Goal: Task Accomplishment & Management: Manage account settings

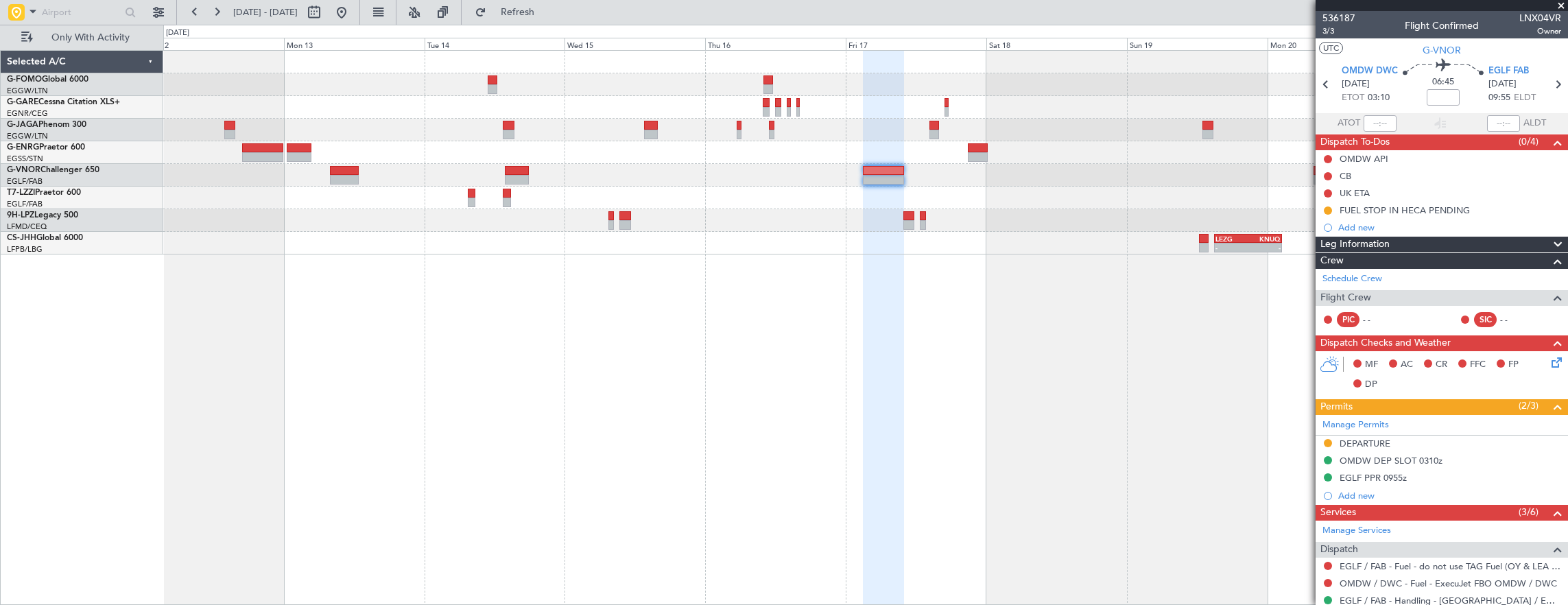
click at [826, 402] on div "A/C Unavailable [GEOGRAPHIC_DATA] ([GEOGRAPHIC_DATA]) - - LEZG 15:00 Z KNUQ 02:…" at bounding box center [866, 327] width 1406 height 555
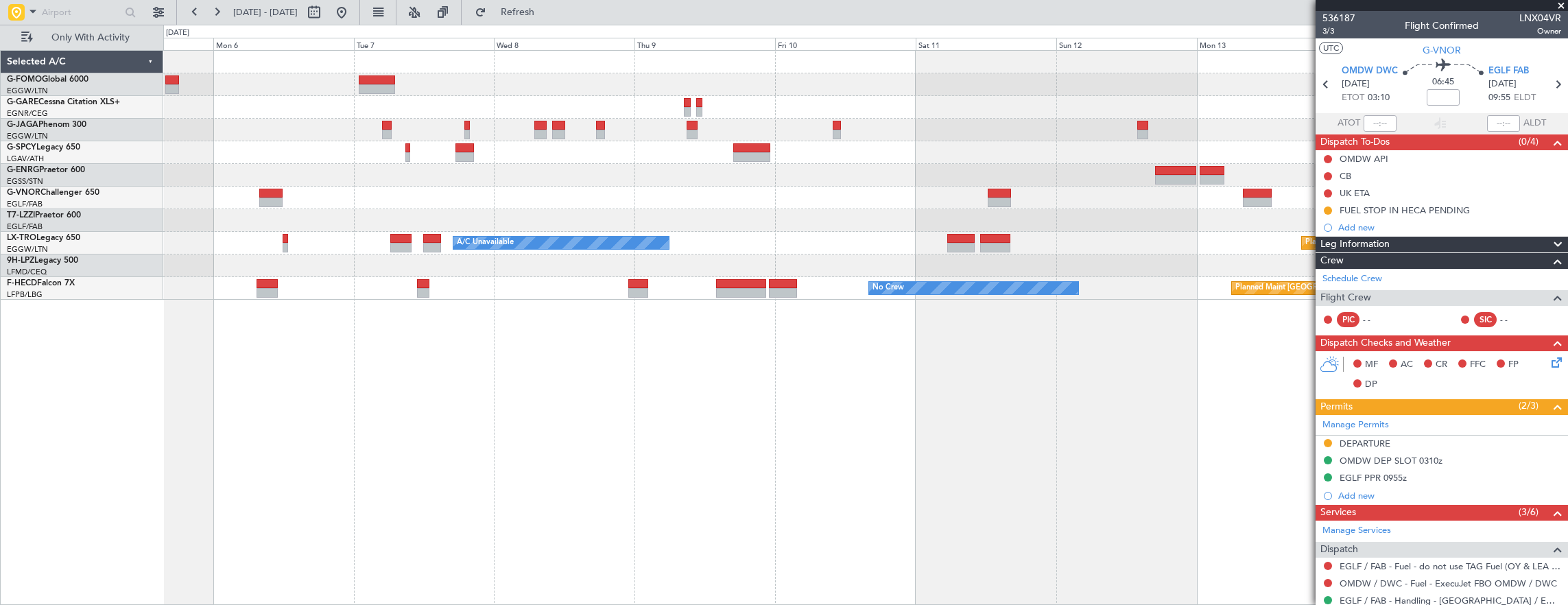
click at [535, 462] on div "Planned Maint Riga (Riga Intl) A/C Unavailable Planned Maint [GEOGRAPHIC_DATA] …" at bounding box center [866, 327] width 1406 height 555
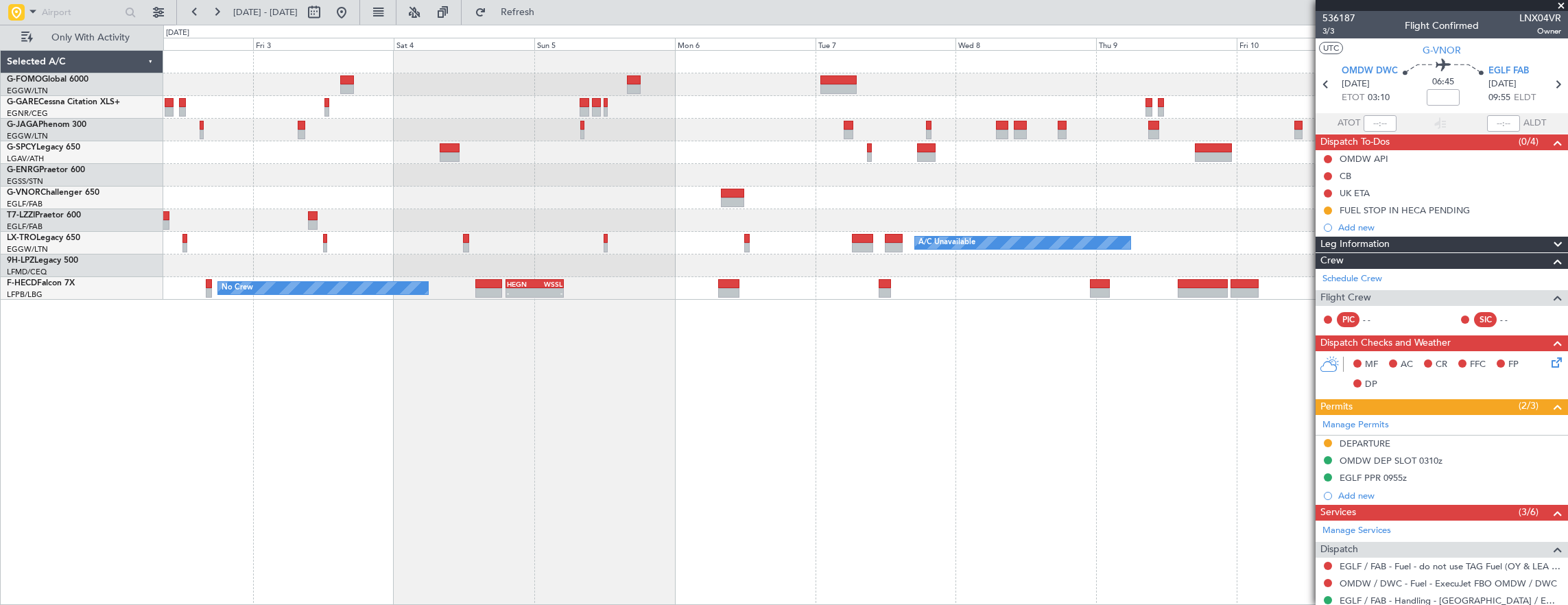
click at [907, 414] on div "A/C Unavailable [GEOGRAPHIC_DATA] ([GEOGRAPHIC_DATA]) A/C Unavailable Planned M…" at bounding box center [866, 327] width 1406 height 555
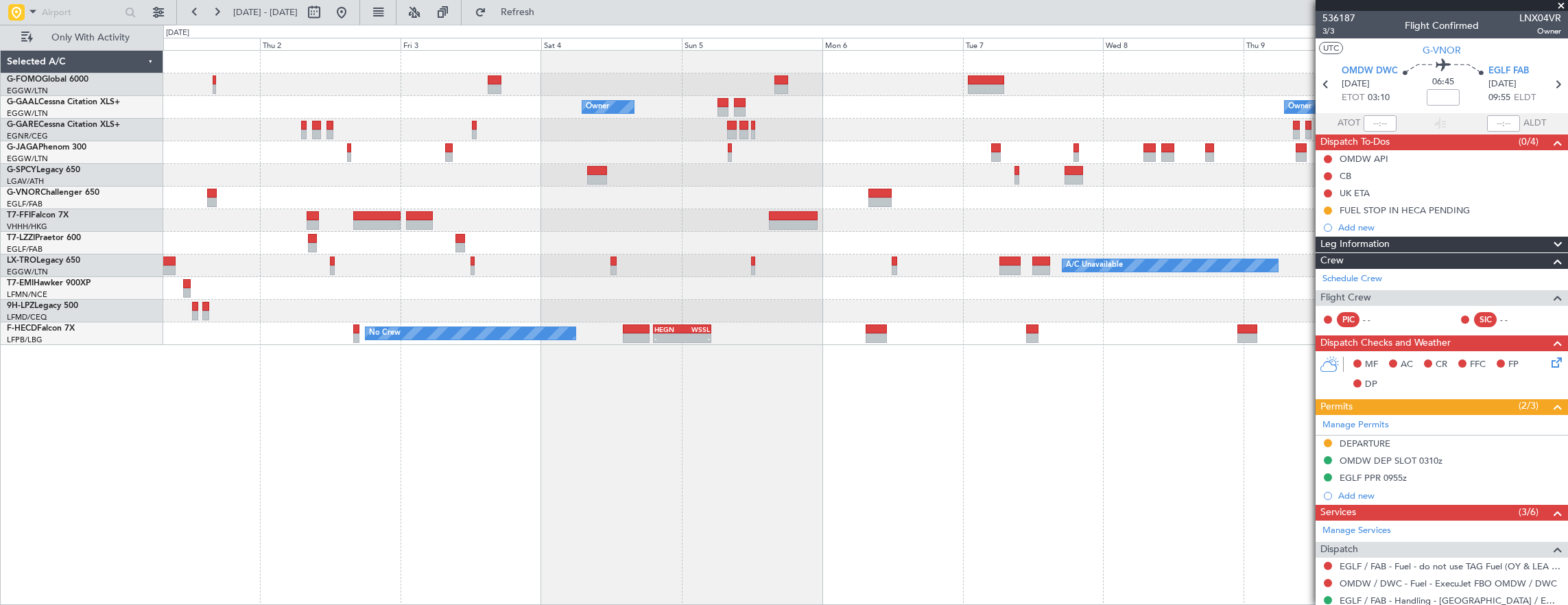
click at [925, 366] on div "Owner Owner Owner Planned Maint Geneva ([GEOGRAPHIC_DATA]) A/C Unavailable [GEO…" at bounding box center [866, 327] width 1406 height 555
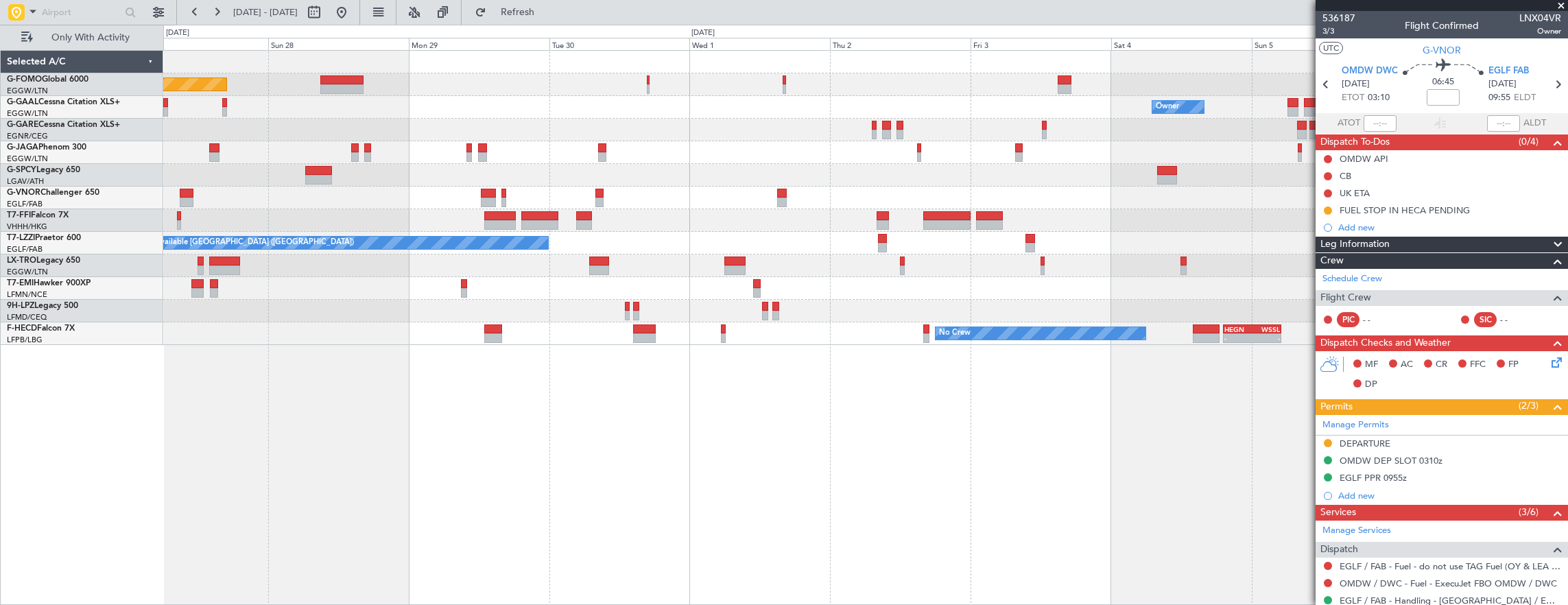
click at [652, 424] on div "Planned Maint [GEOGRAPHIC_DATA] ([GEOGRAPHIC_DATA]) Owner Owner Planned [GEOGRA…" at bounding box center [866, 327] width 1406 height 555
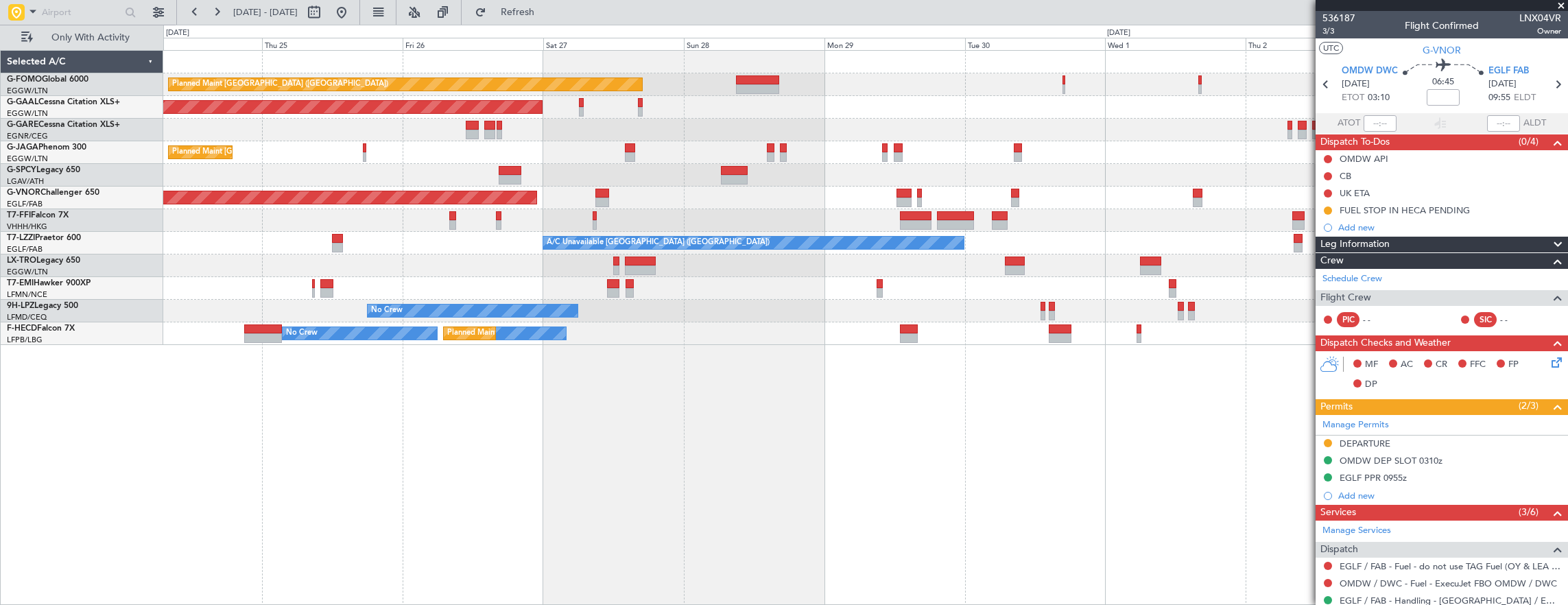
click at [777, 446] on div "Planned Maint [GEOGRAPHIC_DATA] ([GEOGRAPHIC_DATA]) Owner Planned [GEOGRAPHIC_D…" at bounding box center [866, 327] width 1406 height 555
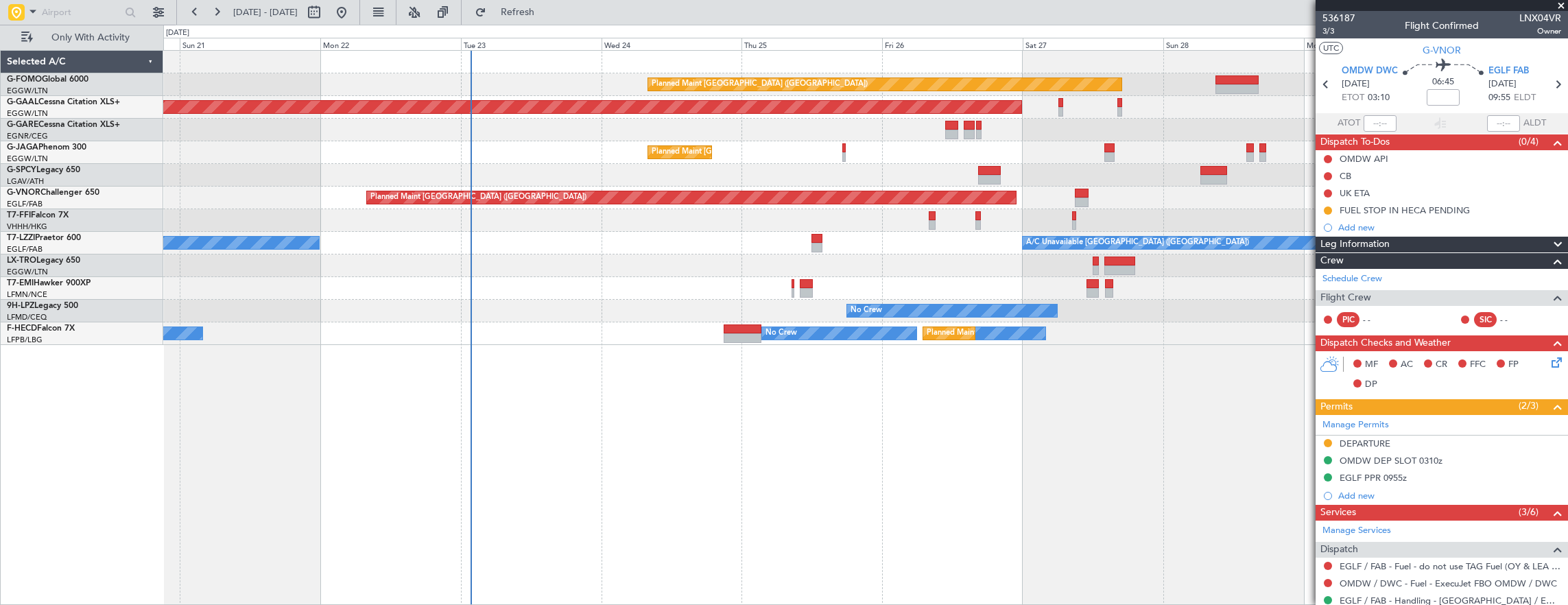
click at [463, 465] on div "Planned Maint [GEOGRAPHIC_DATA] ([GEOGRAPHIC_DATA]) Planned [GEOGRAPHIC_DATA] P…" at bounding box center [866, 327] width 1406 height 555
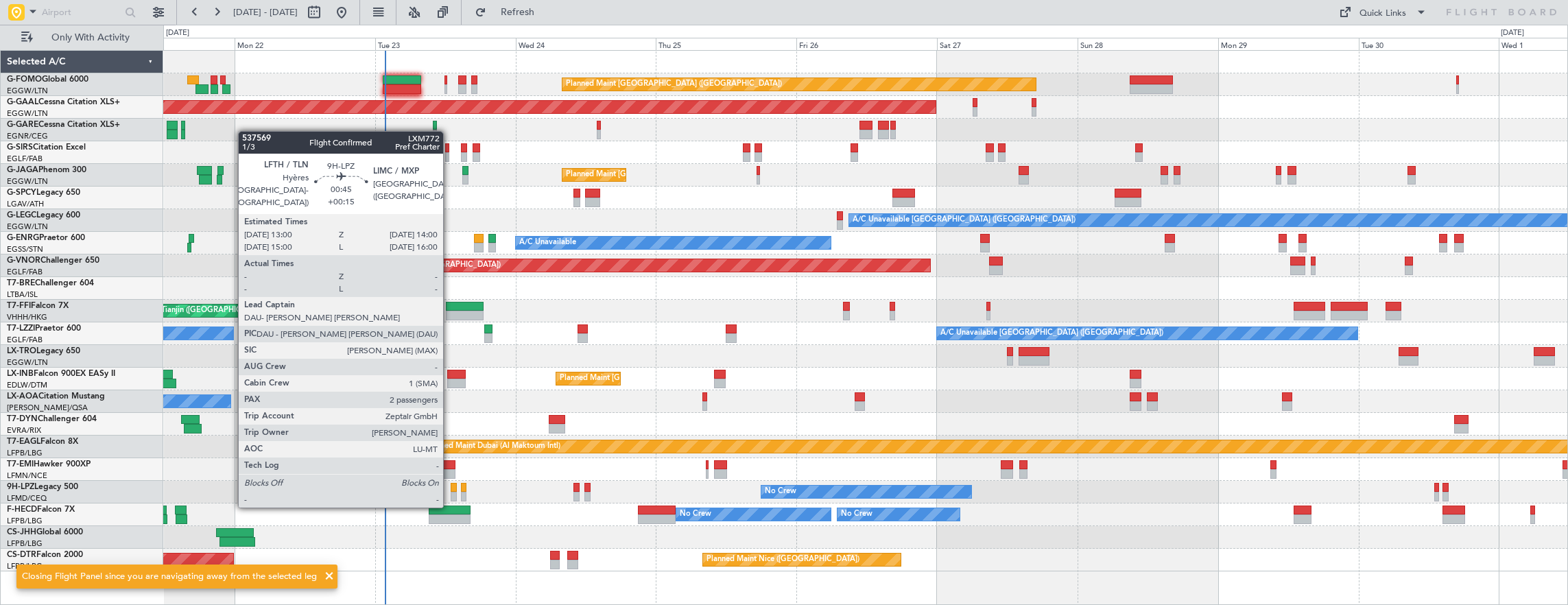
click at [453, 492] on div at bounding box center [453, 496] width 6 height 9
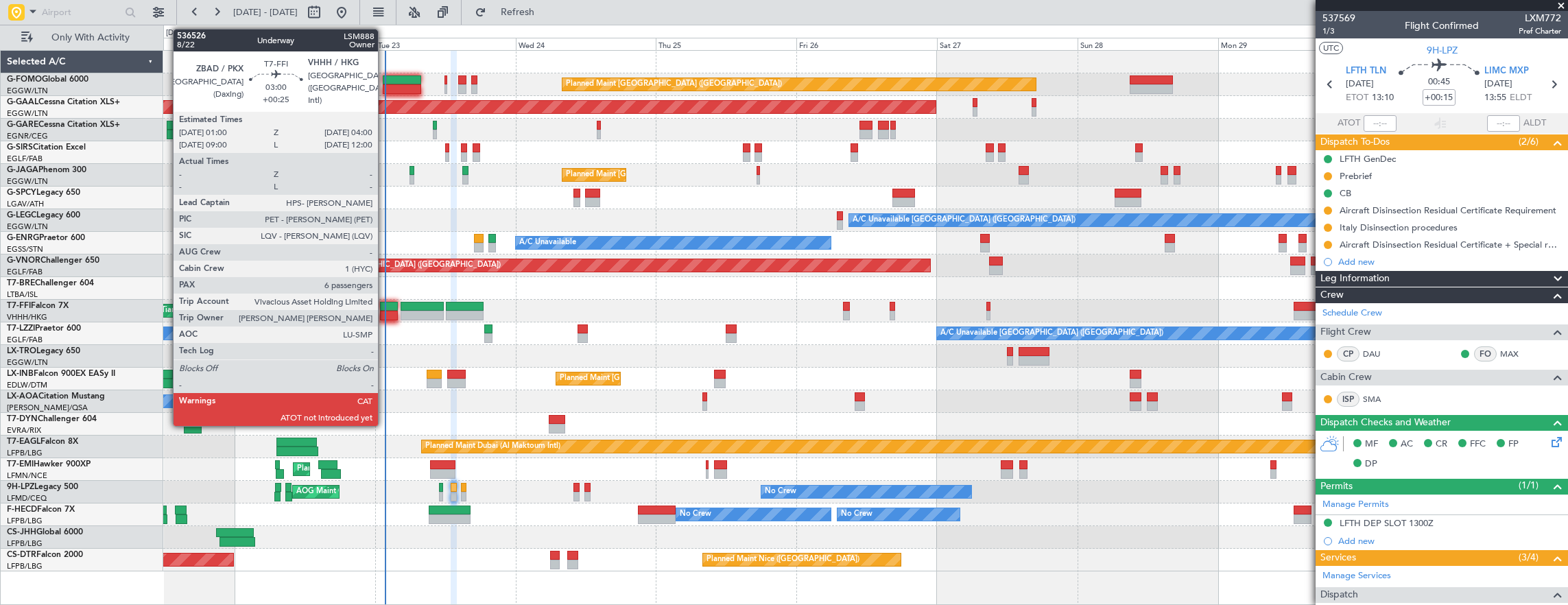
click at [385, 314] on div at bounding box center [389, 315] width 18 height 9
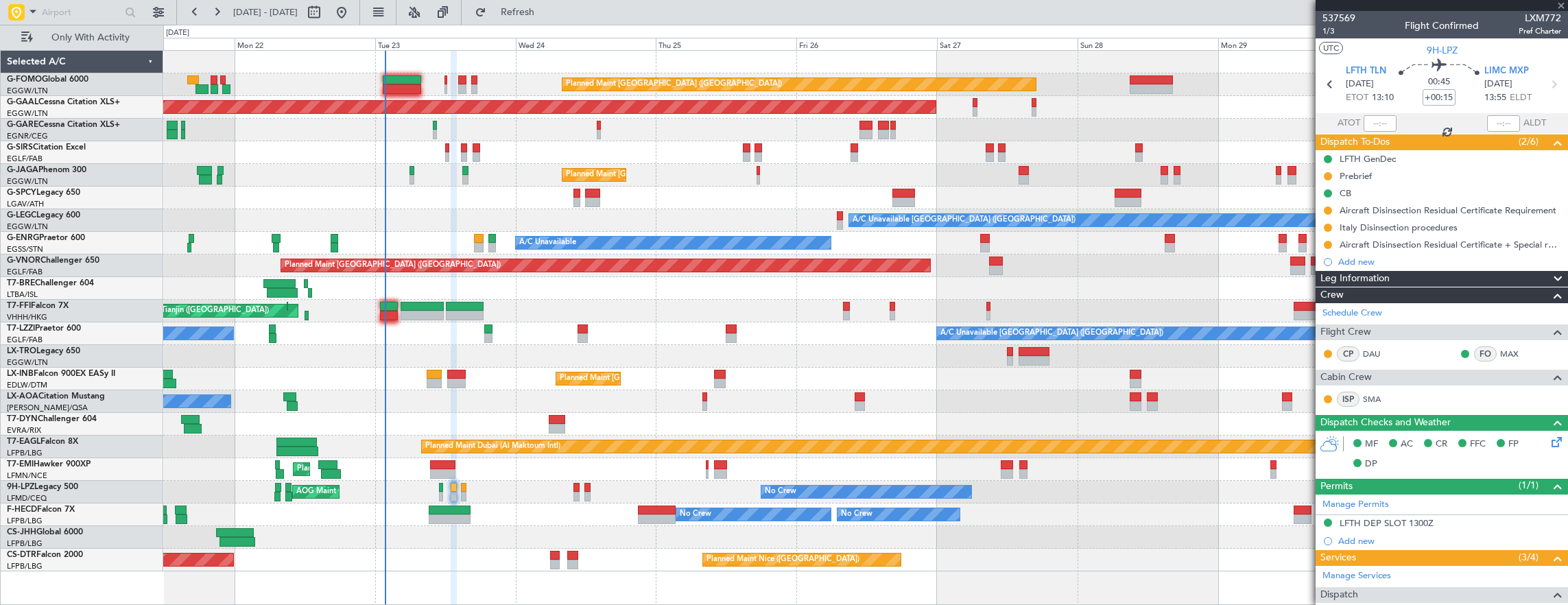
type input "+00:25"
type input "6"
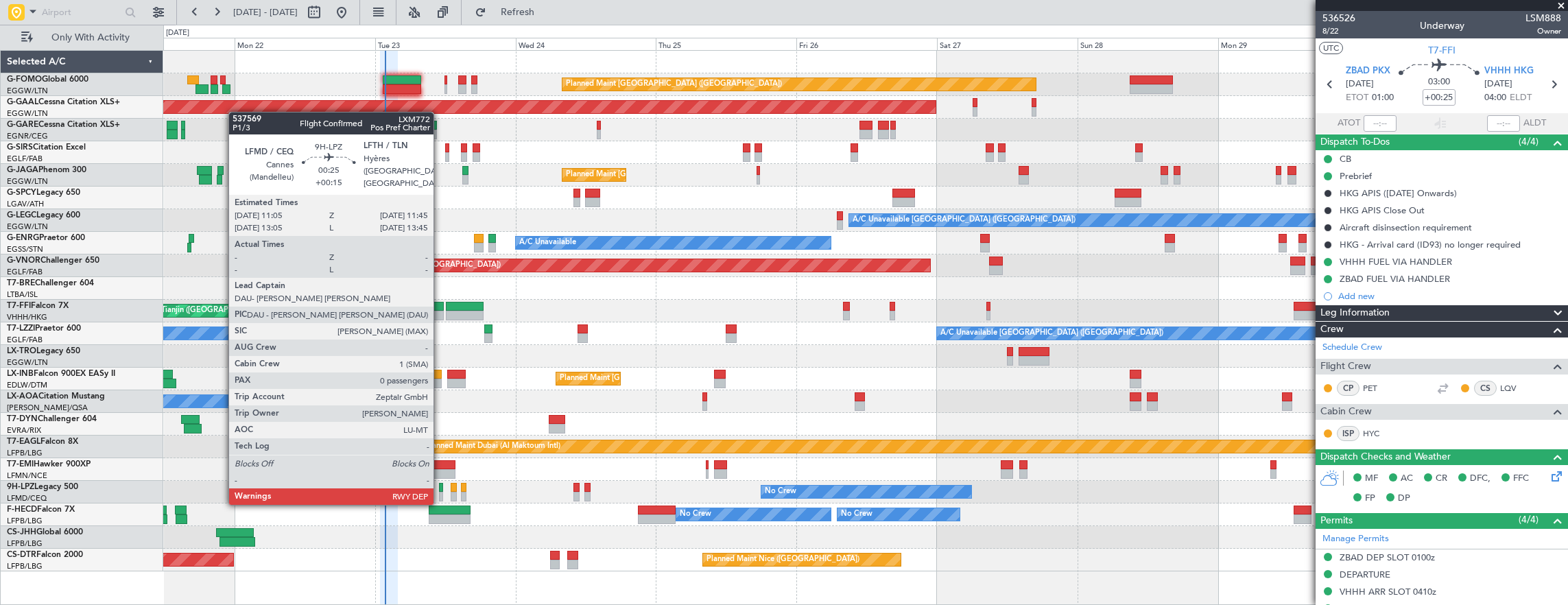
click at [442, 490] on div at bounding box center [441, 487] width 4 height 9
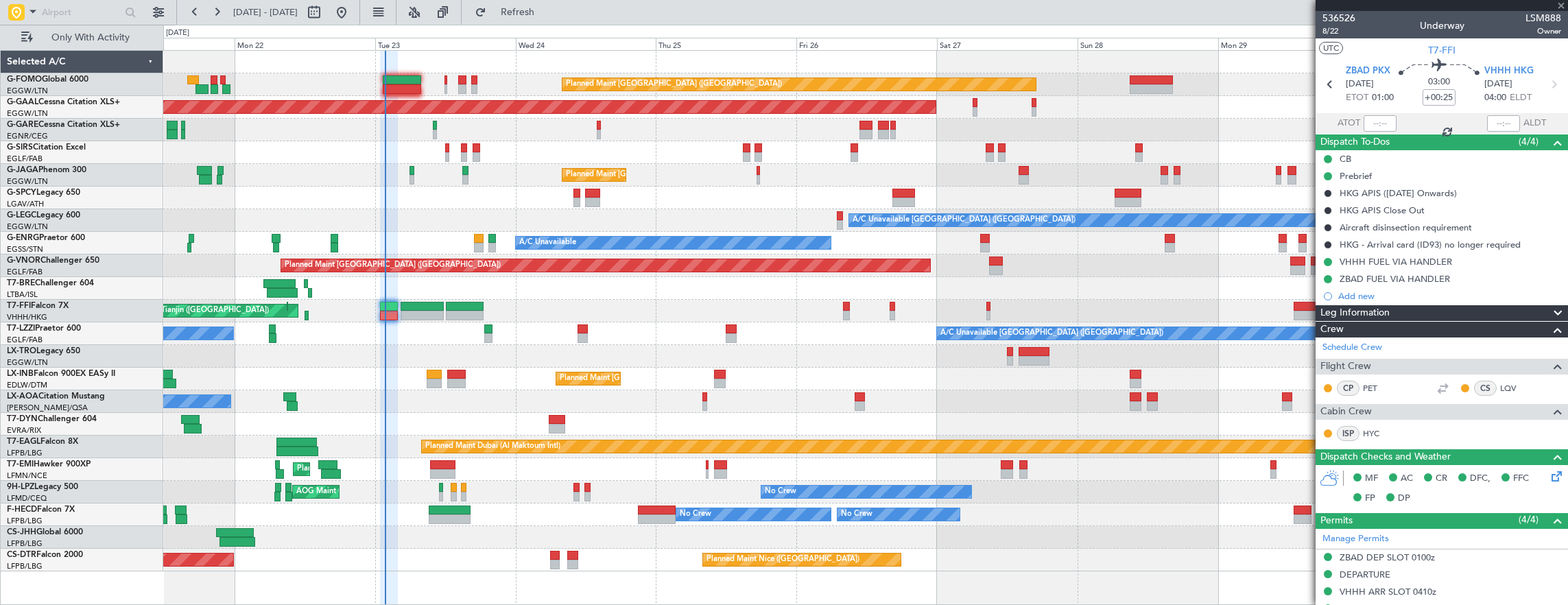
type input "+00:15"
type input "0"
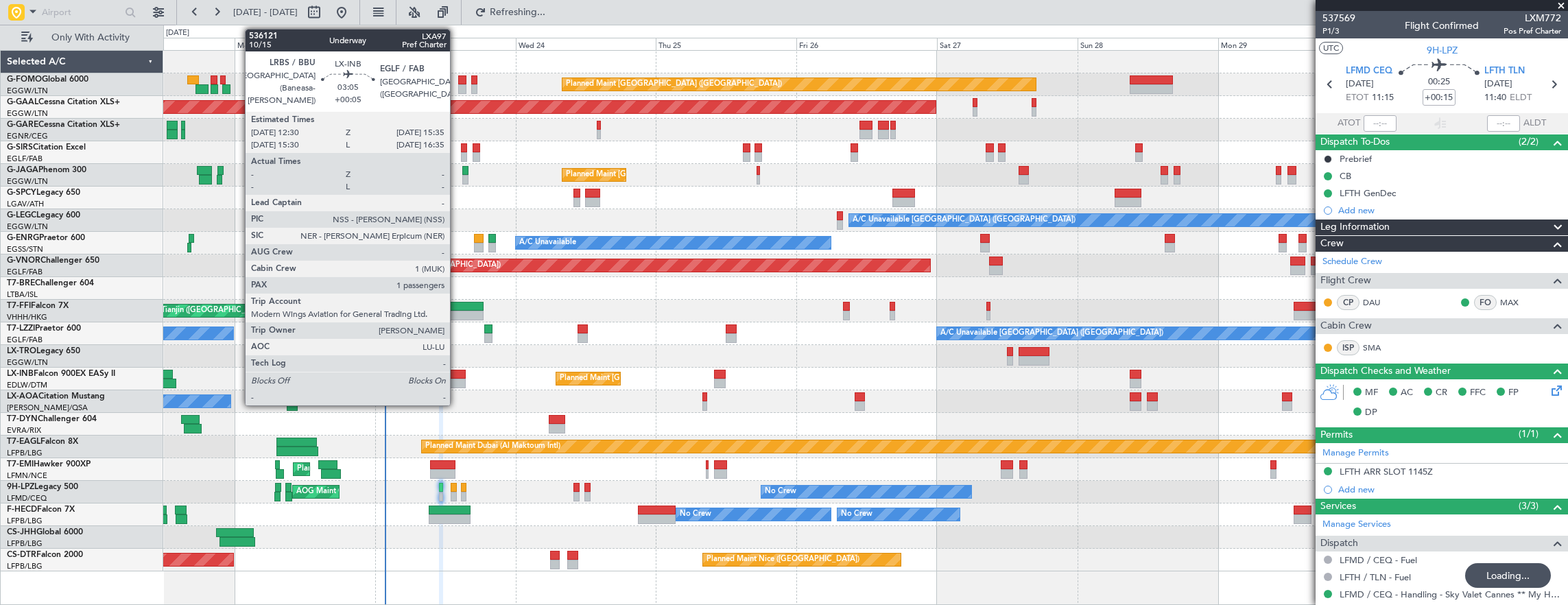
click at [456, 382] on div at bounding box center [456, 382] width 19 height 9
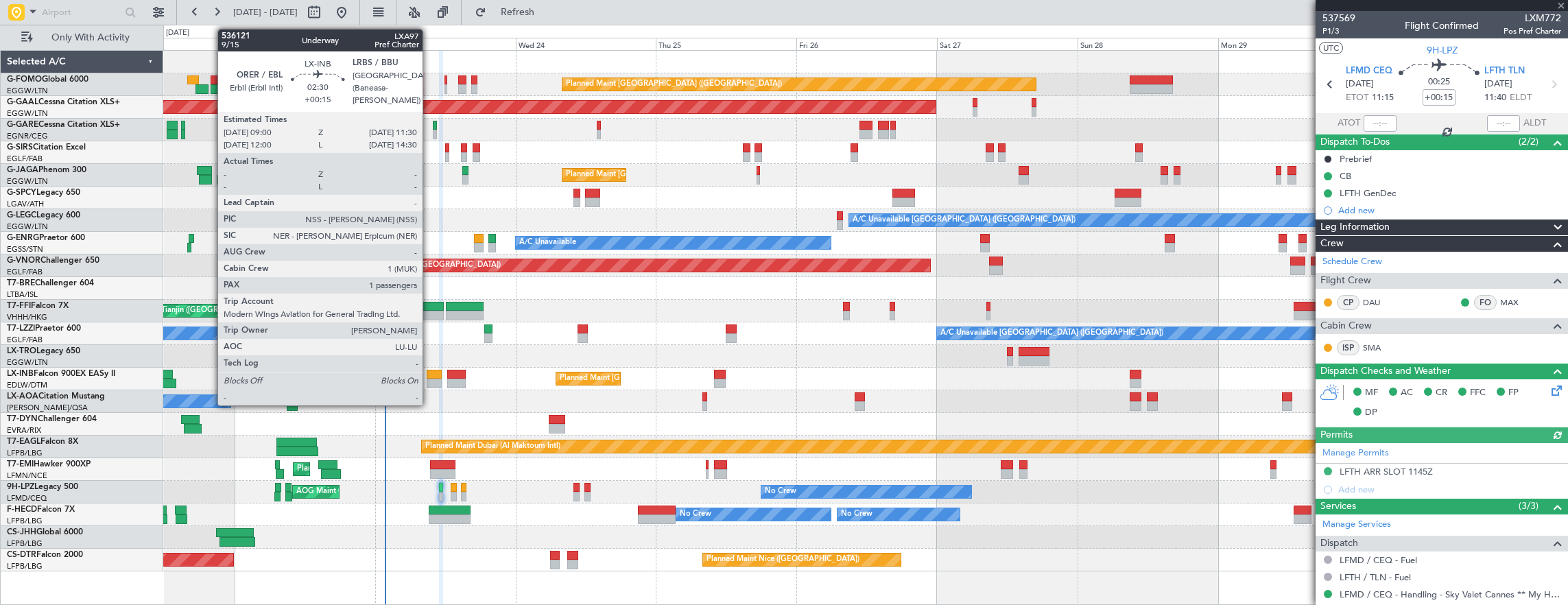
type input "+00:05"
type input "1"
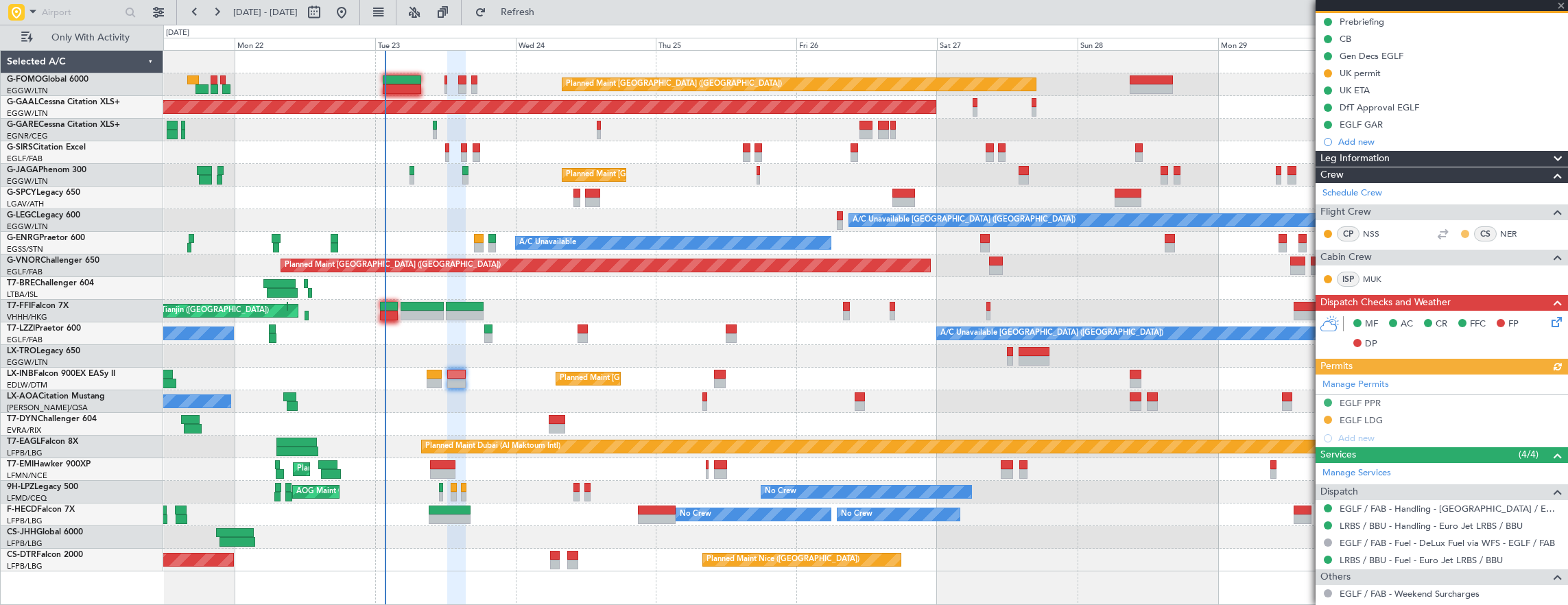
scroll to position [252, 0]
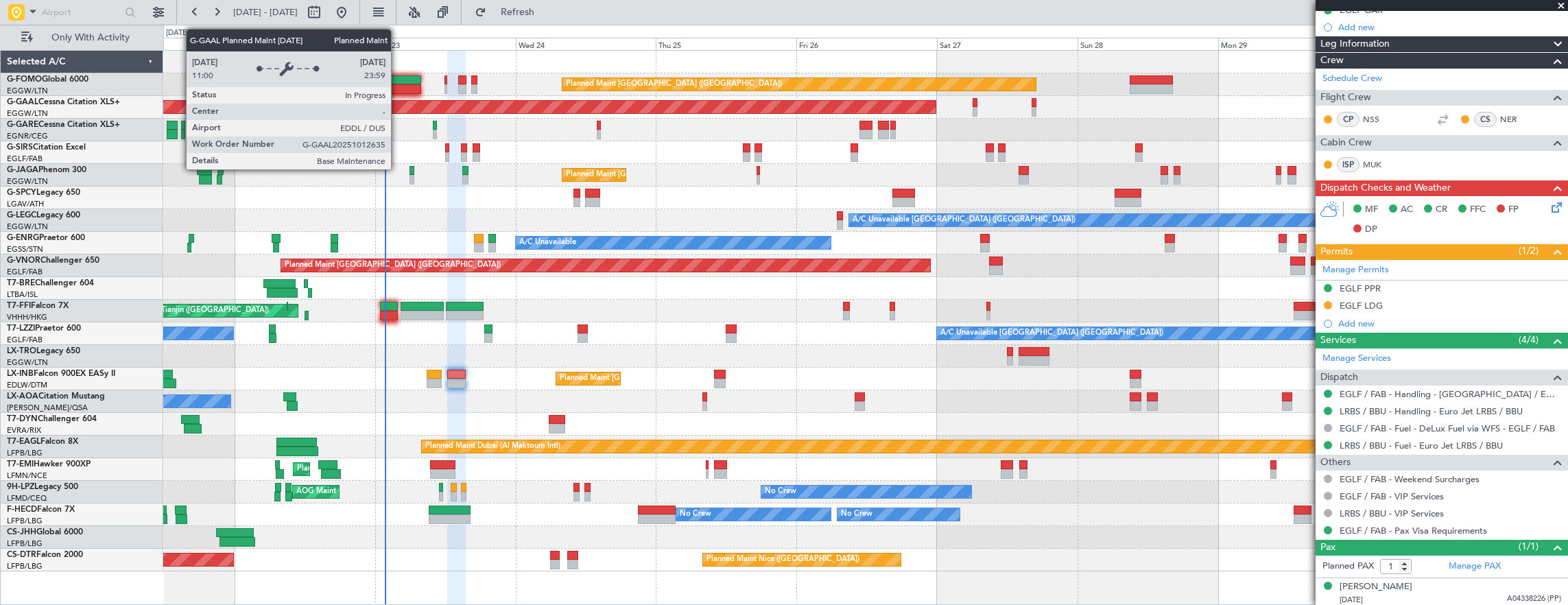
click at [407, 82] on div at bounding box center [401, 80] width 39 height 9
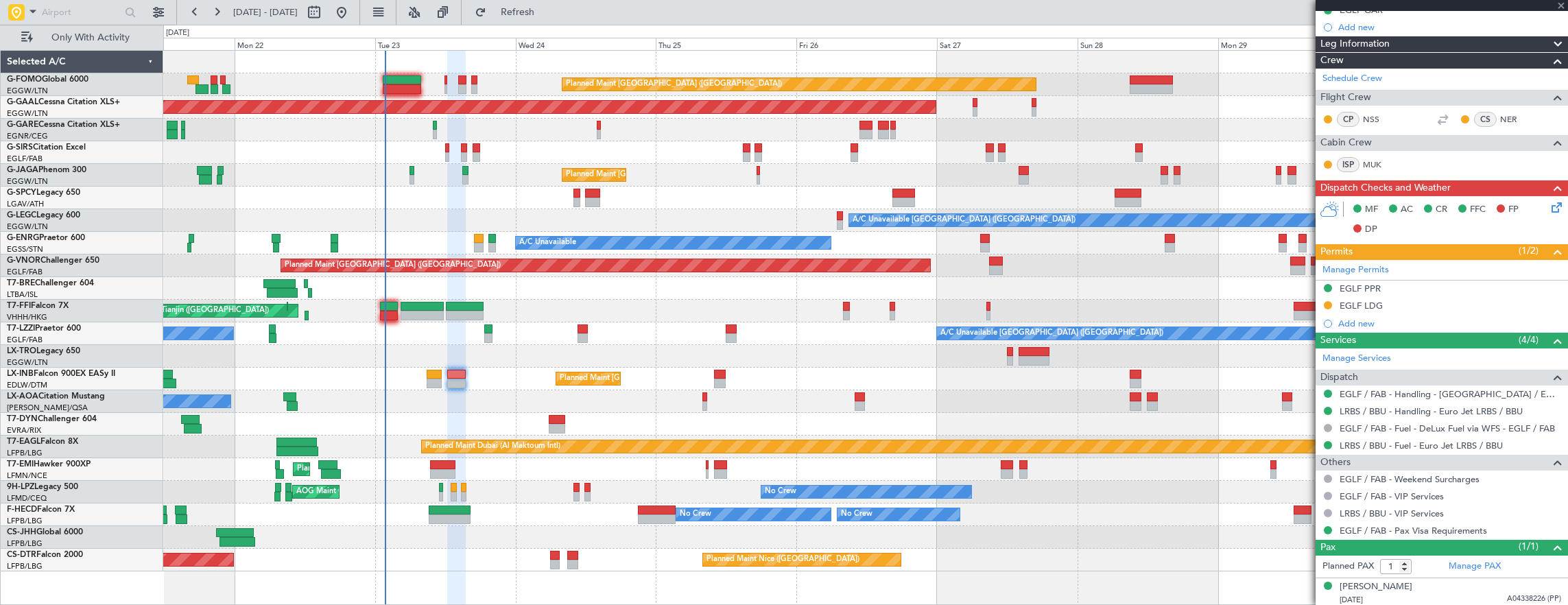
type input "-00:10"
type input "2"
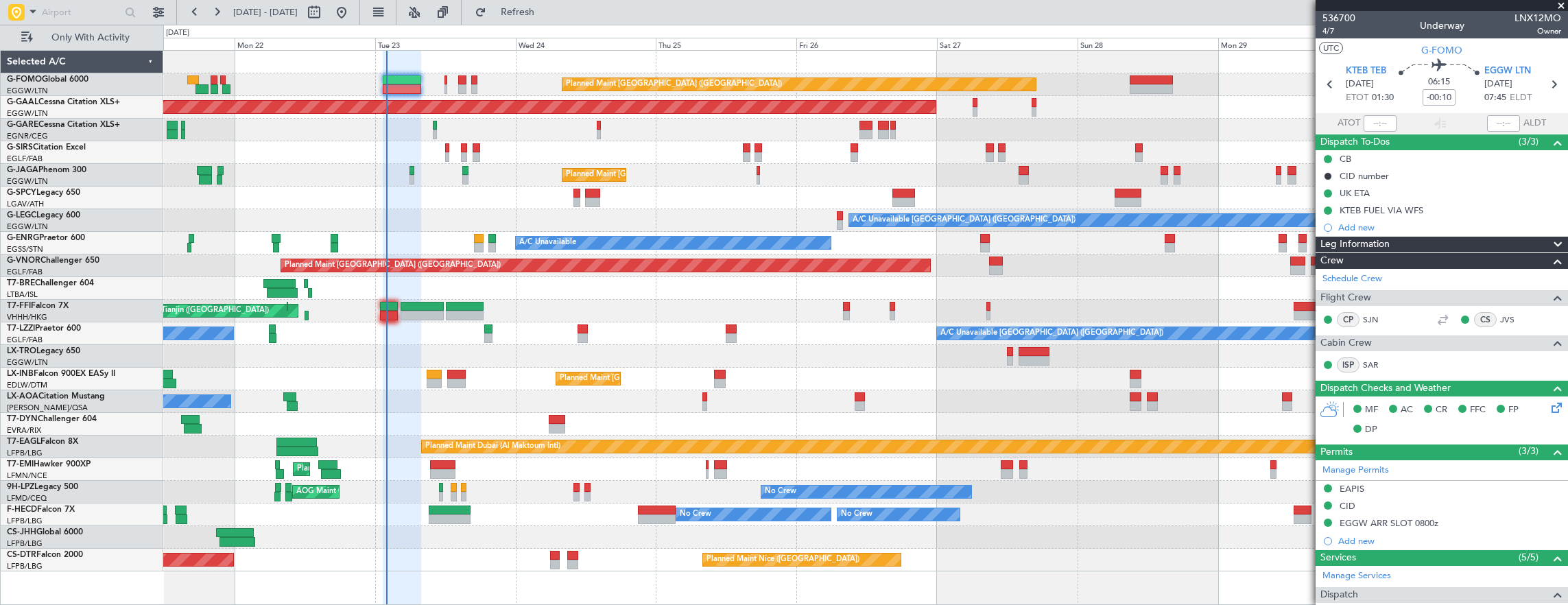
click at [165, 212] on div "Planned Maint [GEOGRAPHIC_DATA] ([GEOGRAPHIC_DATA]) Planned [GEOGRAPHIC_DATA] U…" at bounding box center [866, 311] width 1405 height 521
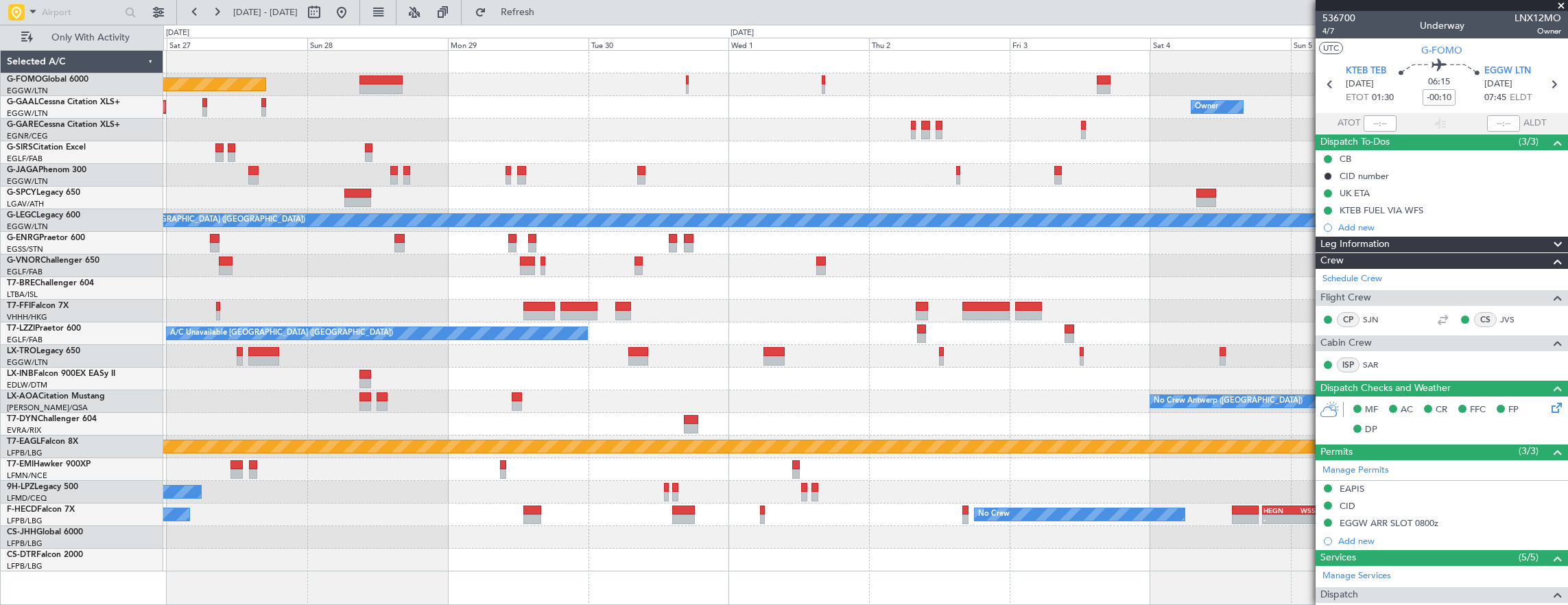
click at [288, 207] on div "Planned Maint [GEOGRAPHIC_DATA] ([GEOGRAPHIC_DATA]) Planned [GEOGRAPHIC_DATA] O…" at bounding box center [866, 311] width 1405 height 521
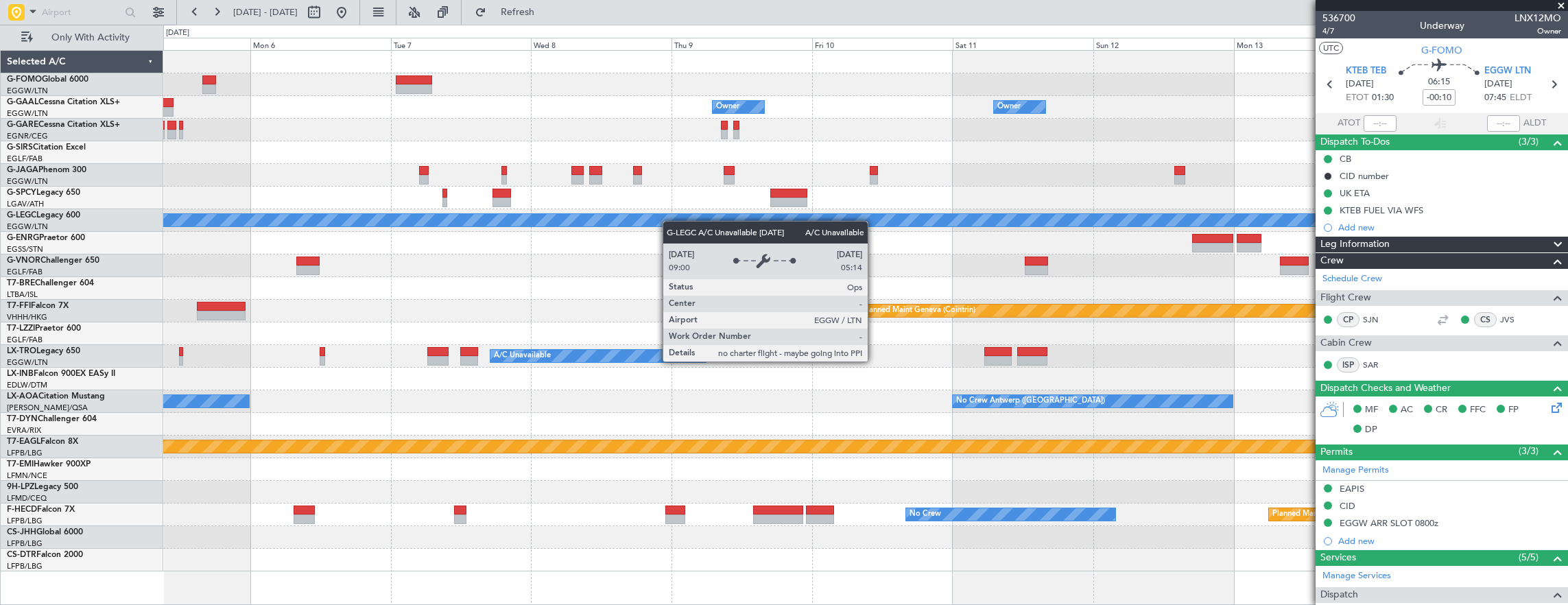
click at [77, 218] on div "Owner Owner Owner A/C Unavailable [GEOGRAPHIC_DATA] ([GEOGRAPHIC_DATA]) Planned…" at bounding box center [784, 315] width 1568 height 580
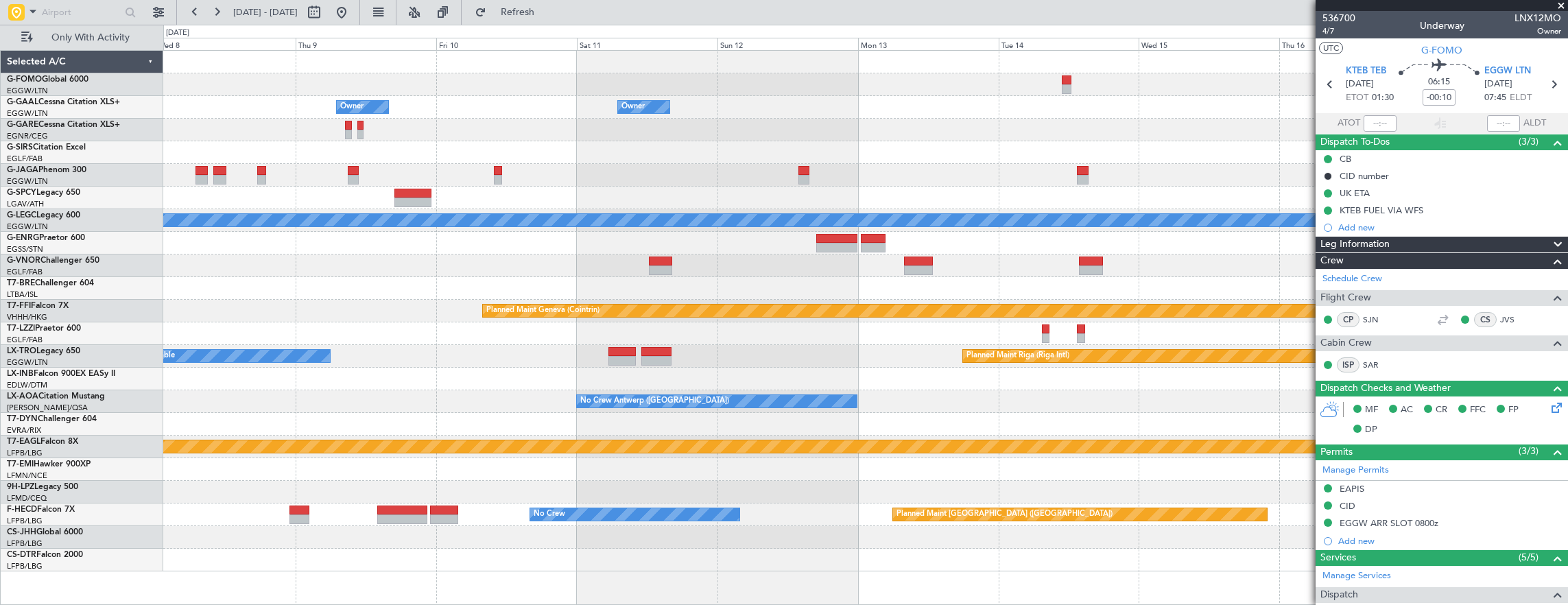
click at [334, 193] on div "Owner Owner Planned Maint [GEOGRAPHIC_DATA] ([GEOGRAPHIC_DATA]) A/C Unavailable…" at bounding box center [866, 311] width 1405 height 521
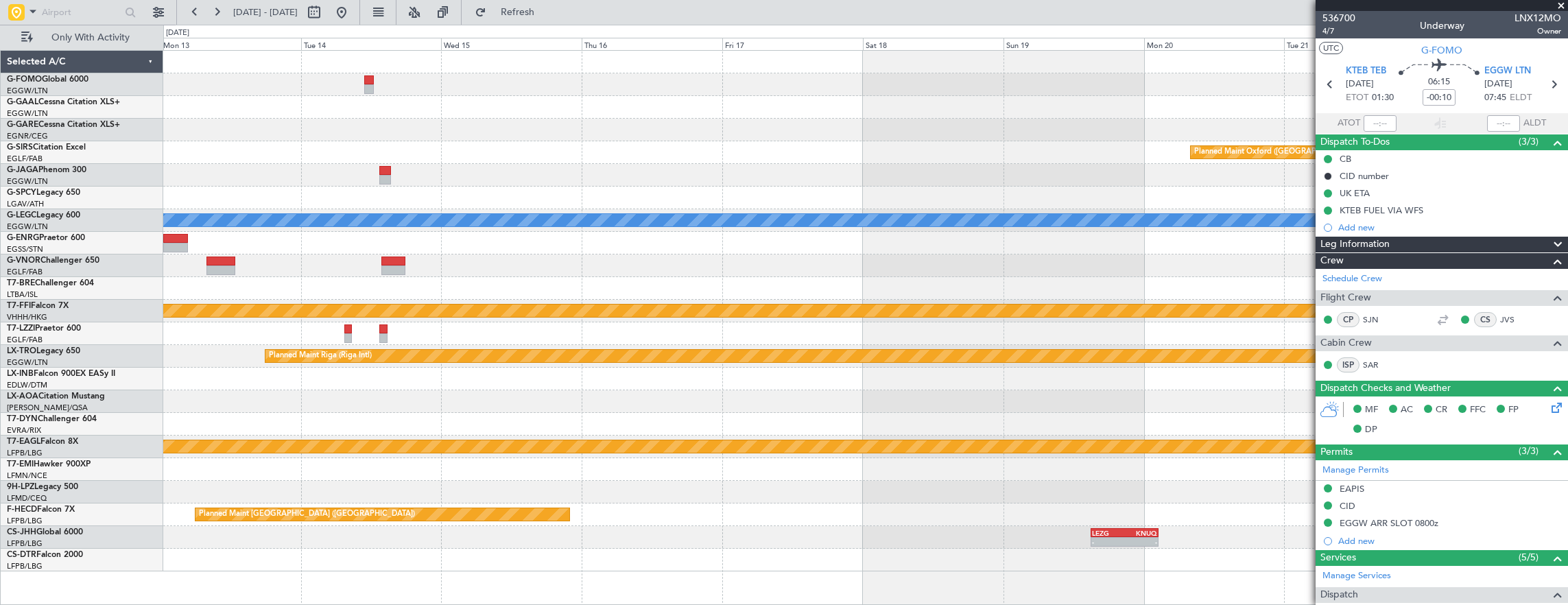
click at [582, 180] on div "Owner Planned Maint [GEOGRAPHIC_DATA] ([GEOGRAPHIC_DATA]) A/C Unavailable [GEOG…" at bounding box center [866, 311] width 1405 height 521
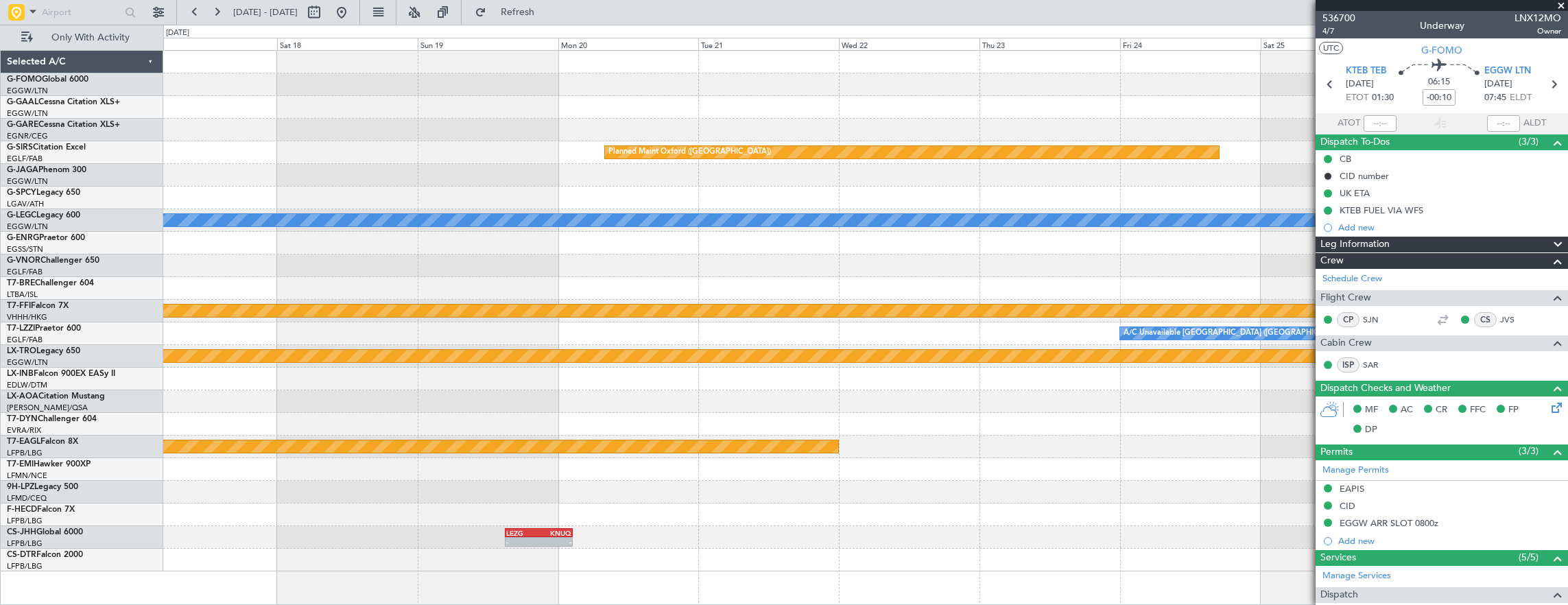
click at [438, 158] on div "Planned Maint Oxford ([GEOGRAPHIC_DATA]) A/C Unavailable [GEOGRAPHIC_DATA] ([GE…" at bounding box center [866, 311] width 1405 height 521
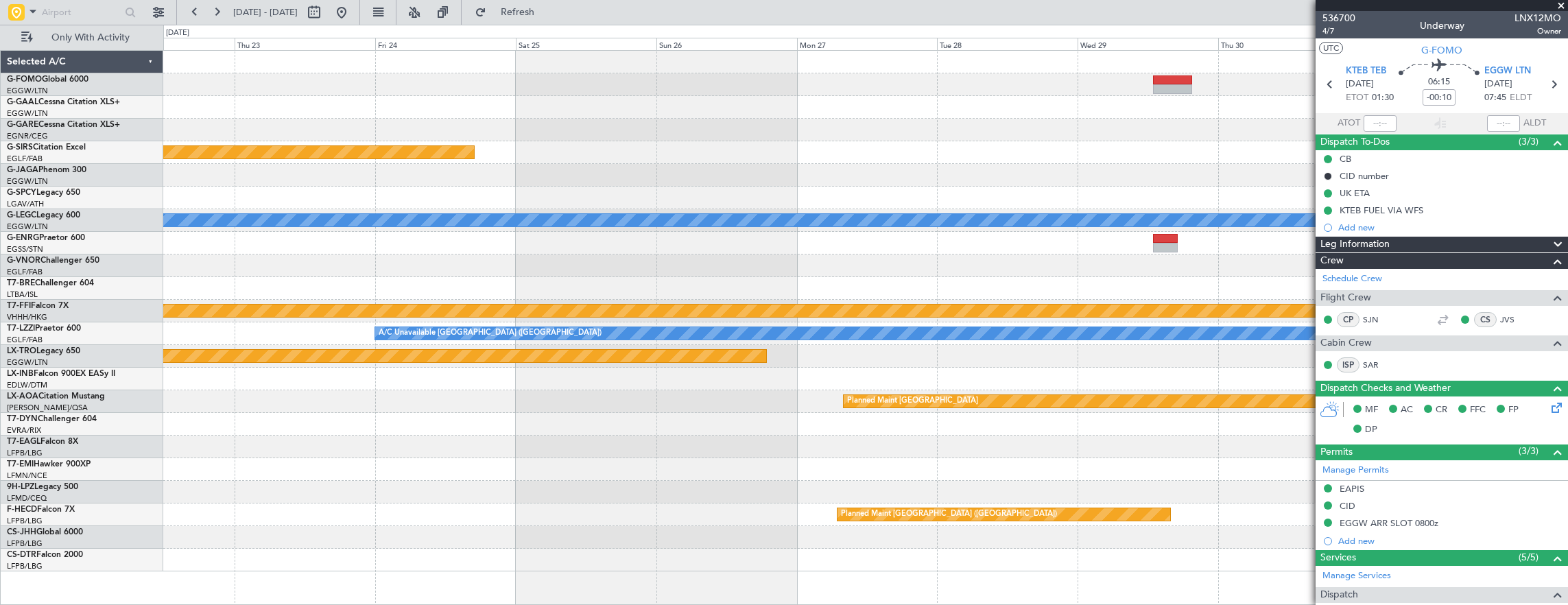
click at [447, 141] on div "Planned Maint Oxford ([GEOGRAPHIC_DATA]) A/C Unavailable [GEOGRAPHIC_DATA] ([GE…" at bounding box center [866, 311] width 1405 height 521
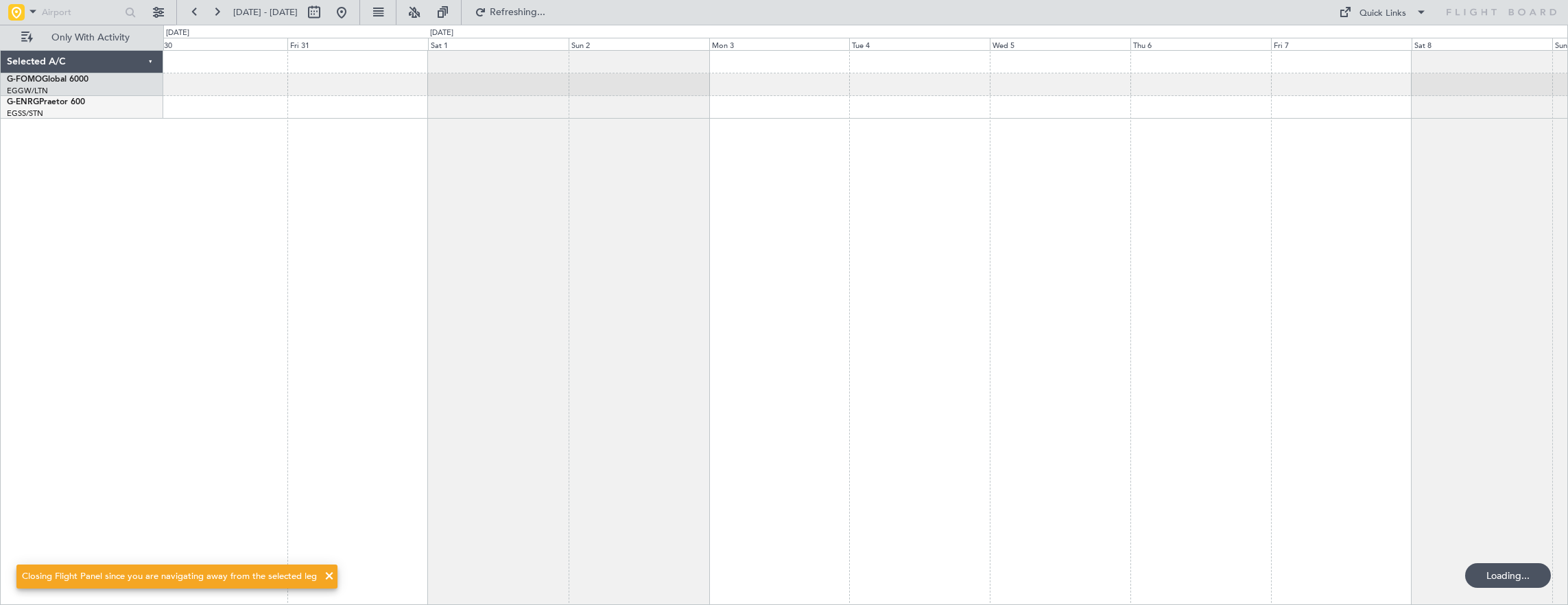
click at [587, 156] on div at bounding box center [866, 327] width 1406 height 555
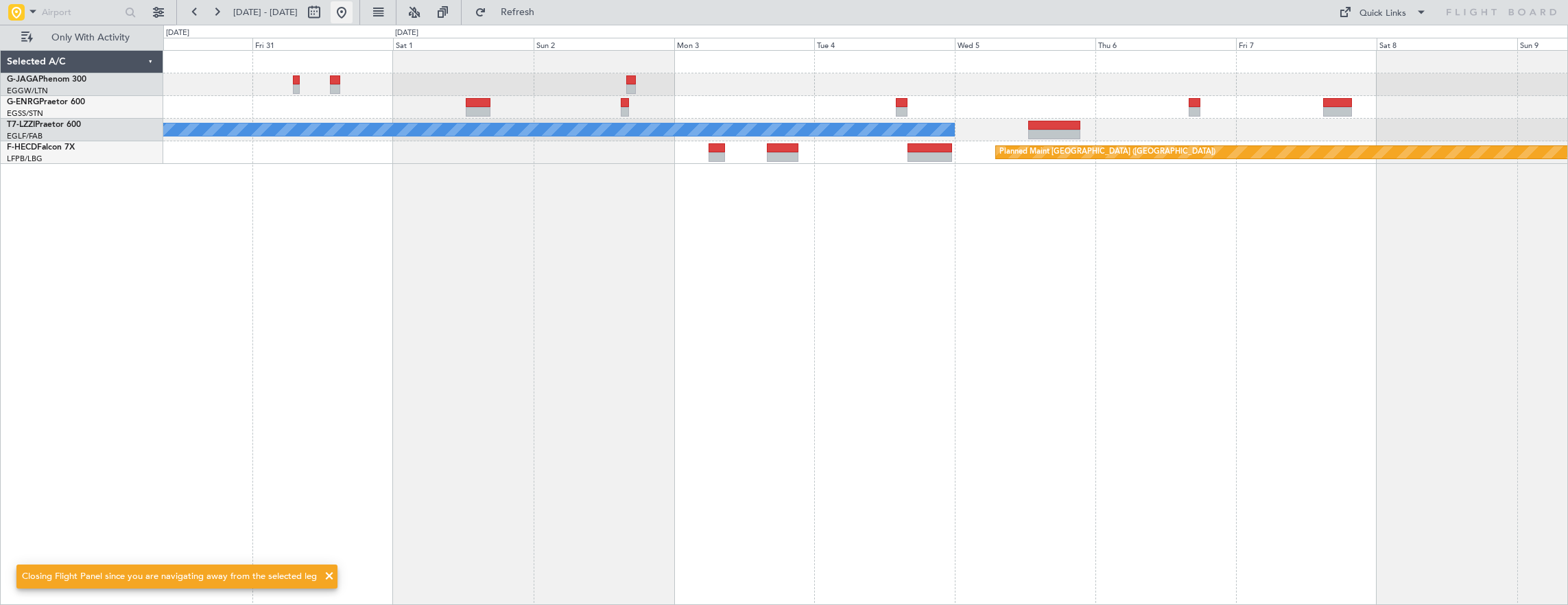
click at [352, 16] on button at bounding box center [342, 13] width 22 height 22
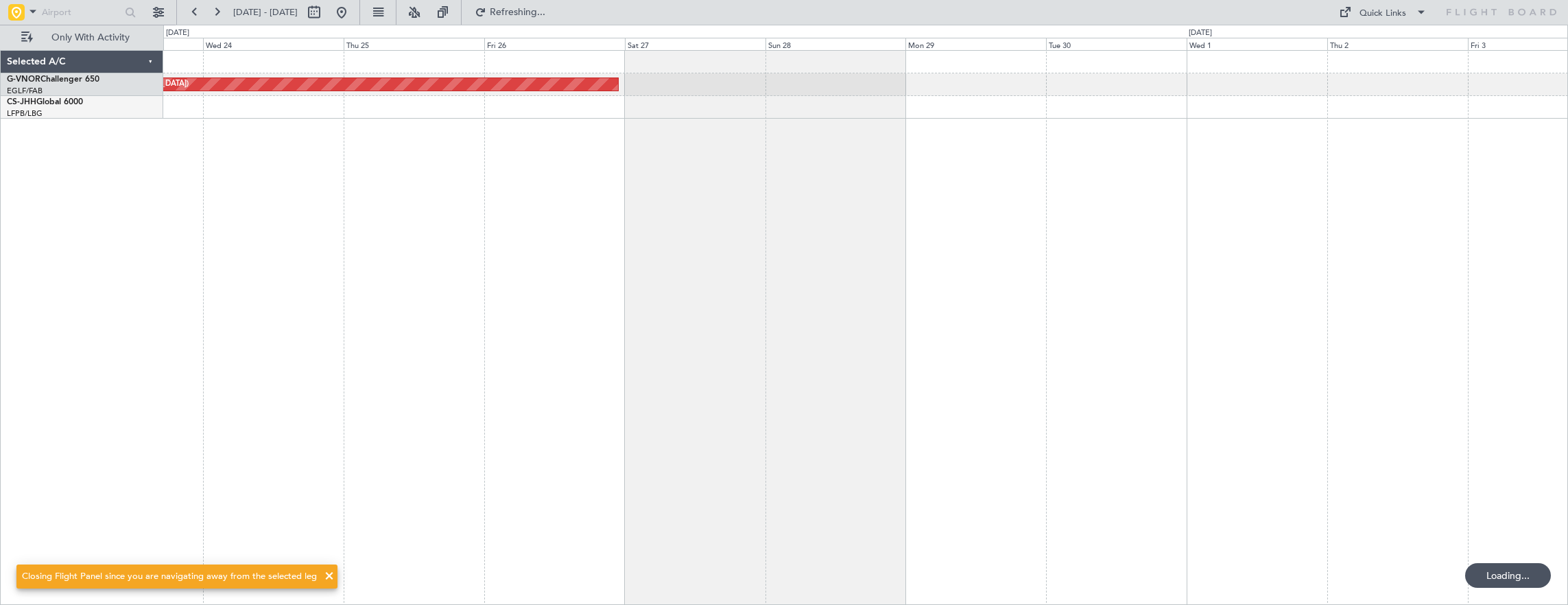
click at [245, 214] on div "Planned Maint [GEOGRAPHIC_DATA] ([GEOGRAPHIC_DATA])" at bounding box center [866, 327] width 1406 height 555
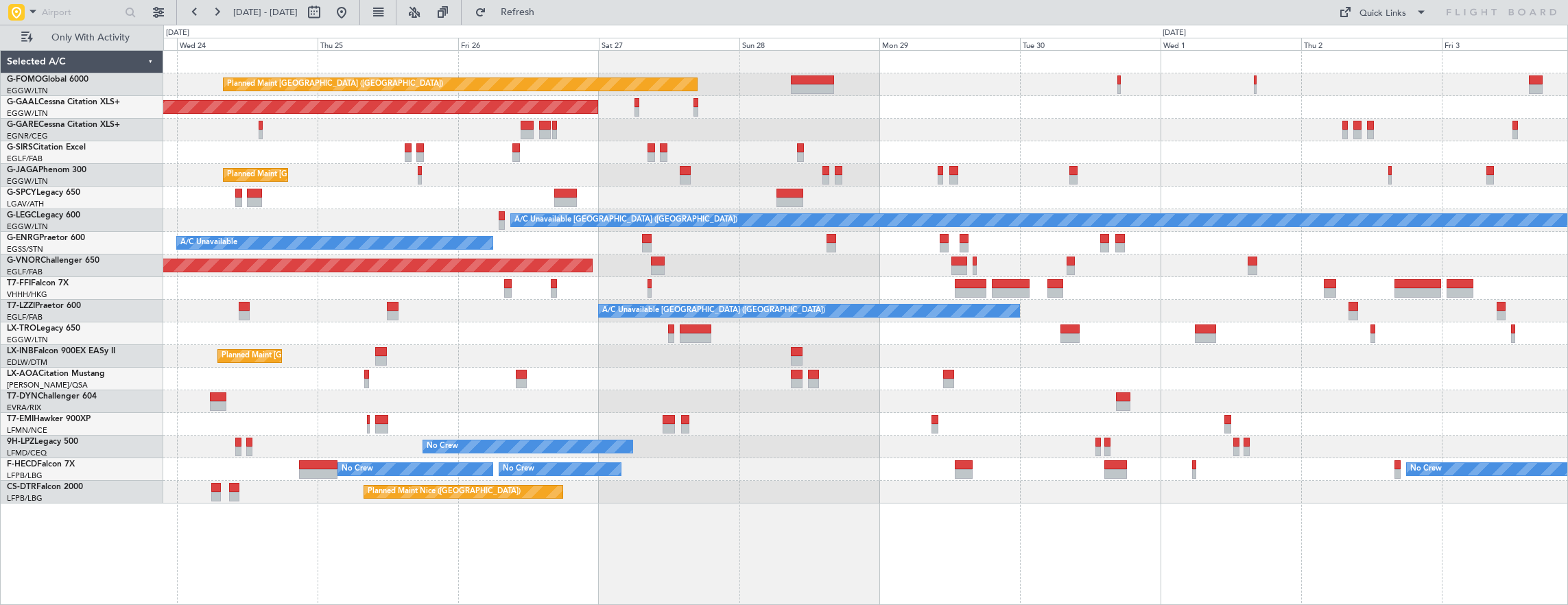
click at [568, 529] on div "Planned Maint [GEOGRAPHIC_DATA] ([GEOGRAPHIC_DATA]) Planned [GEOGRAPHIC_DATA] O…" at bounding box center [866, 327] width 1406 height 555
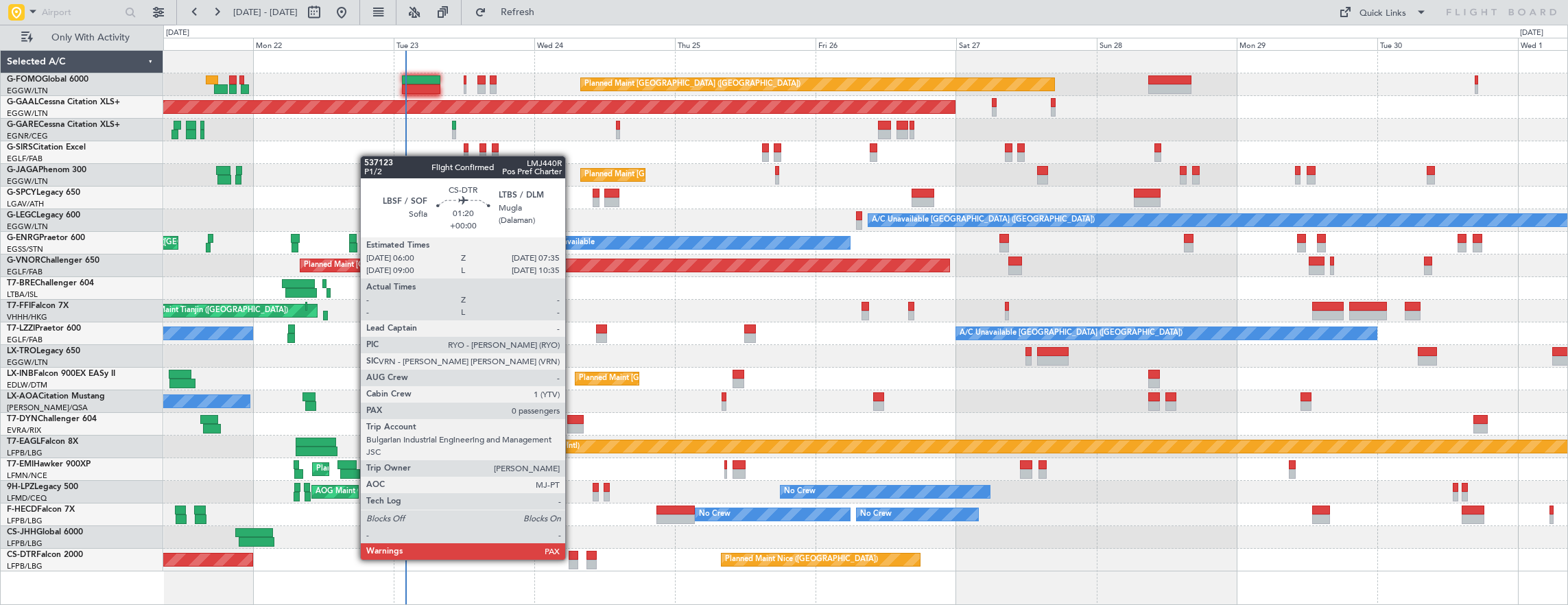
click at [573, 559] on div at bounding box center [573, 555] width 9 height 9
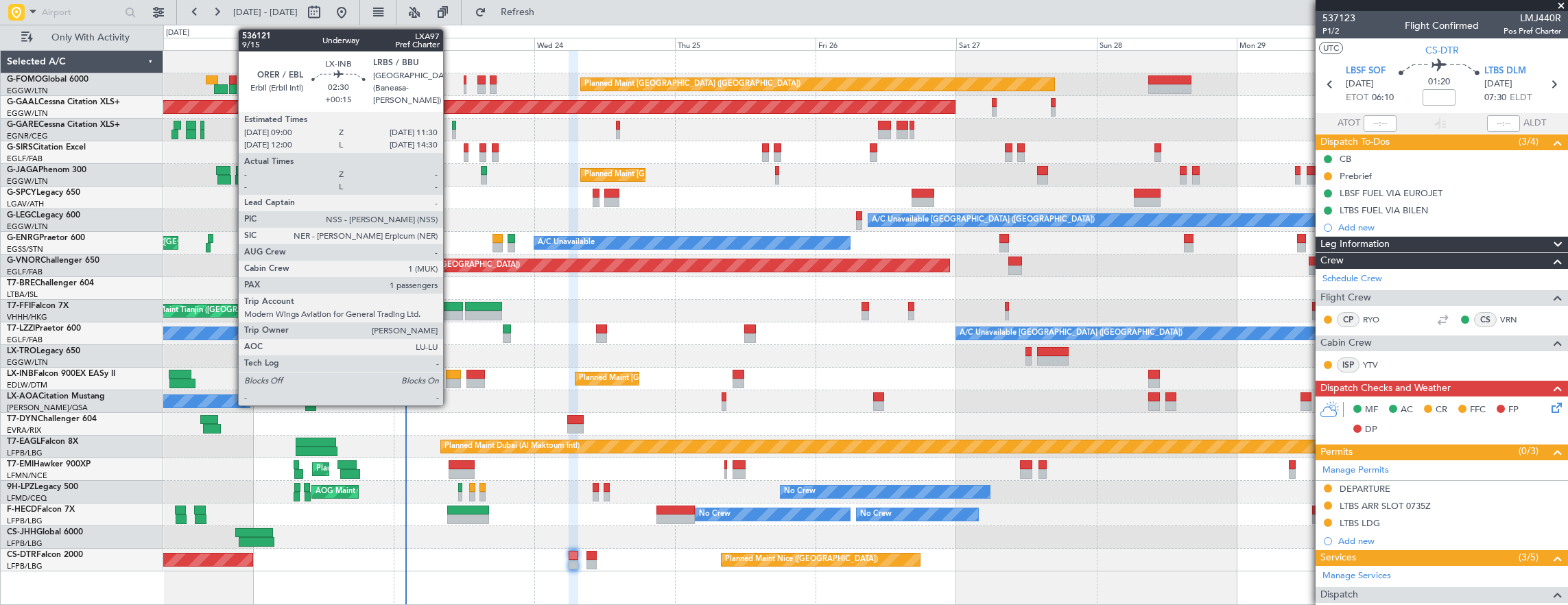
click at [450, 380] on div at bounding box center [454, 382] width 15 height 9
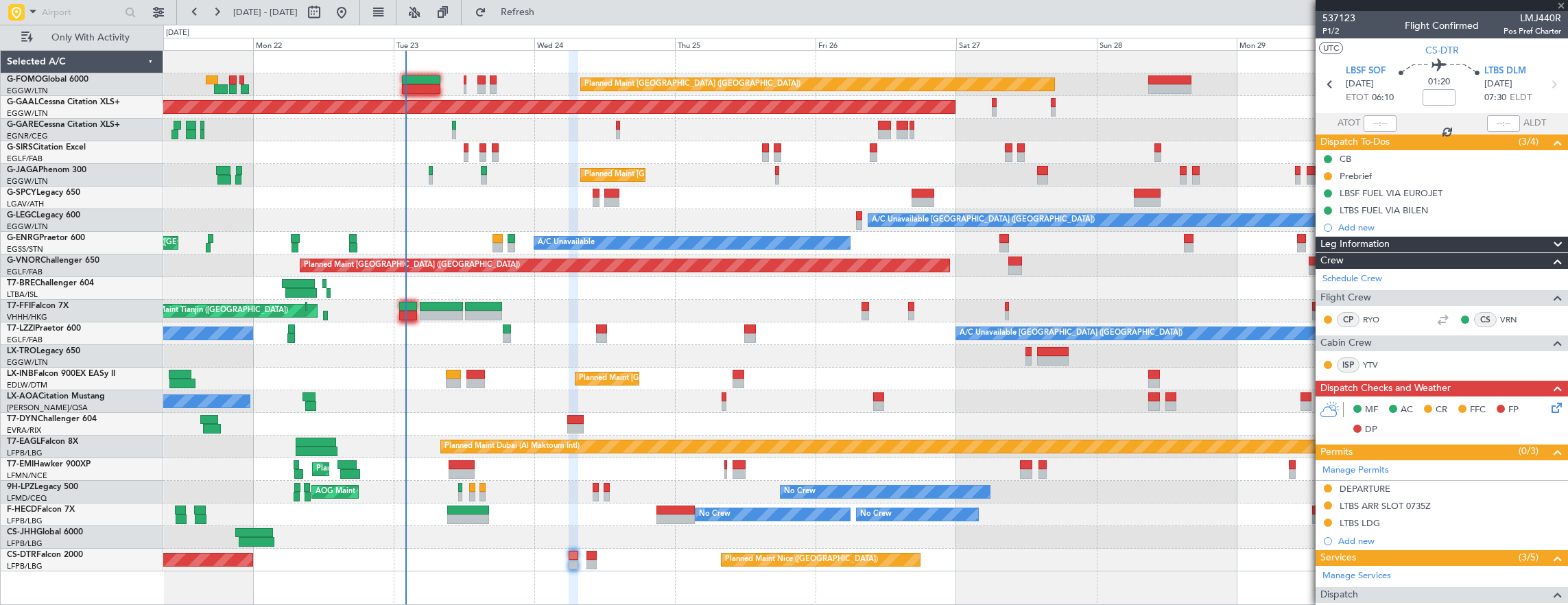
type input "+00:15"
type input "1"
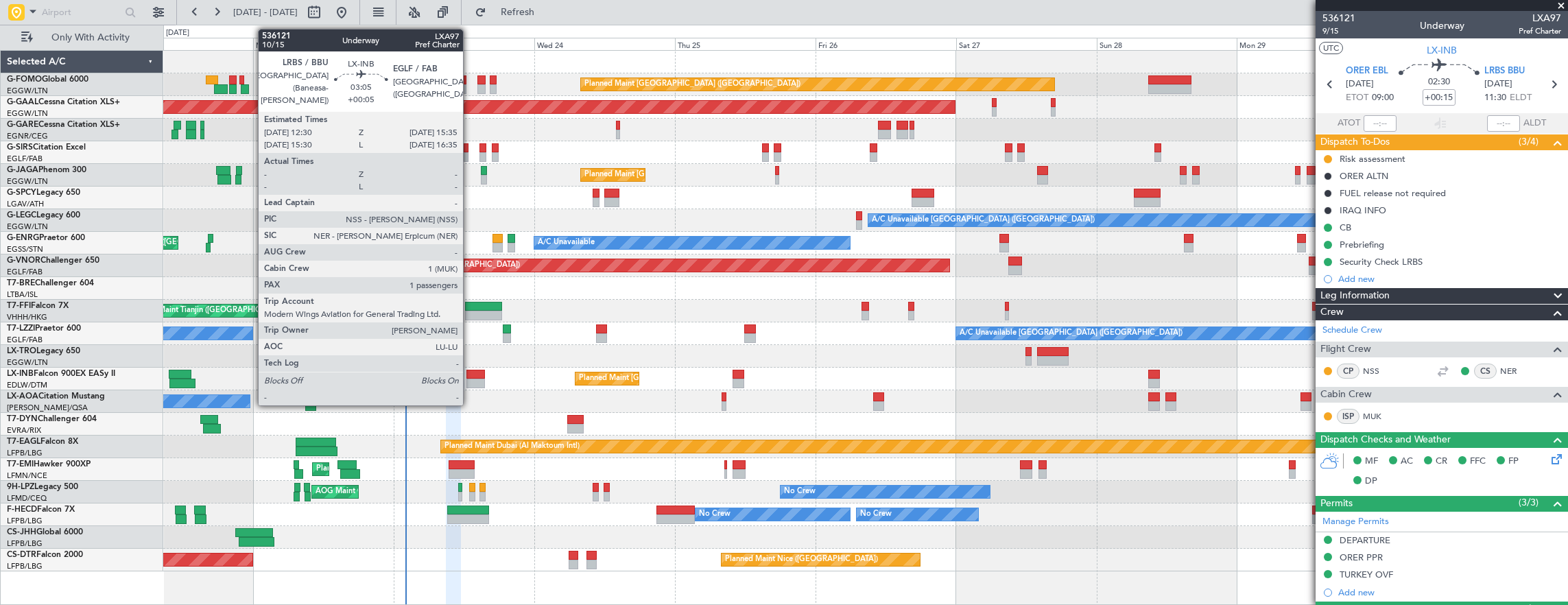
click at [470, 377] on div at bounding box center [476, 374] width 19 height 9
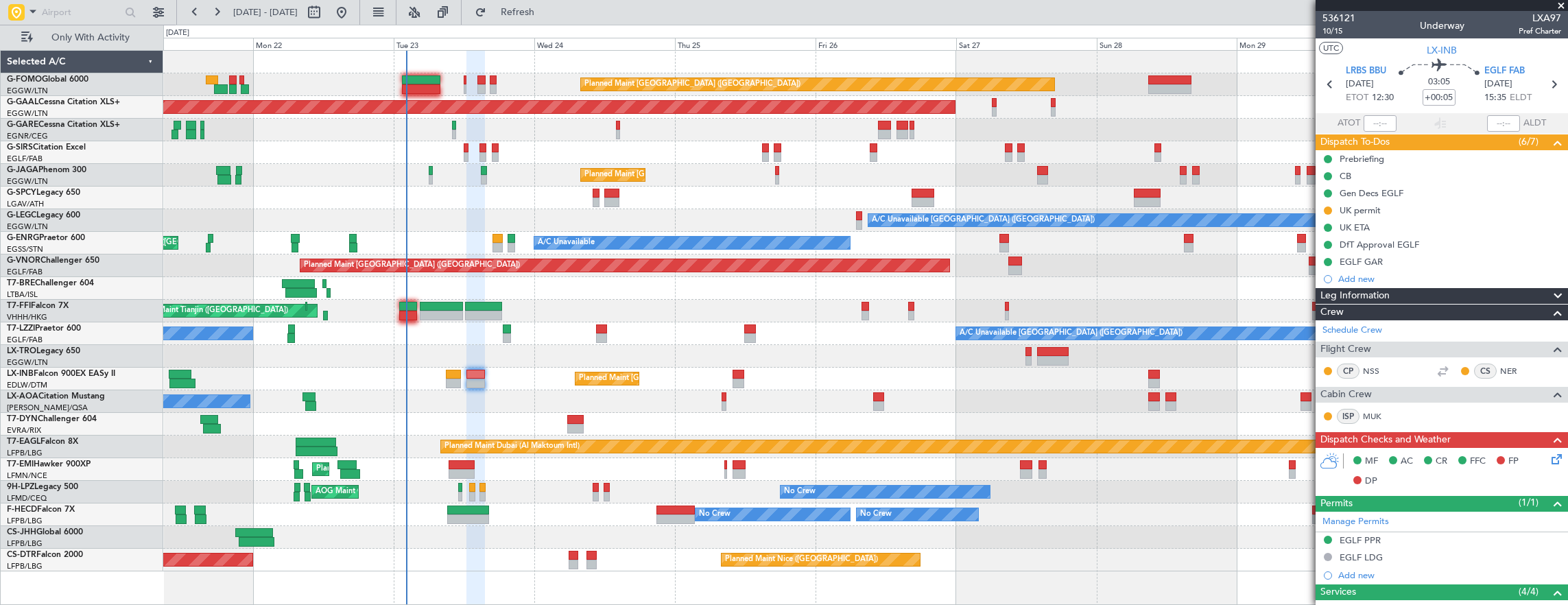
click at [896, 348] on div at bounding box center [866, 356] width 1405 height 22
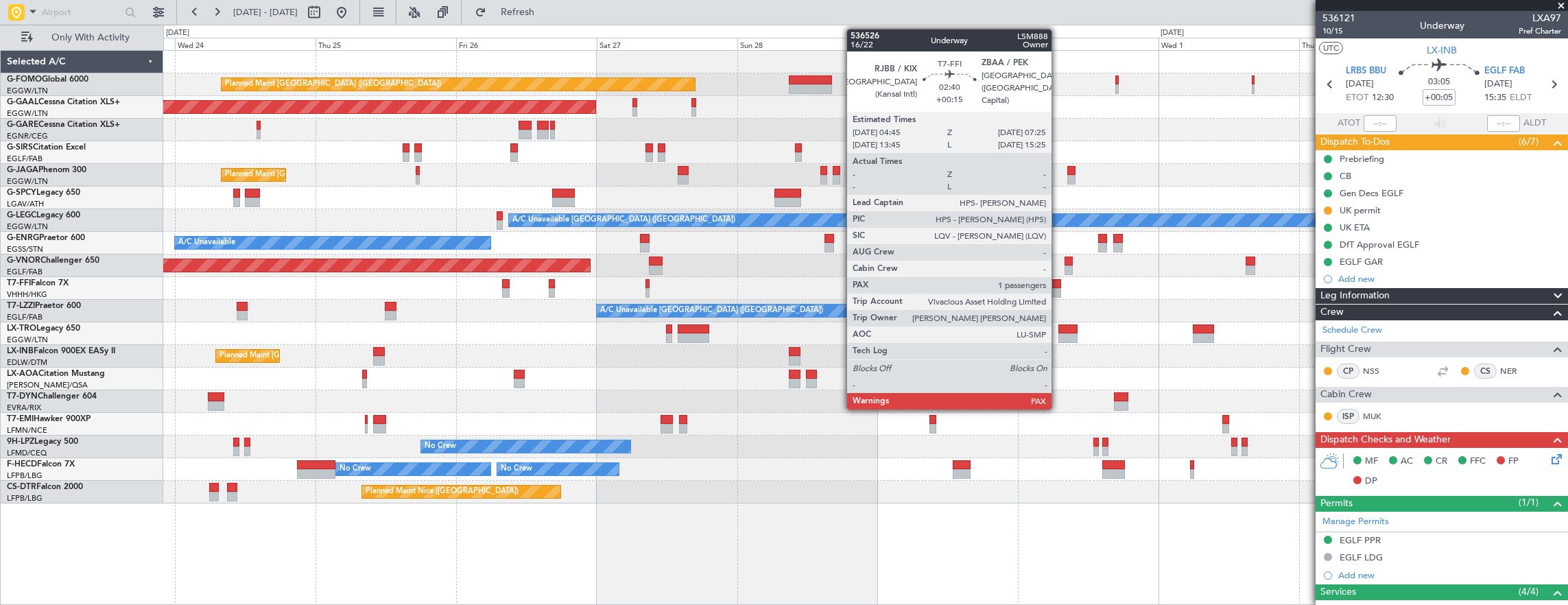
click at [721, 303] on div "A/C Unavailable [GEOGRAPHIC_DATA] ([GEOGRAPHIC_DATA]) A/C Unavailable [GEOGRAPH…" at bounding box center [866, 311] width 1405 height 22
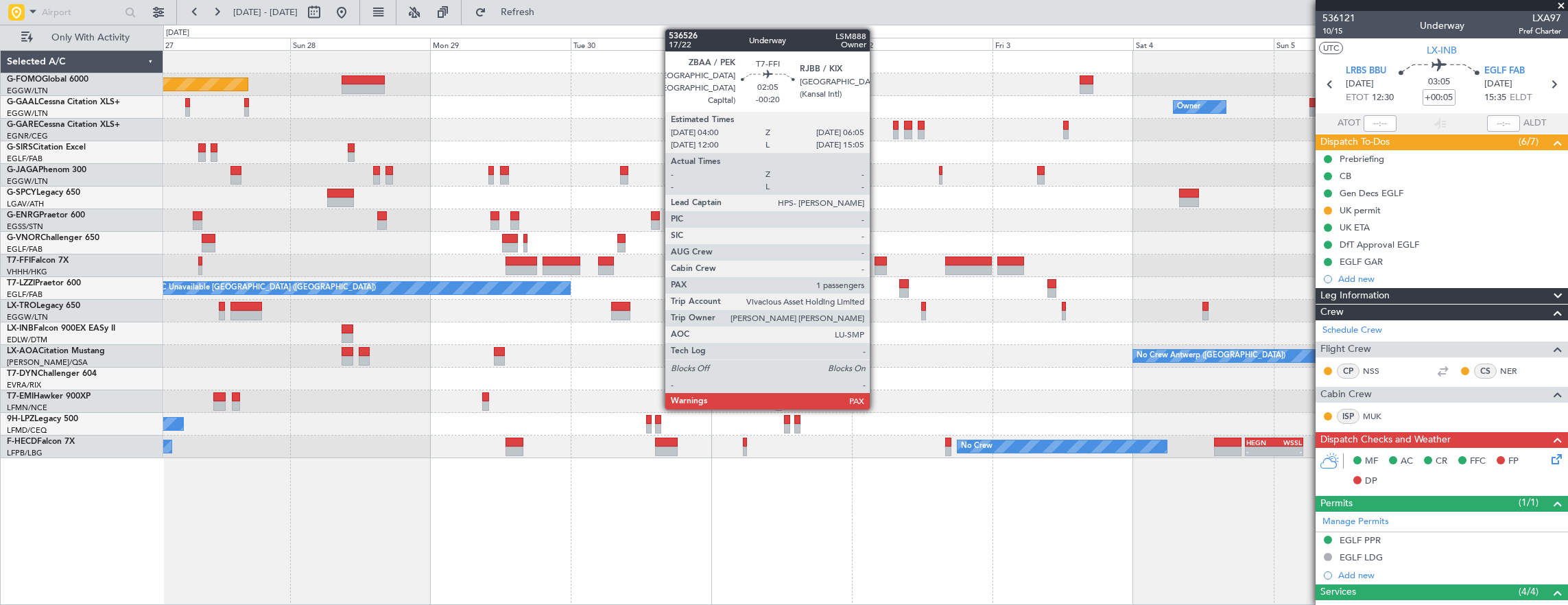
click at [877, 264] on div at bounding box center [880, 260] width 12 height 9
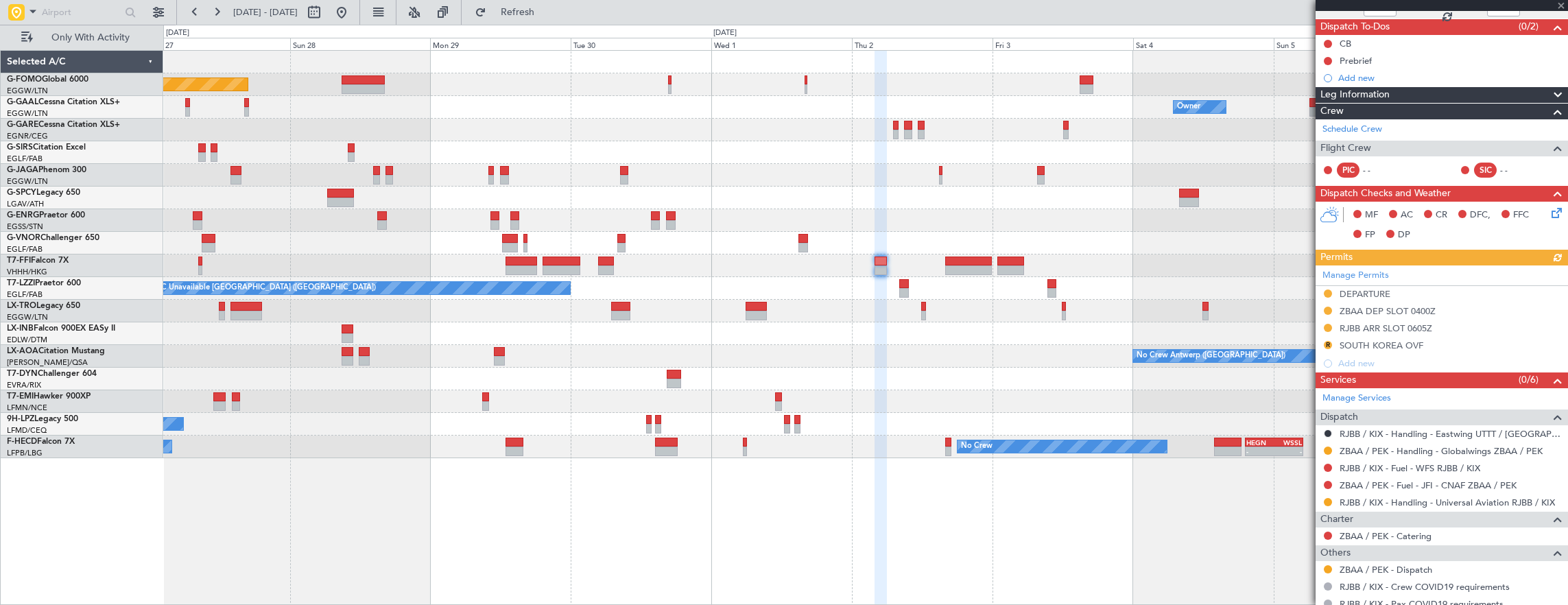
scroll to position [138, 0]
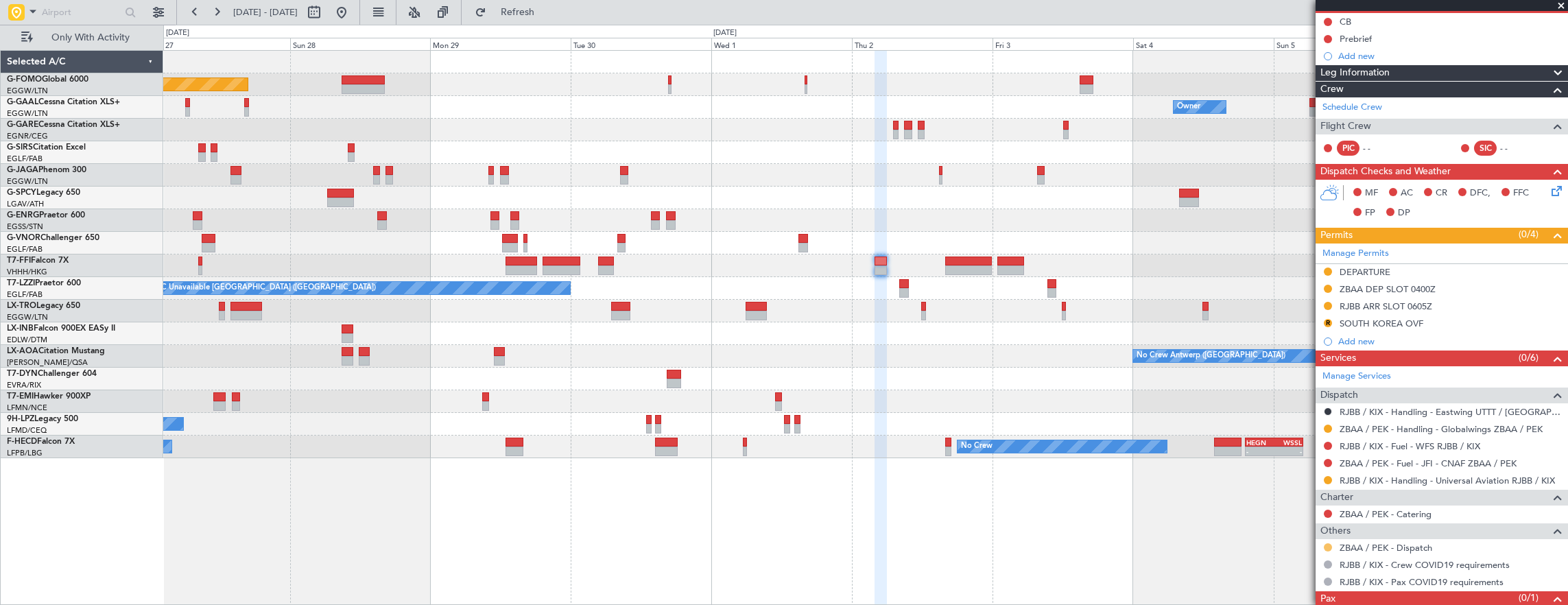
click at [1326, 545] on button at bounding box center [1328, 547] width 9 height 9
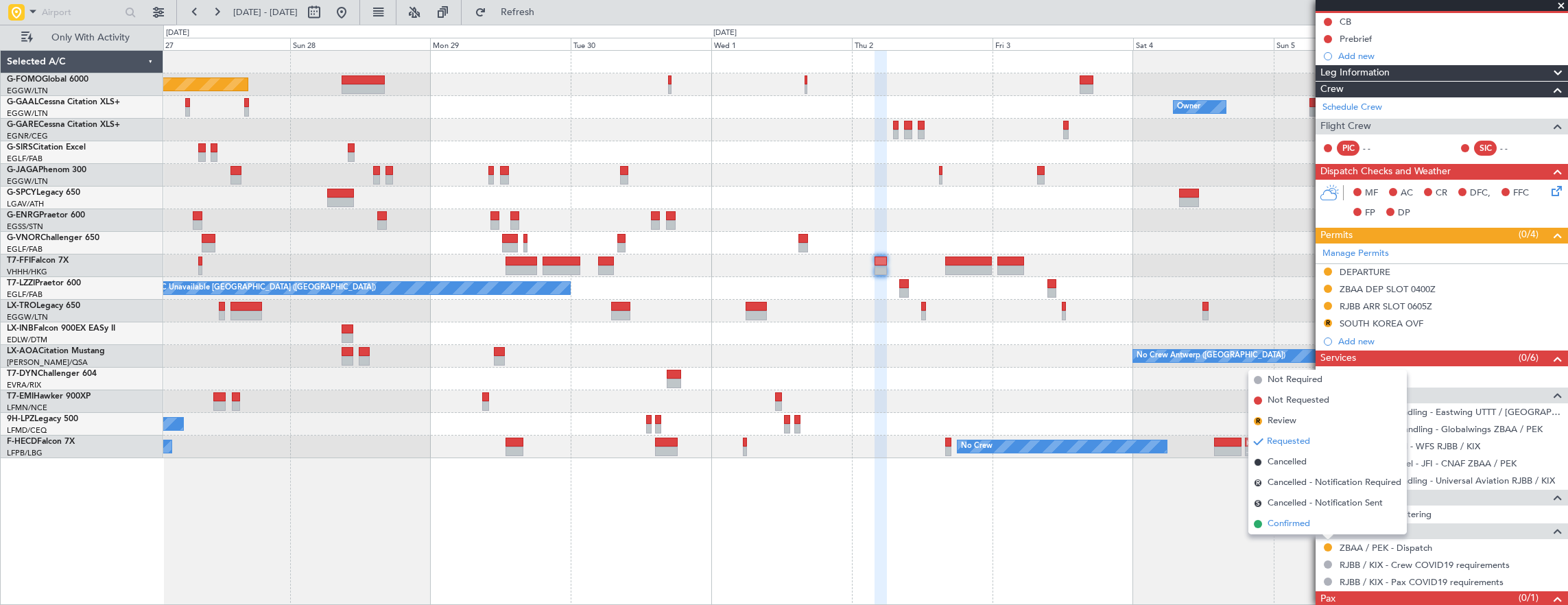
click at [1315, 522] on li "Confirmed" at bounding box center [1327, 524] width 158 height 21
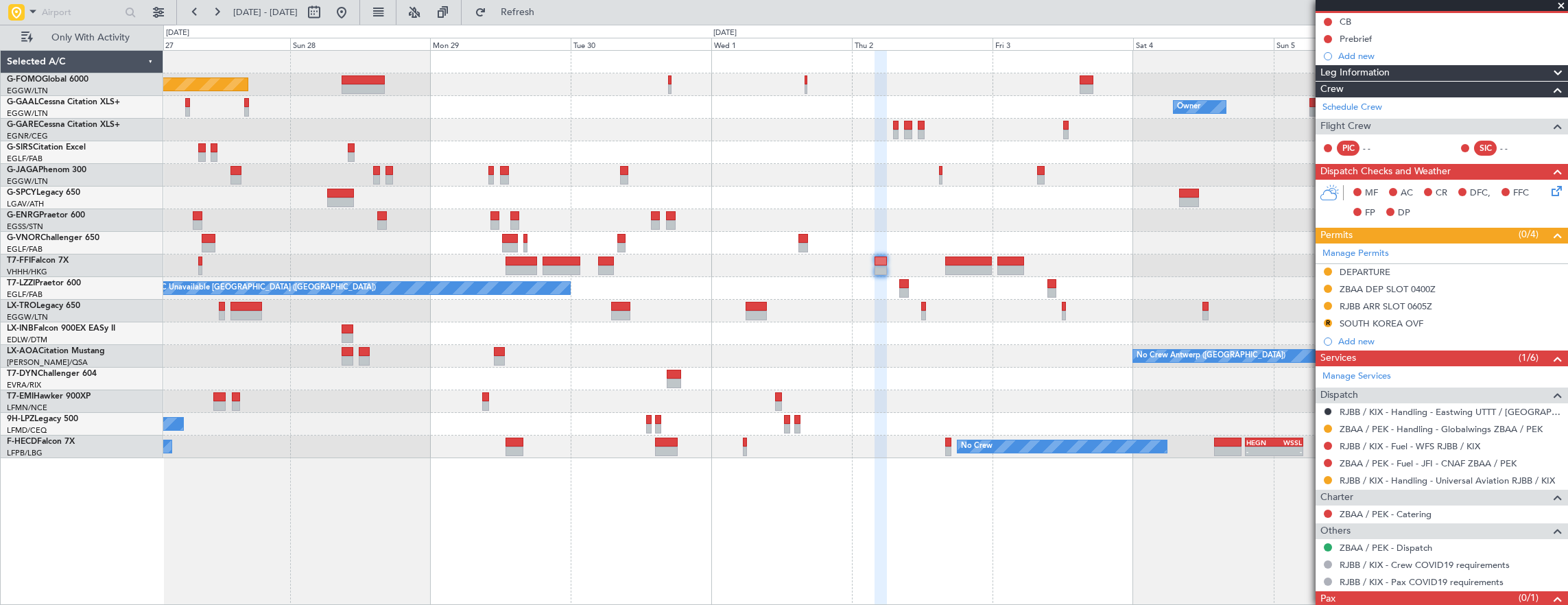
click at [973, 409] on div "Planned Maint [GEOGRAPHIC_DATA] ([GEOGRAPHIC_DATA]) Owner Owner Planned [GEOGRA…" at bounding box center [866, 254] width 1405 height 407
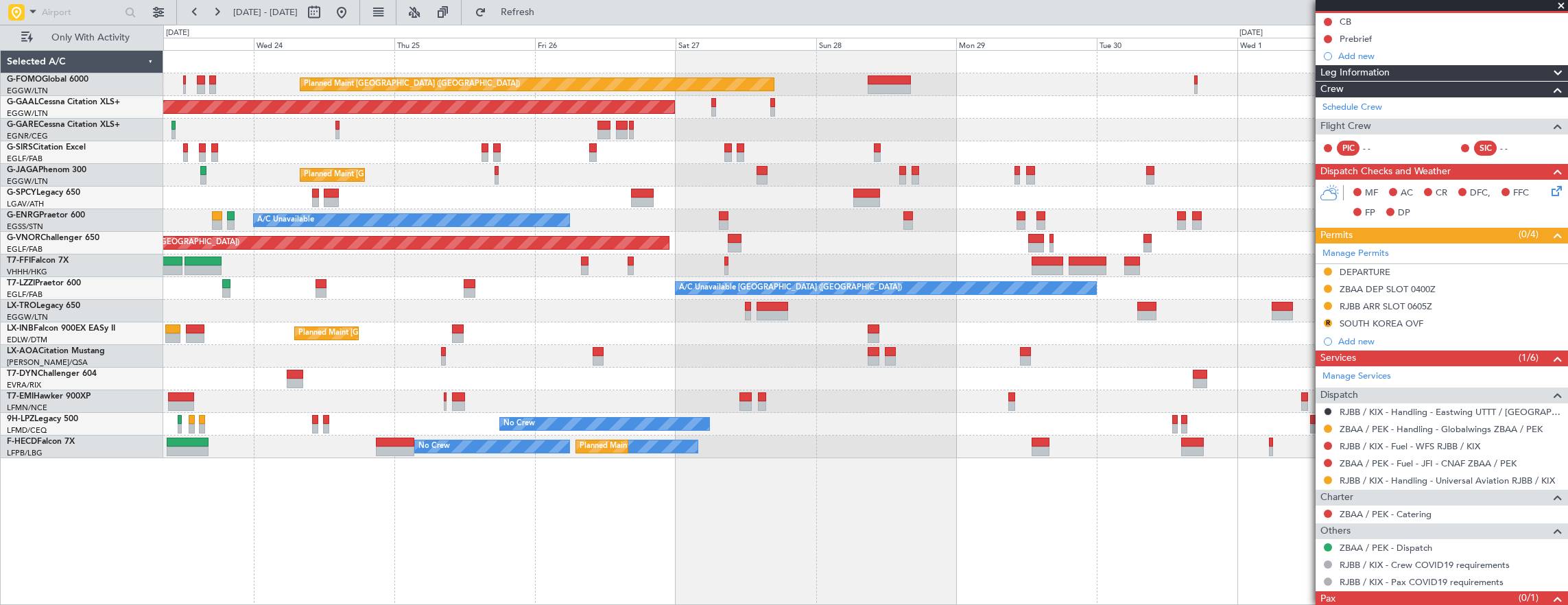
click at [882, 397] on div "Planned Maint [GEOGRAPHIC_DATA]" at bounding box center [866, 401] width 1405 height 22
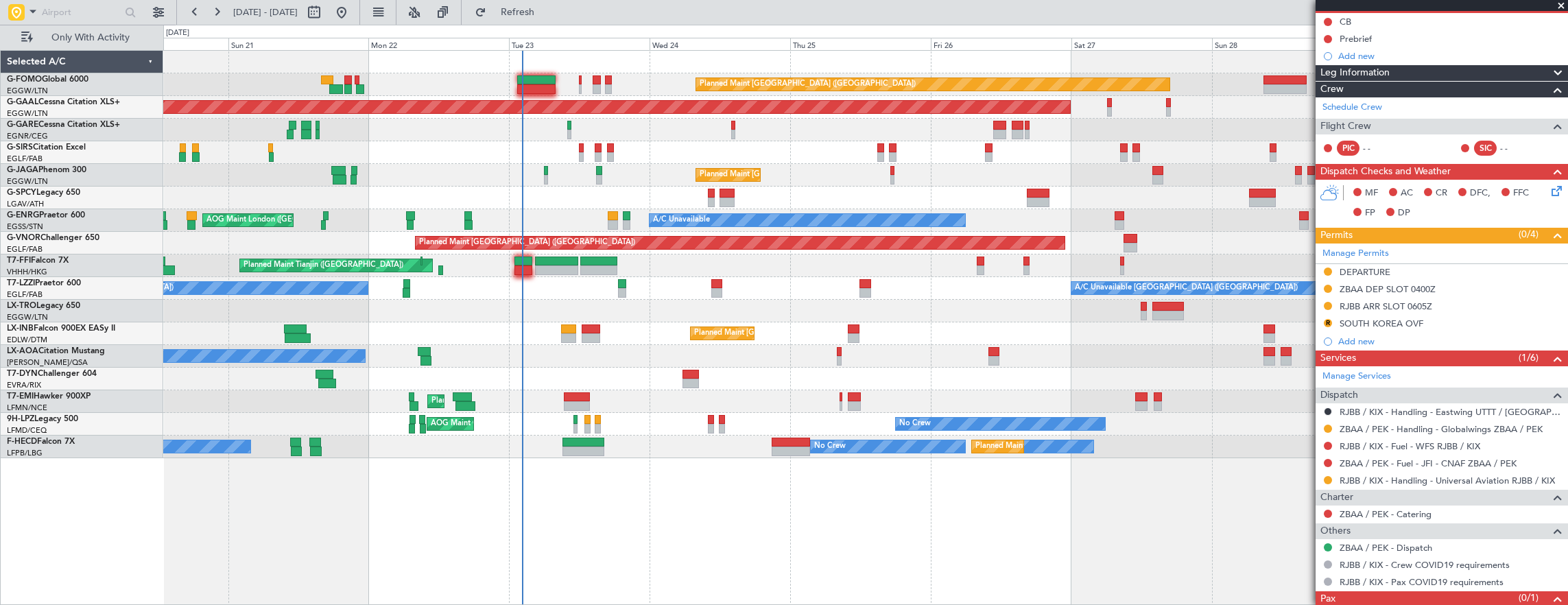
click at [617, 375] on div at bounding box center [866, 379] width 1405 height 22
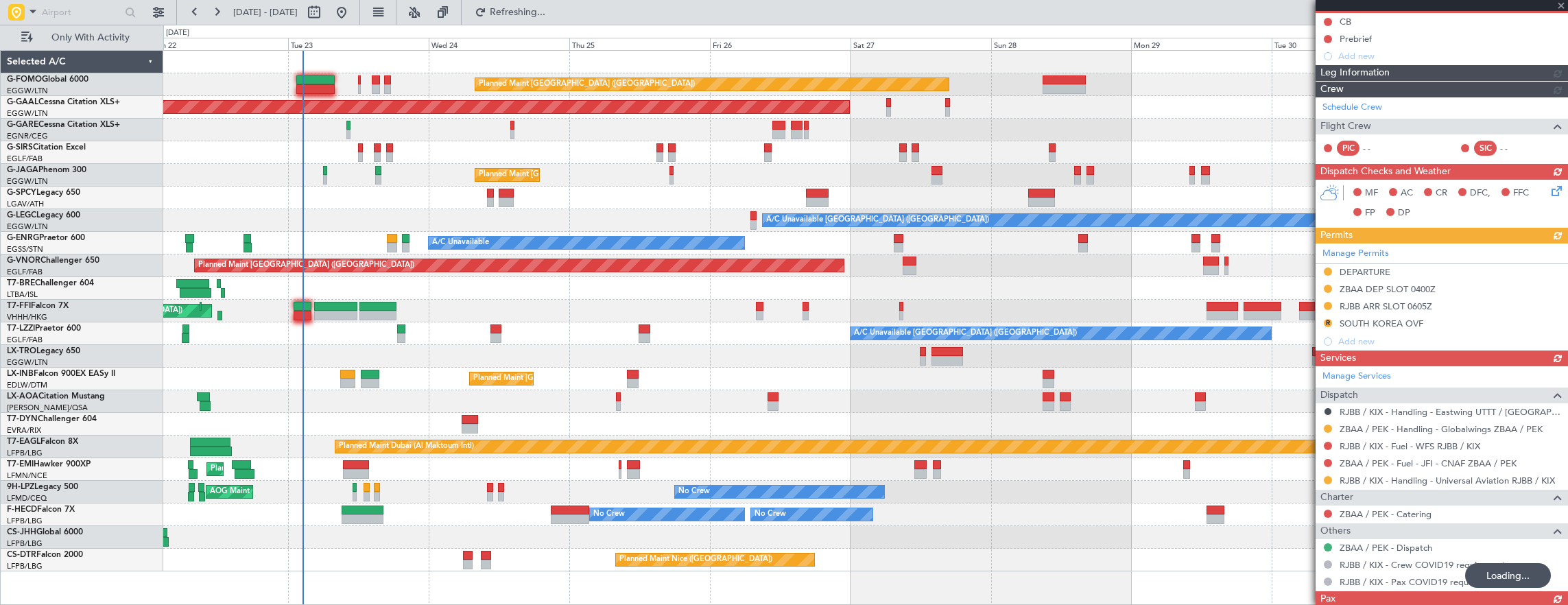
click at [609, 285] on div "Planned Maint [GEOGRAPHIC_DATA] ([GEOGRAPHIC_DATA]) Planned [GEOGRAPHIC_DATA] O…" at bounding box center [866, 311] width 1405 height 521
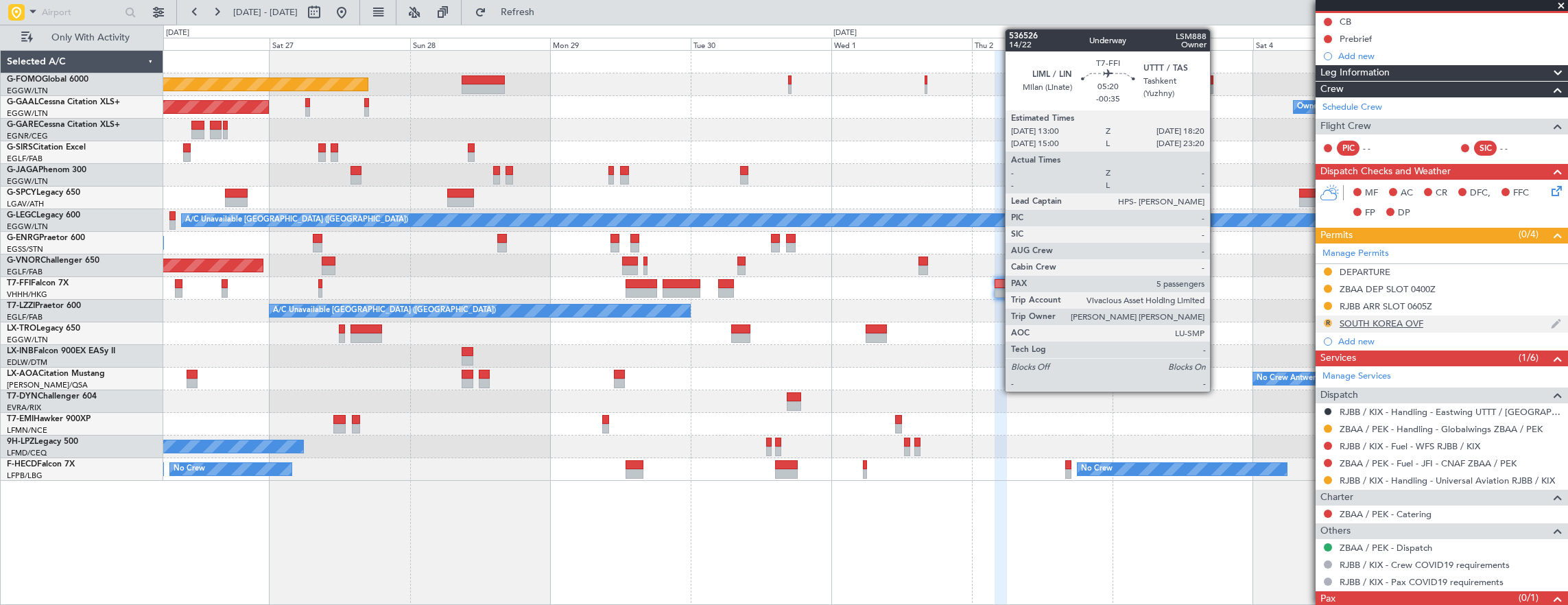
click at [1326, 320] on button "R" at bounding box center [1328, 323] width 9 height 9
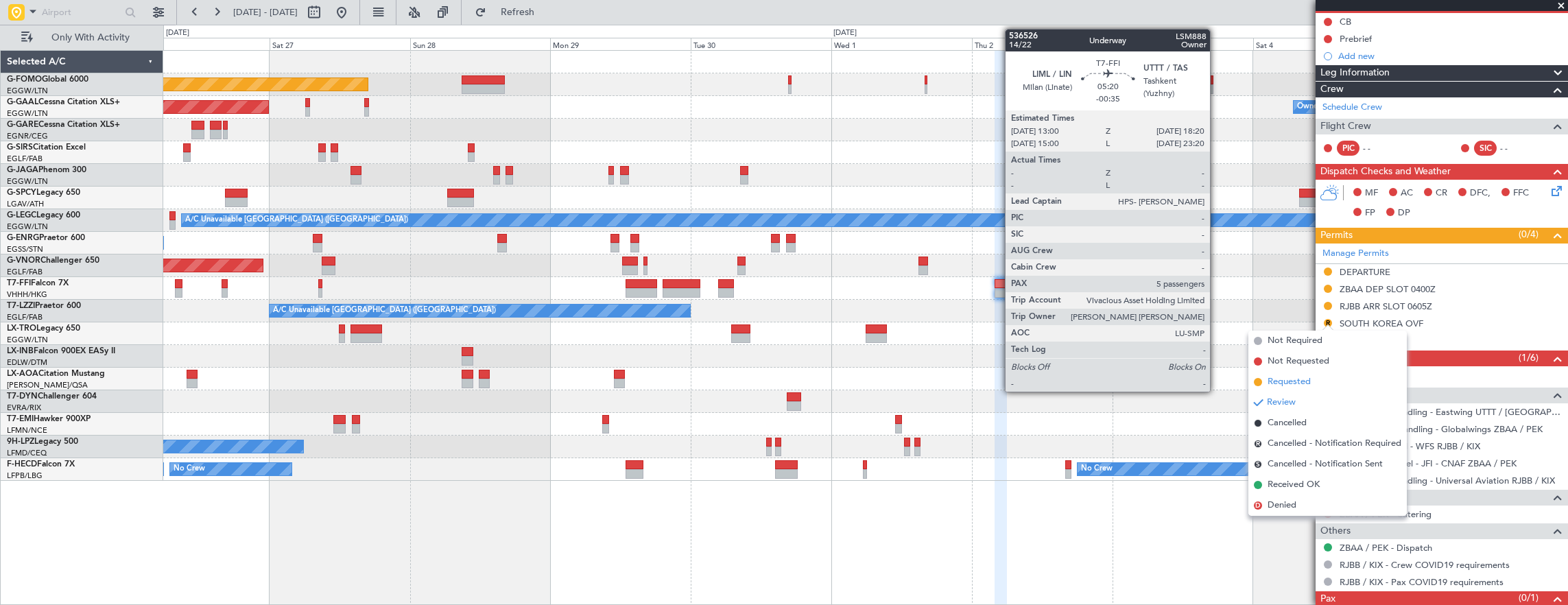
click at [1324, 378] on li "Requested" at bounding box center [1327, 382] width 158 height 21
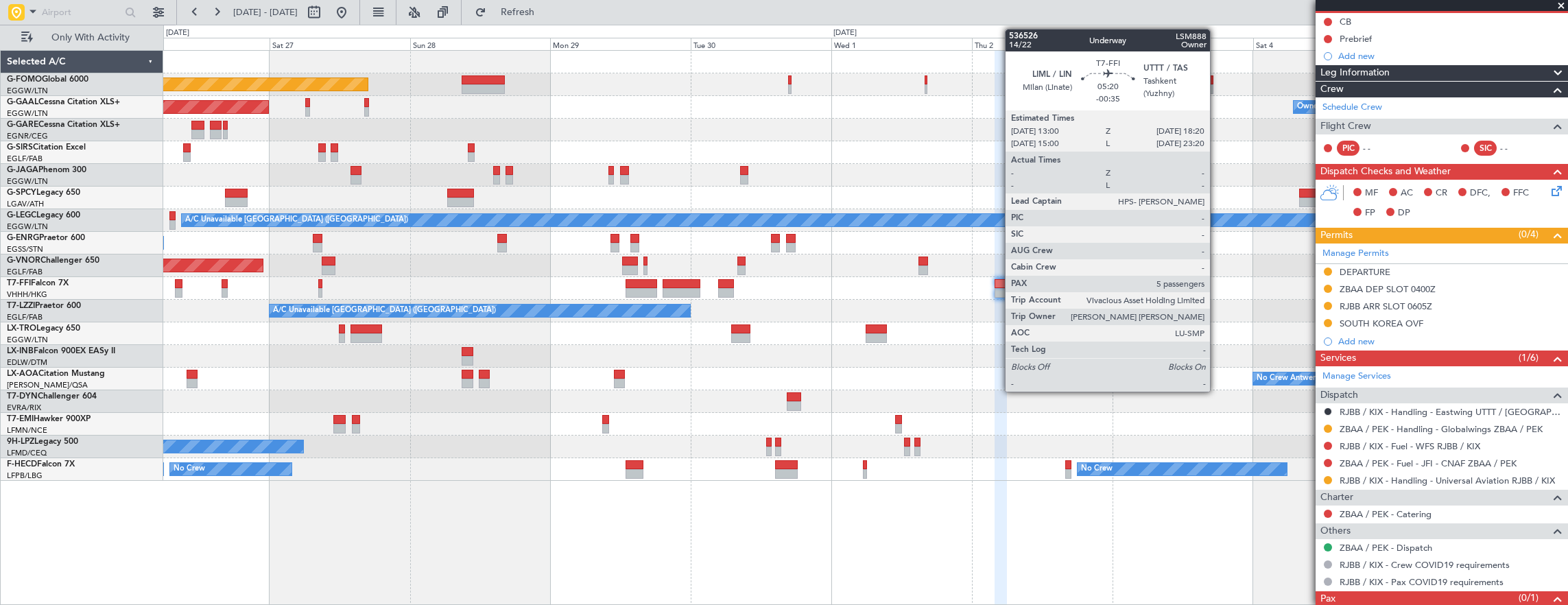
click at [835, 277] on div at bounding box center [866, 288] width 1405 height 22
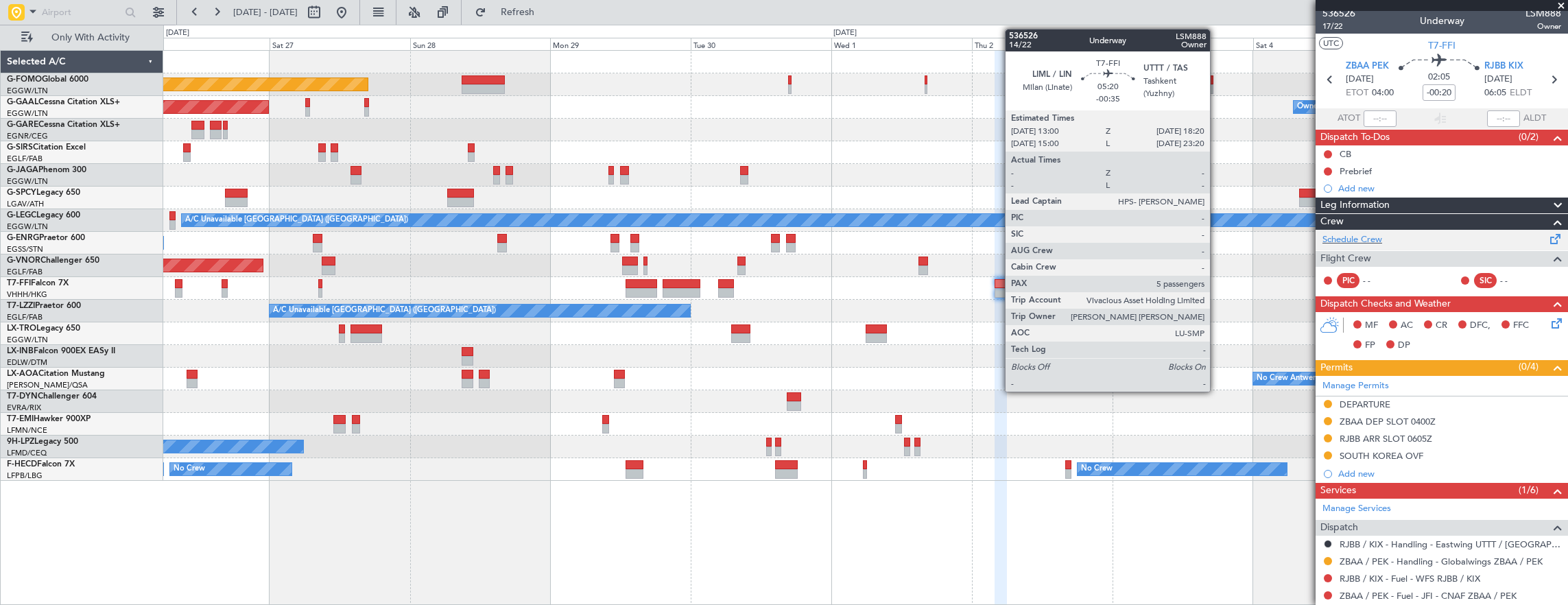
scroll to position [0, 0]
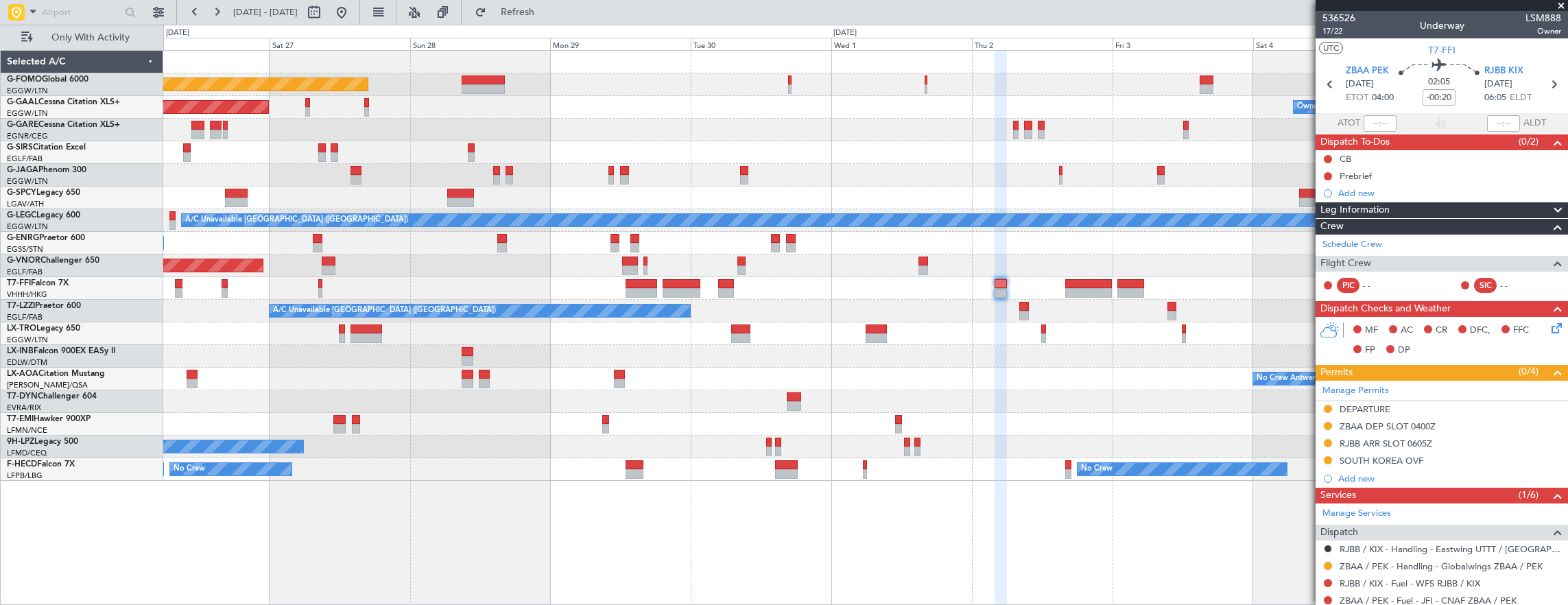
click at [884, 394] on div at bounding box center [866, 401] width 1405 height 22
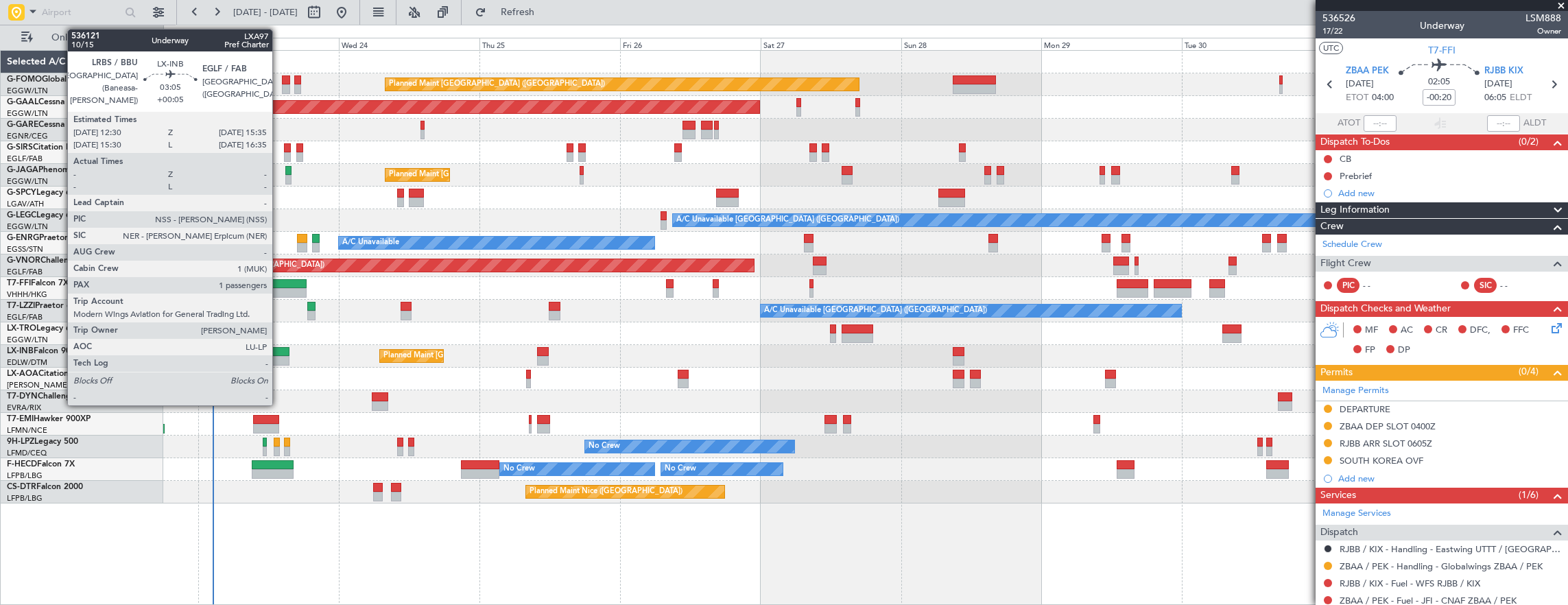
click at [281, 359] on div at bounding box center [280, 360] width 19 height 9
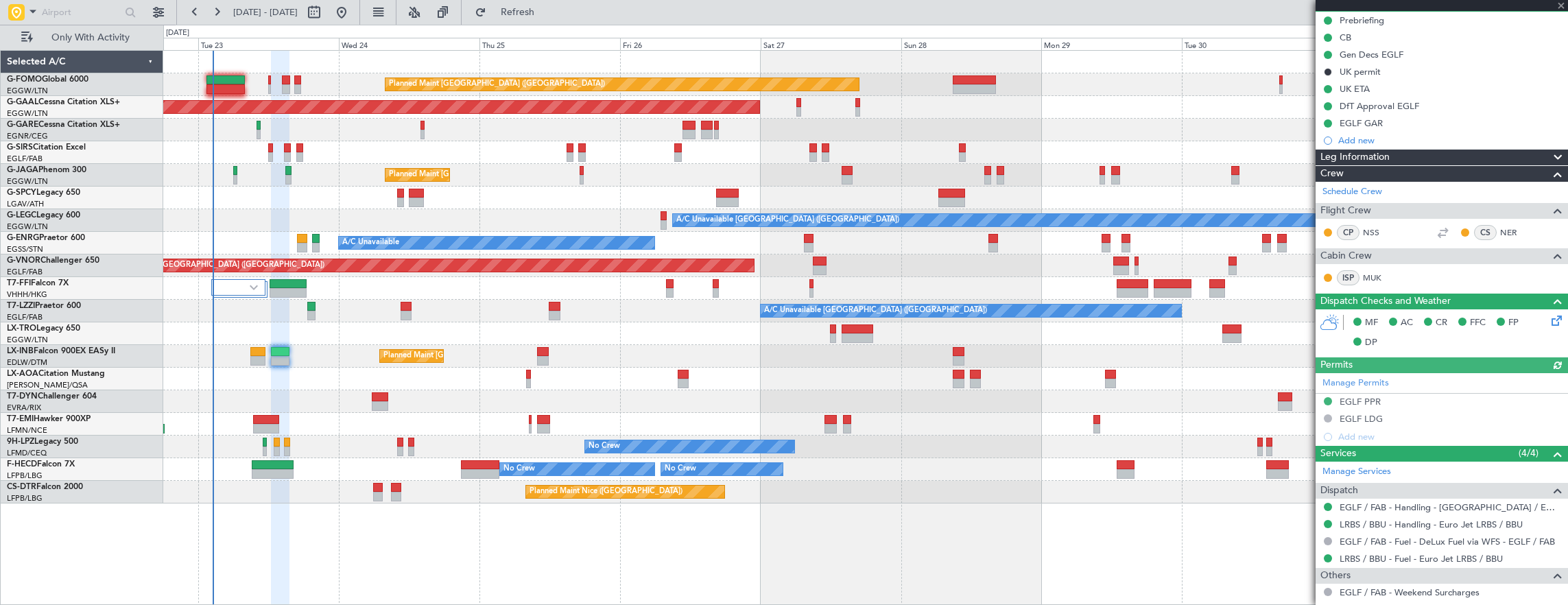
scroll to position [252, 0]
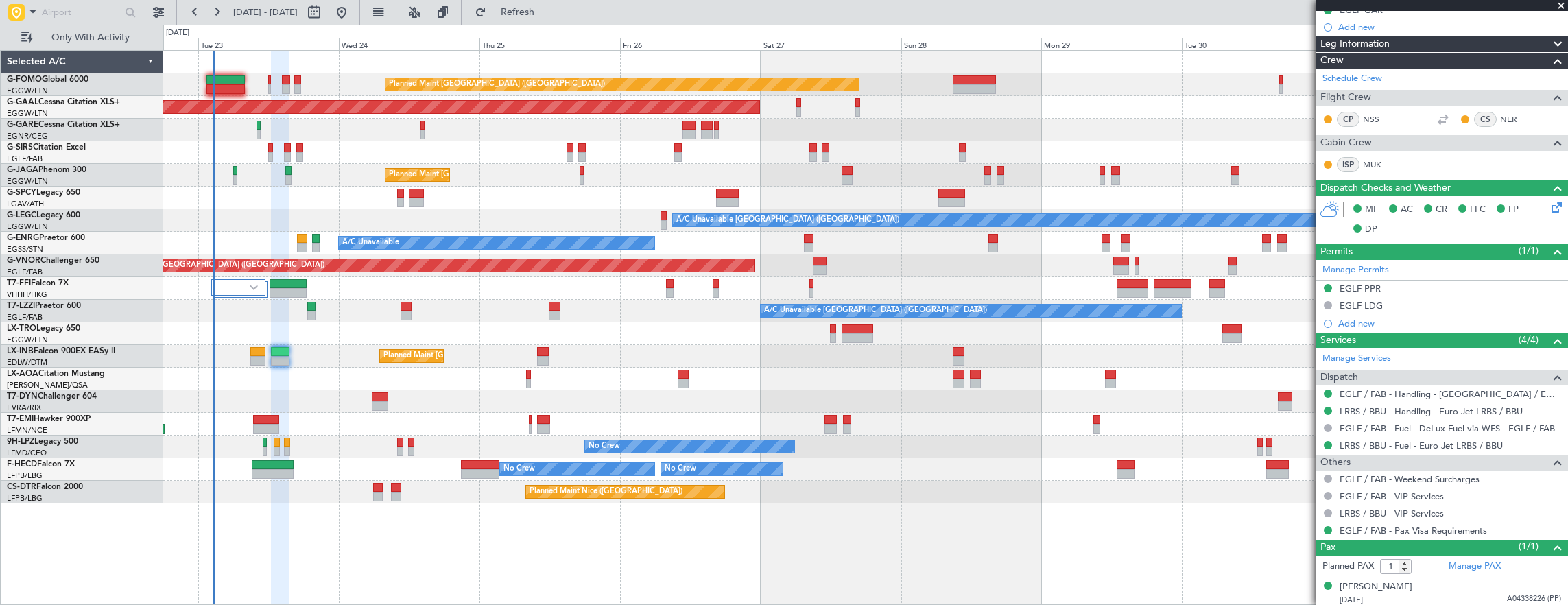
click at [271, 412] on div "Planned Maint [GEOGRAPHIC_DATA]" at bounding box center [866, 424] width 1405 height 22
click at [281, 423] on div "Planned Maint [GEOGRAPHIC_DATA]" at bounding box center [866, 424] width 1405 height 22
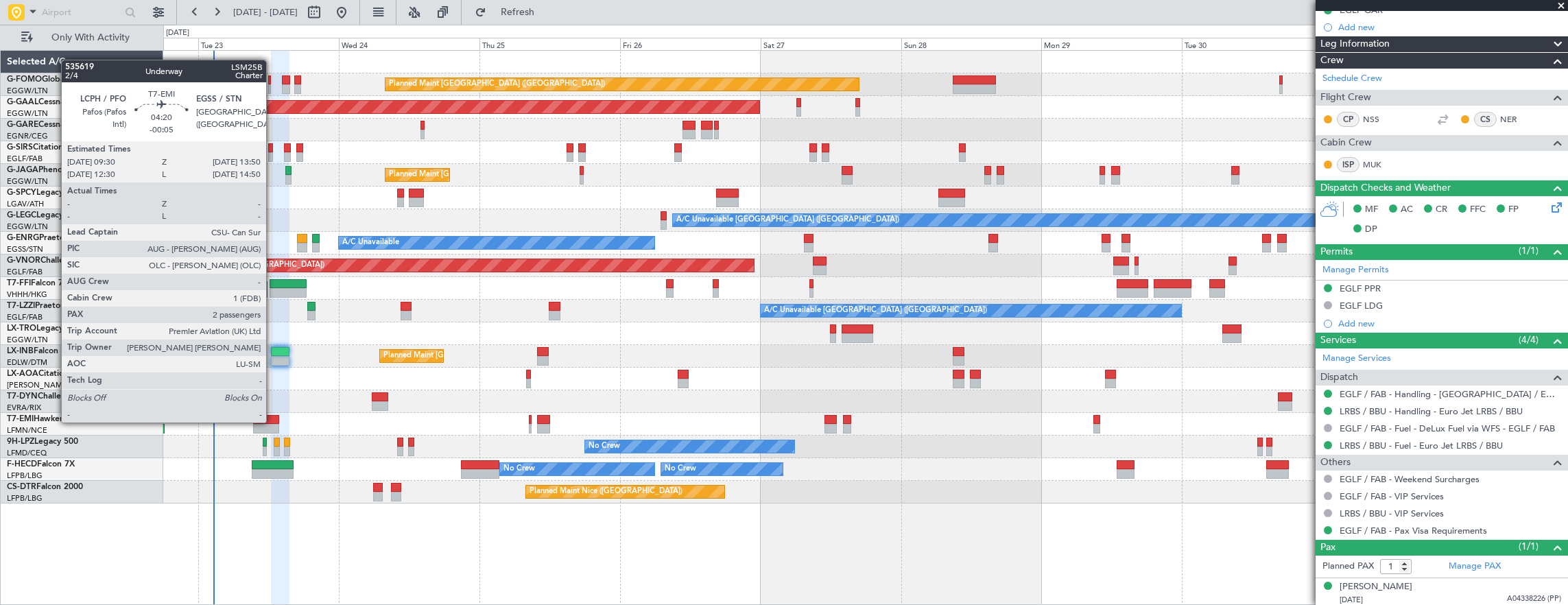
click at [273, 421] on div at bounding box center [266, 419] width 26 height 9
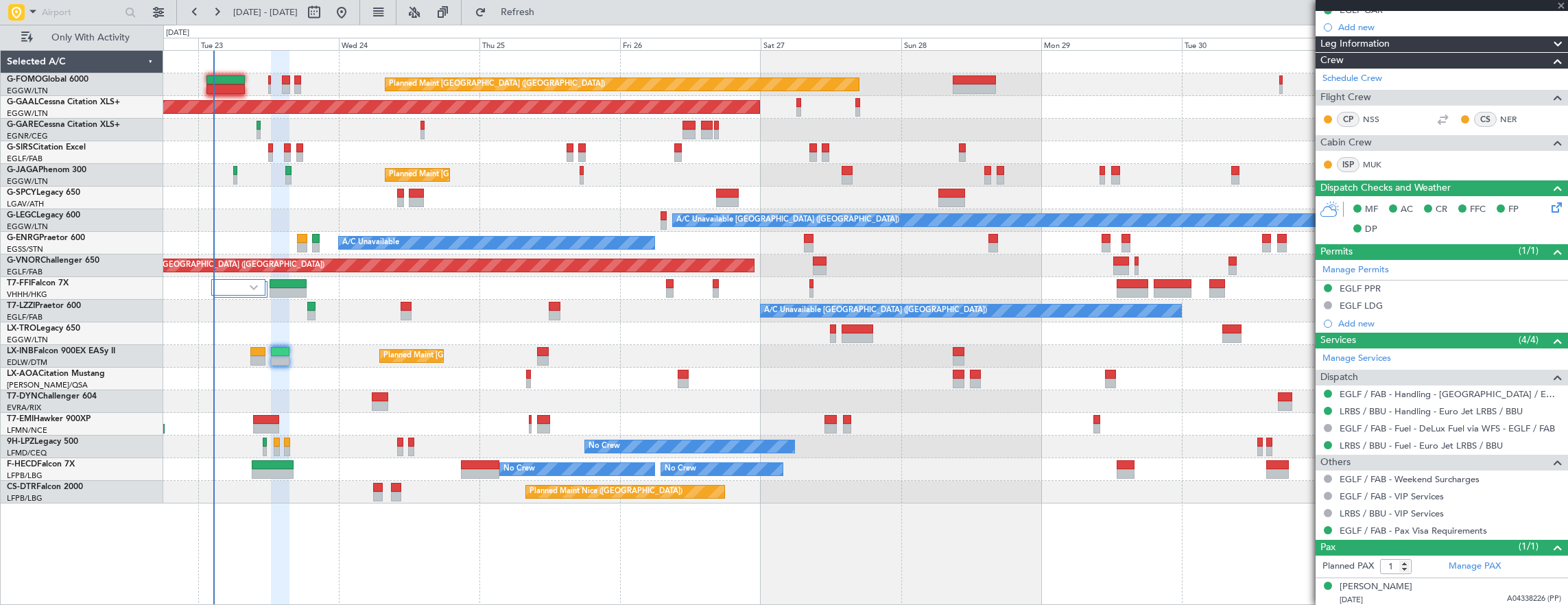
type input "-00:05"
type input "2"
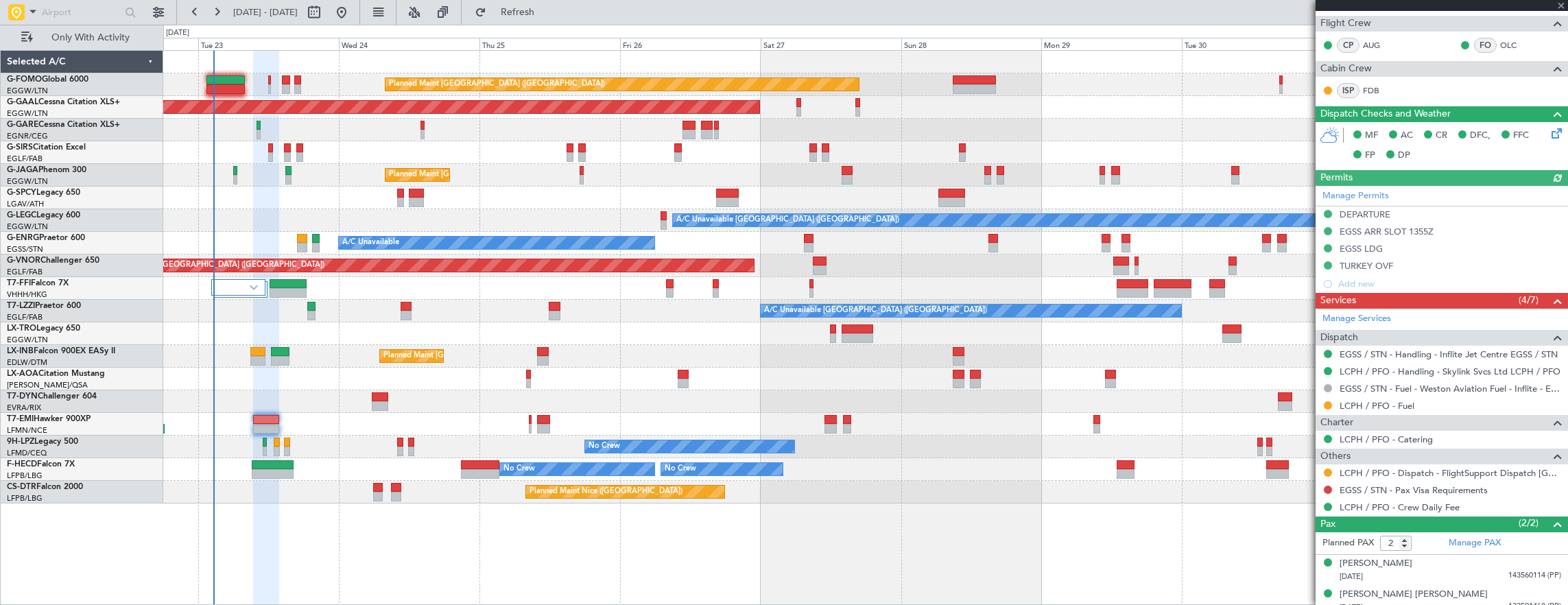
scroll to position [299, 0]
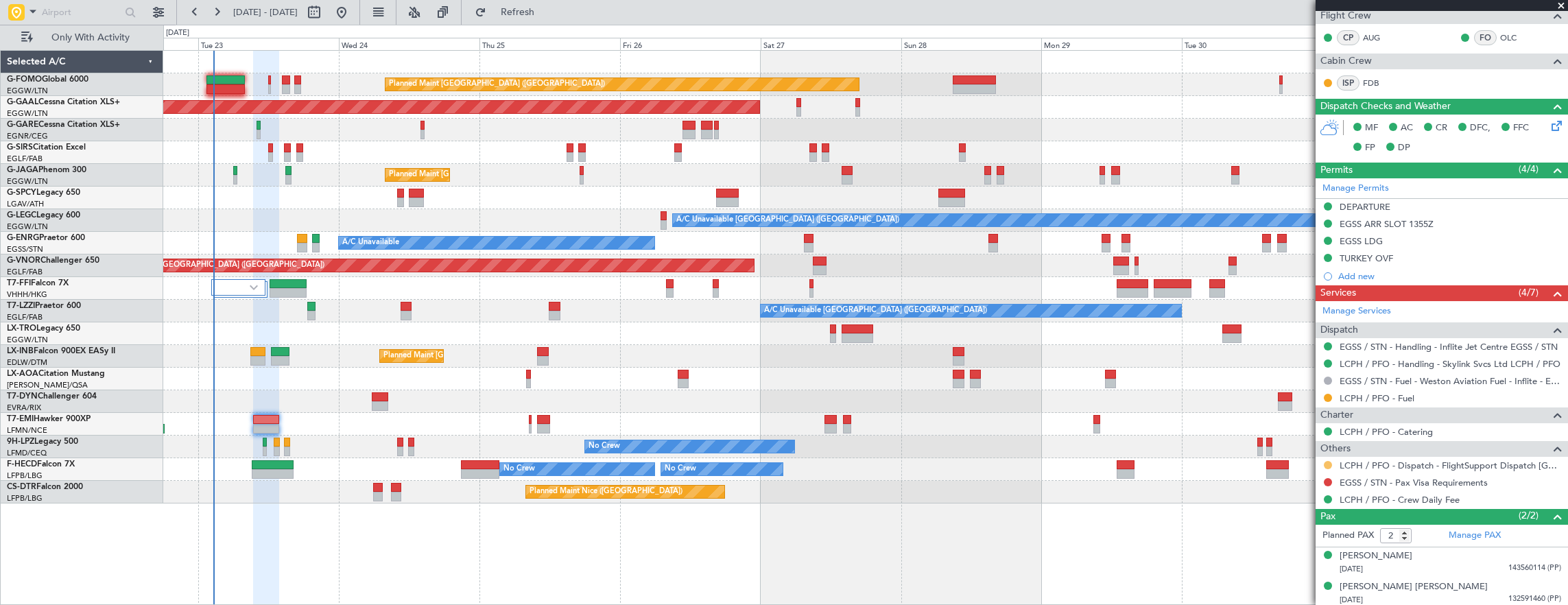
click at [1328, 461] on button at bounding box center [1328, 465] width 9 height 9
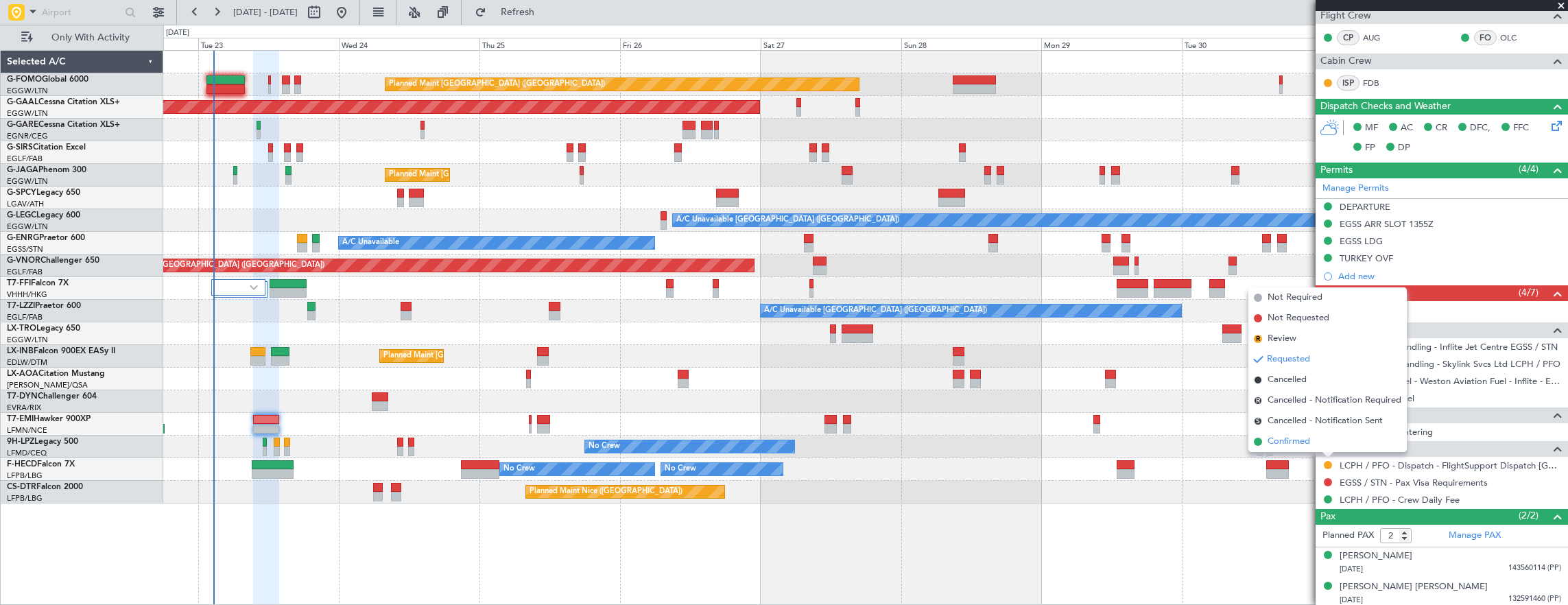
click at [1322, 438] on li "Confirmed" at bounding box center [1327, 442] width 158 height 21
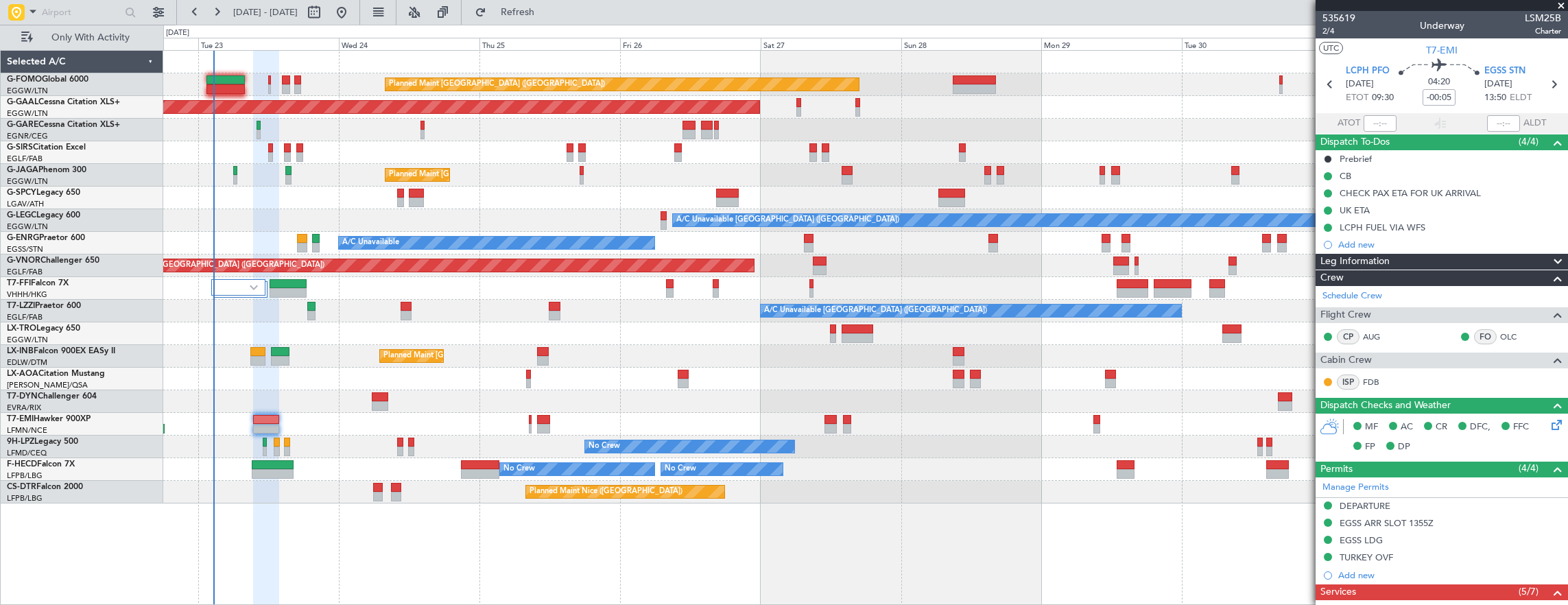
scroll to position [205, 0]
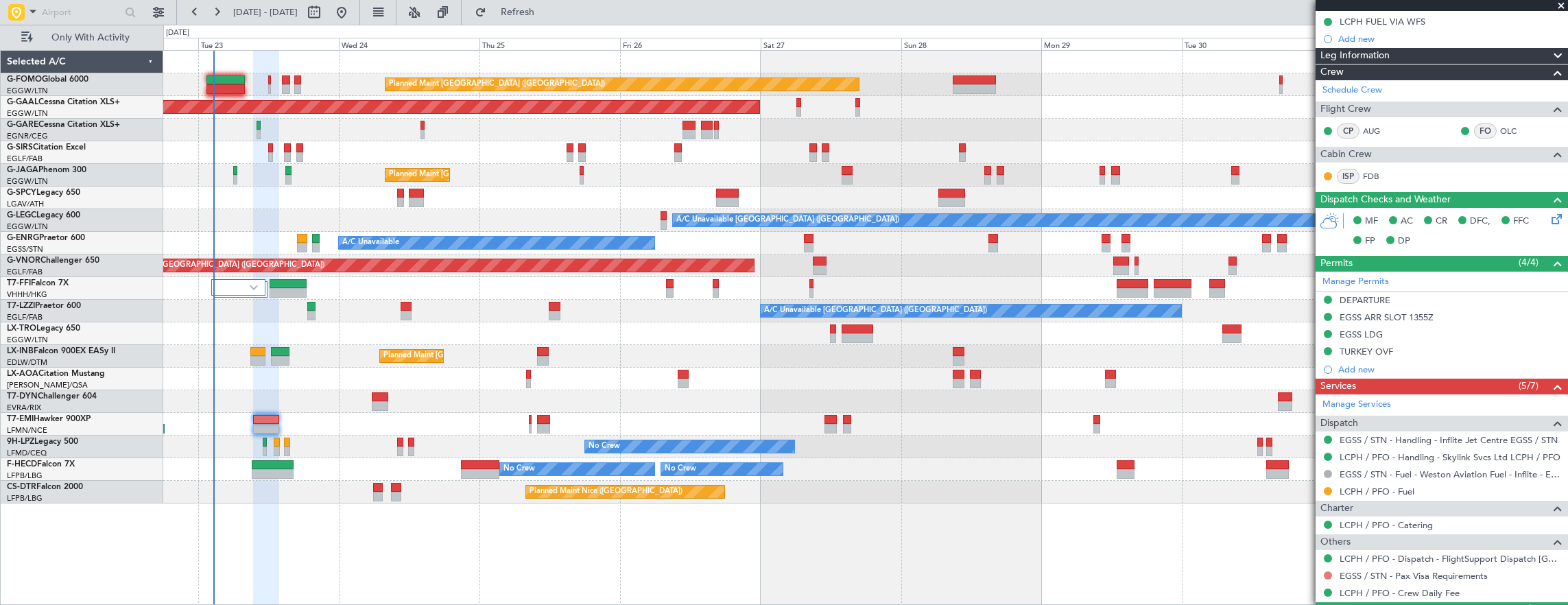
click at [1326, 572] on button at bounding box center [1328, 576] width 9 height 9
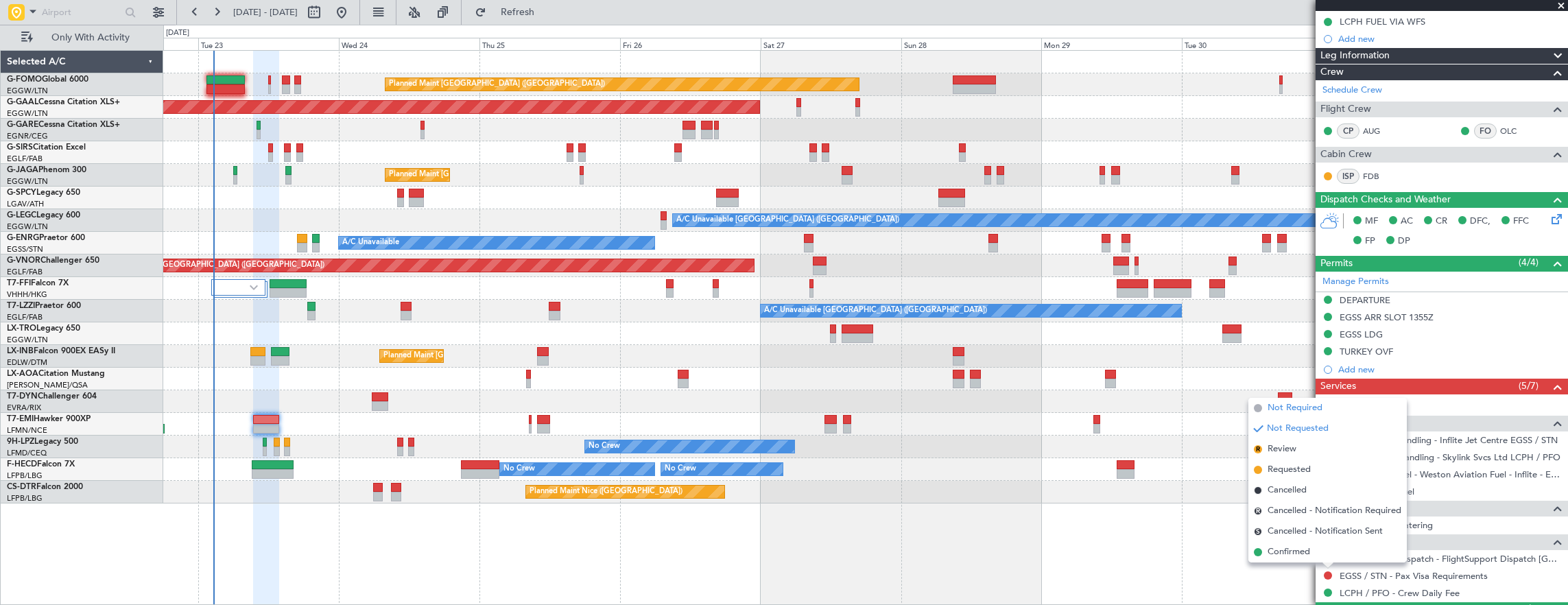
click at [1305, 415] on li "Not Required" at bounding box center [1327, 408] width 158 height 21
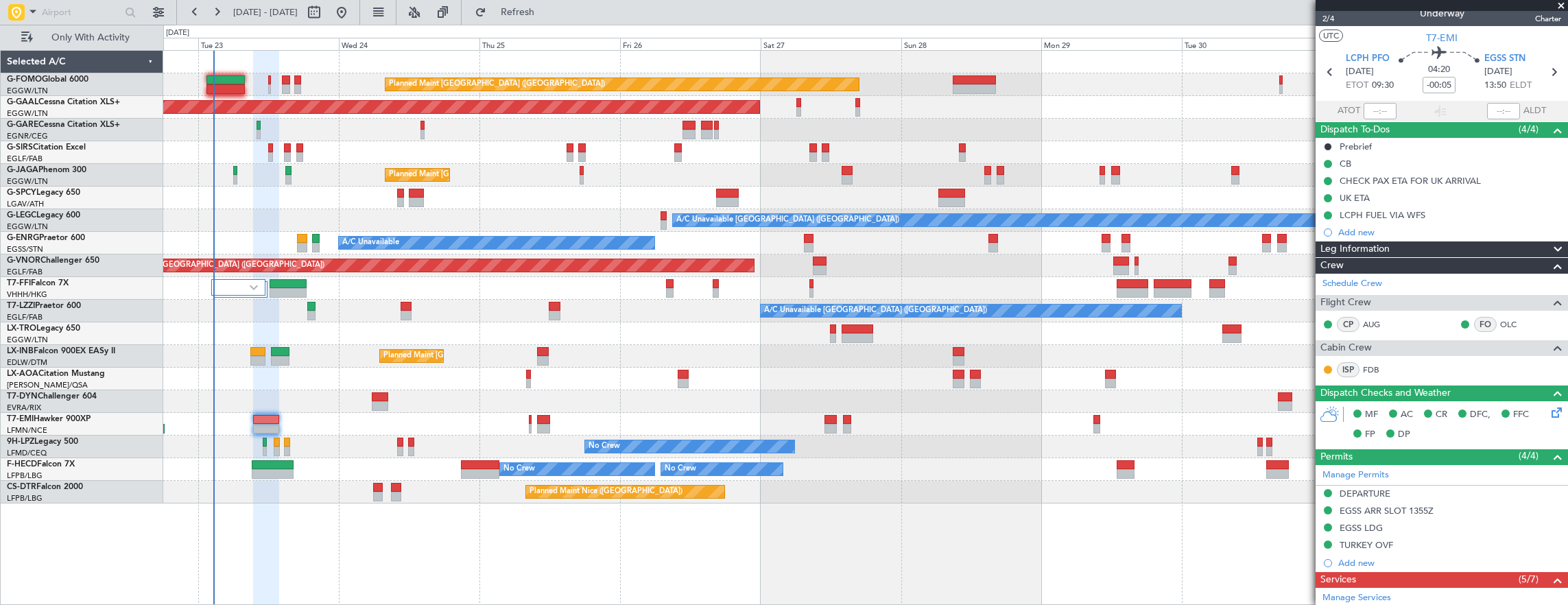
scroll to position [0, 0]
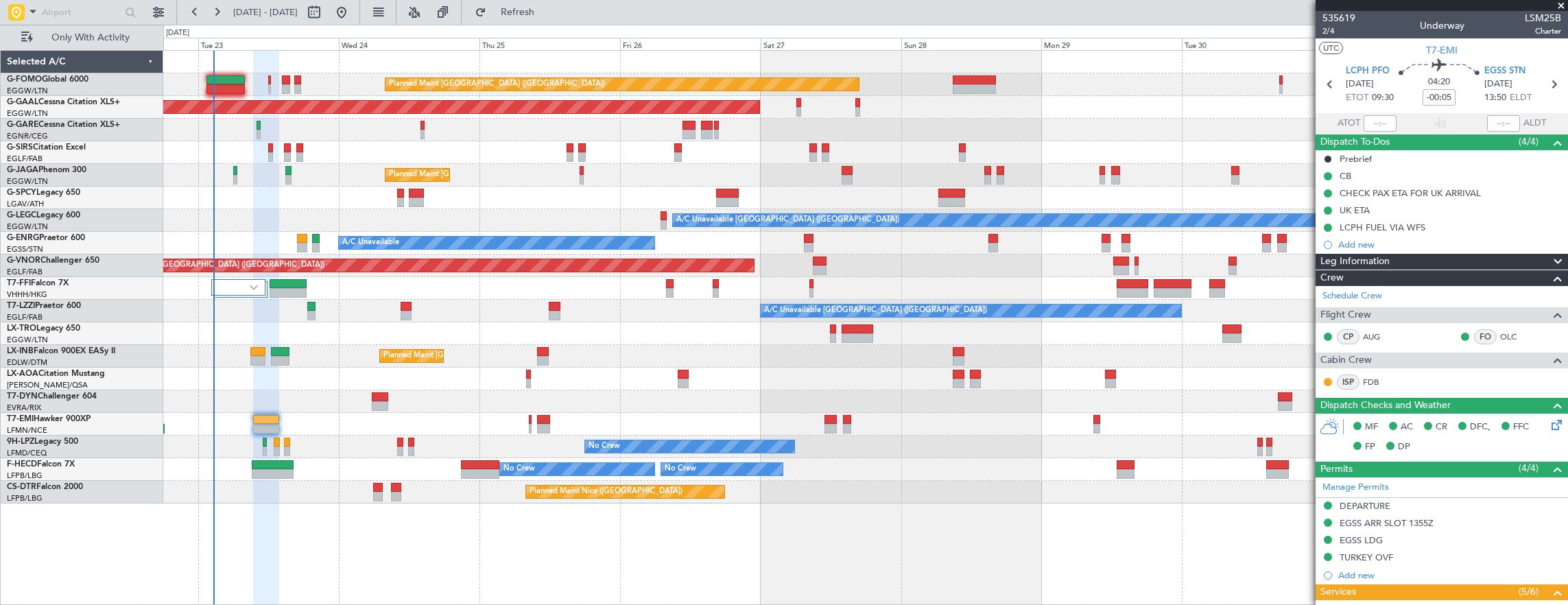
click at [535, 350] on div "Planned Maint [GEOGRAPHIC_DATA] ([GEOGRAPHIC_DATA])" at bounding box center [866, 356] width 1405 height 22
click at [542, 355] on div at bounding box center [543, 351] width 12 height 9
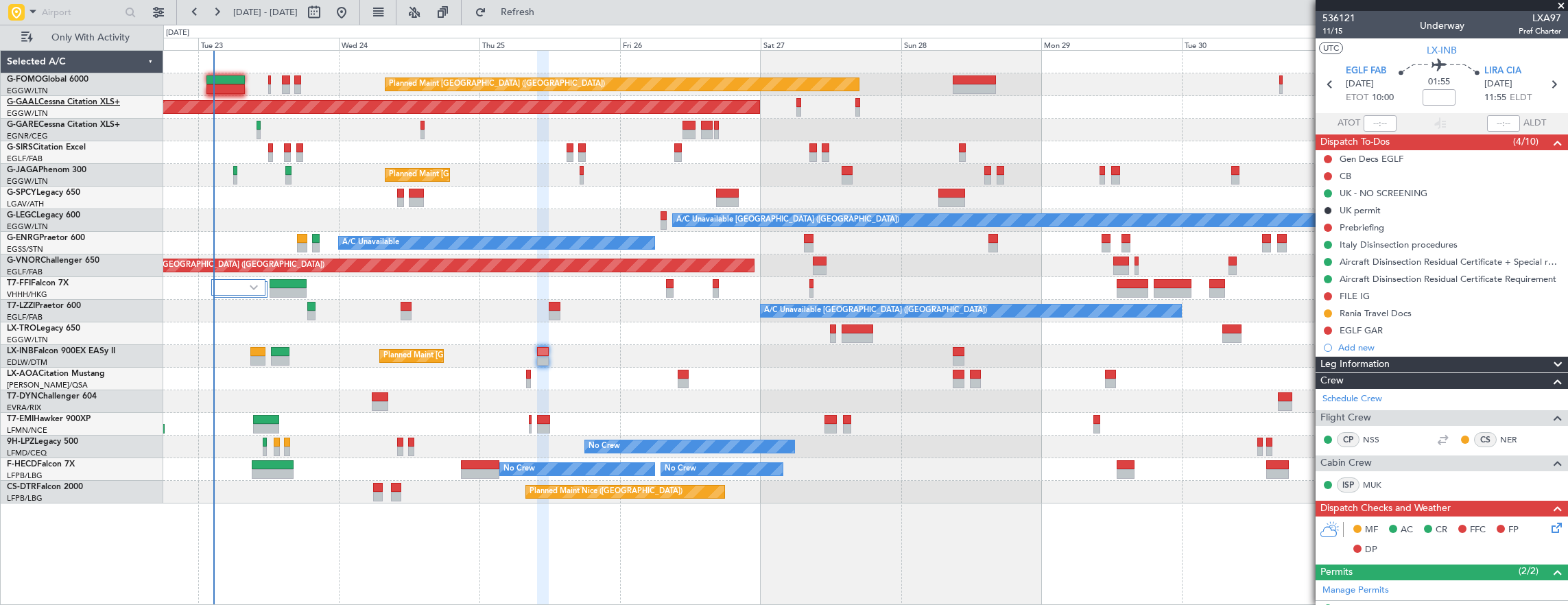
click at [77, 101] on link "G-GAAL Cessna Citation XLS+" at bounding box center [64, 102] width 113 height 9
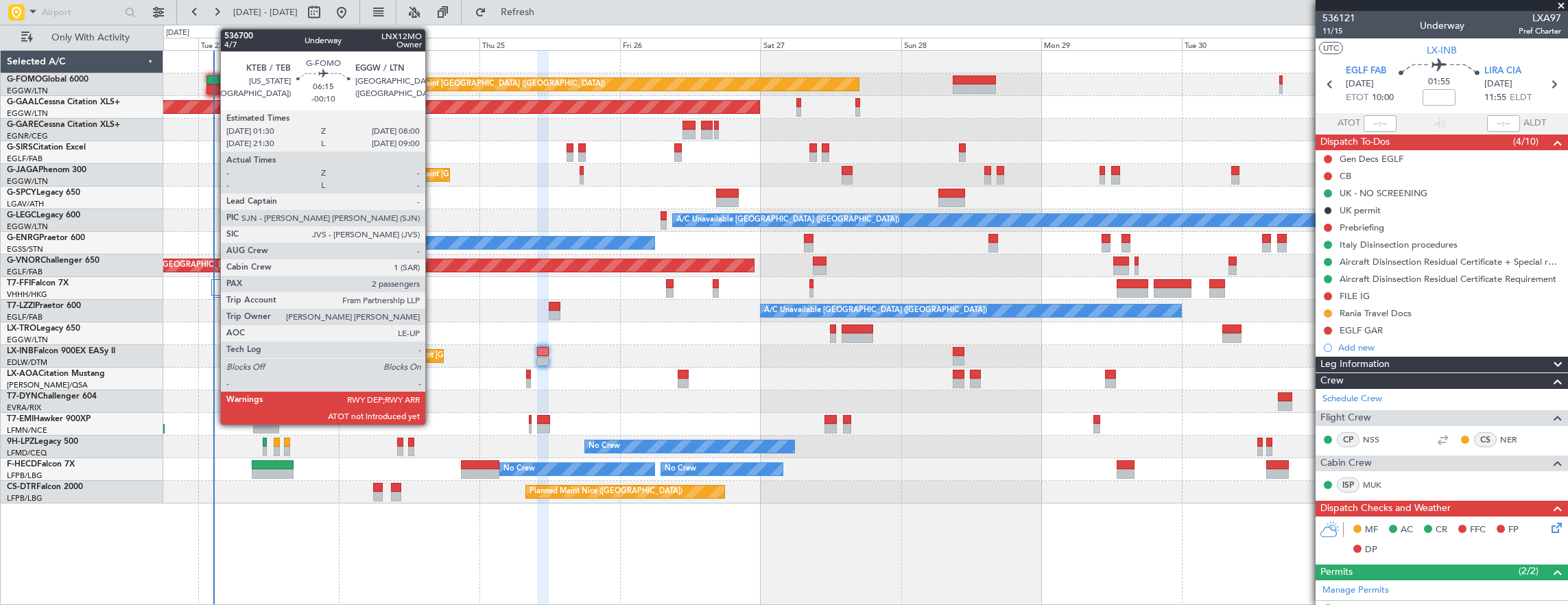
click at [213, 84] on div at bounding box center [225, 89] width 39 height 9
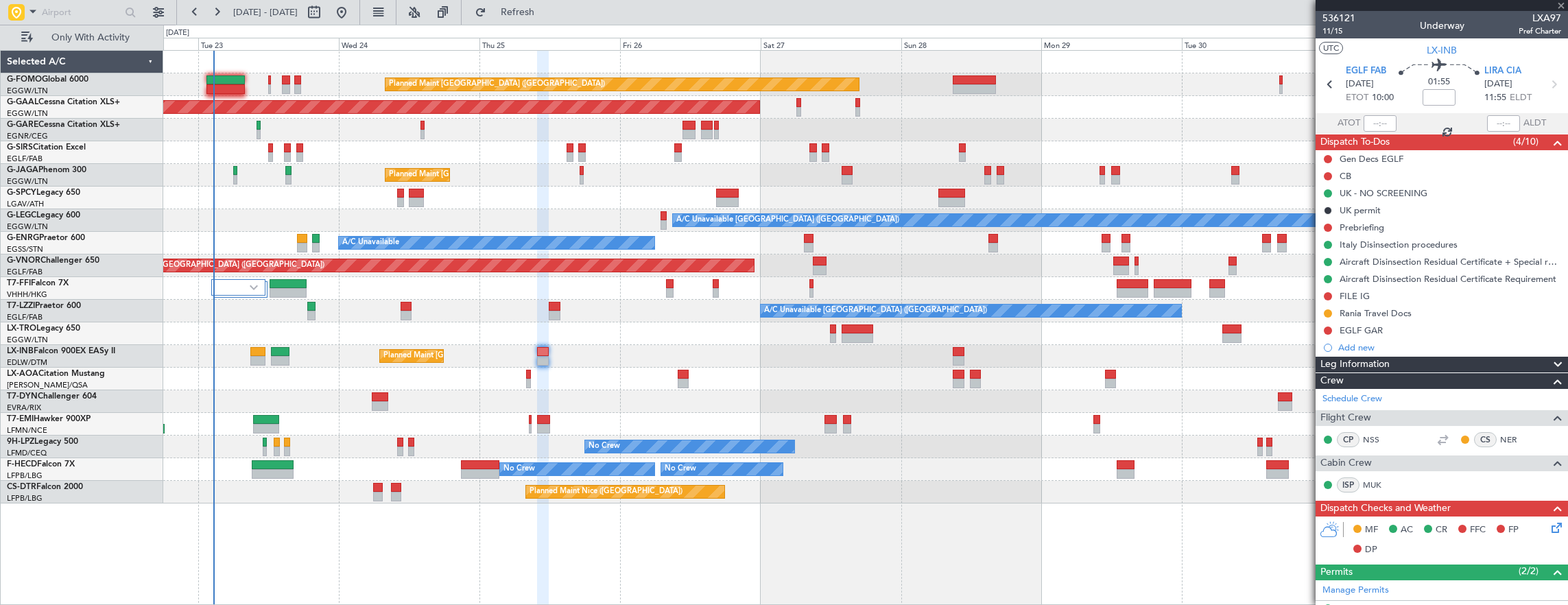
type input "-00:10"
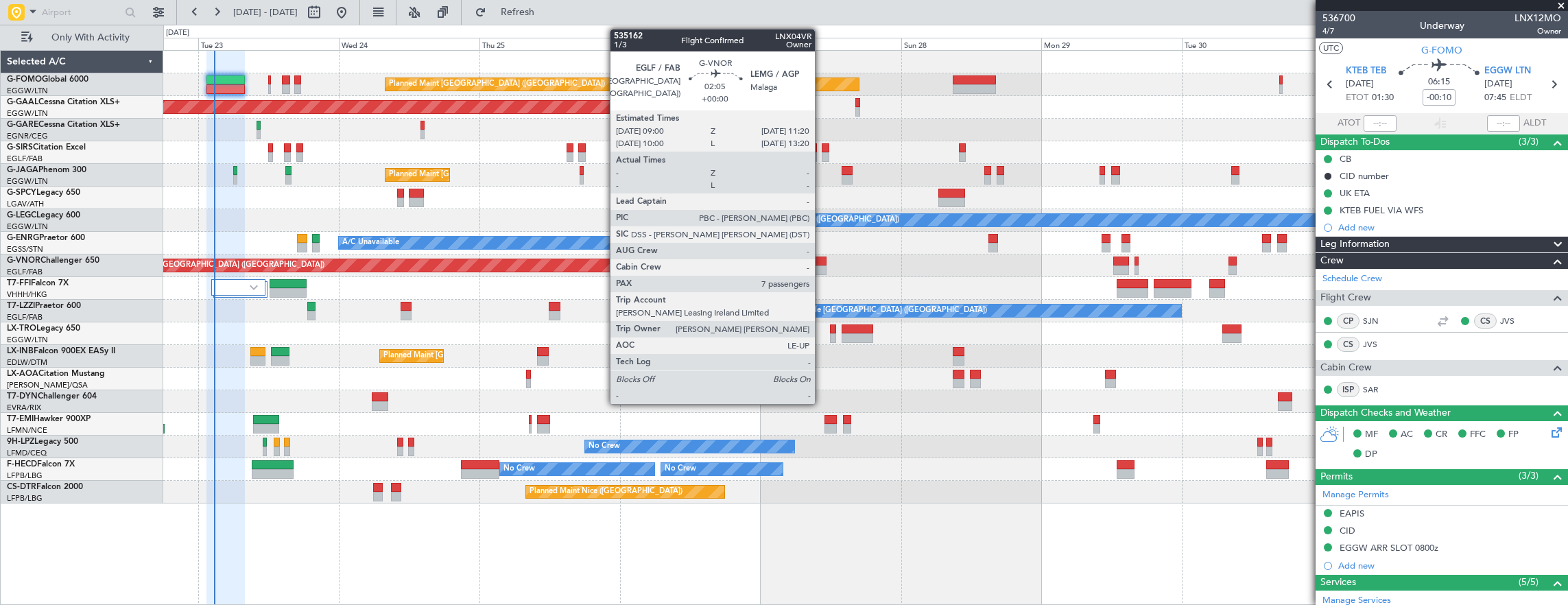
click at [822, 266] on div at bounding box center [820, 270] width 14 height 9
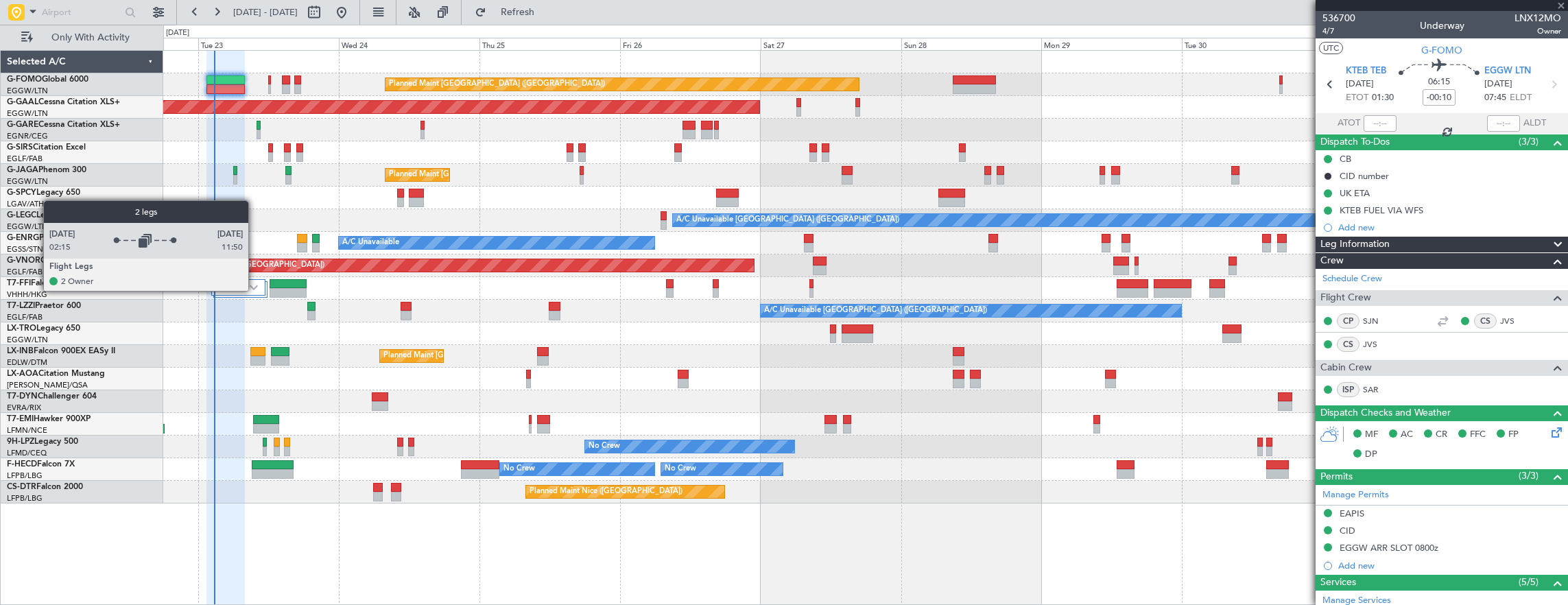
type input "7"
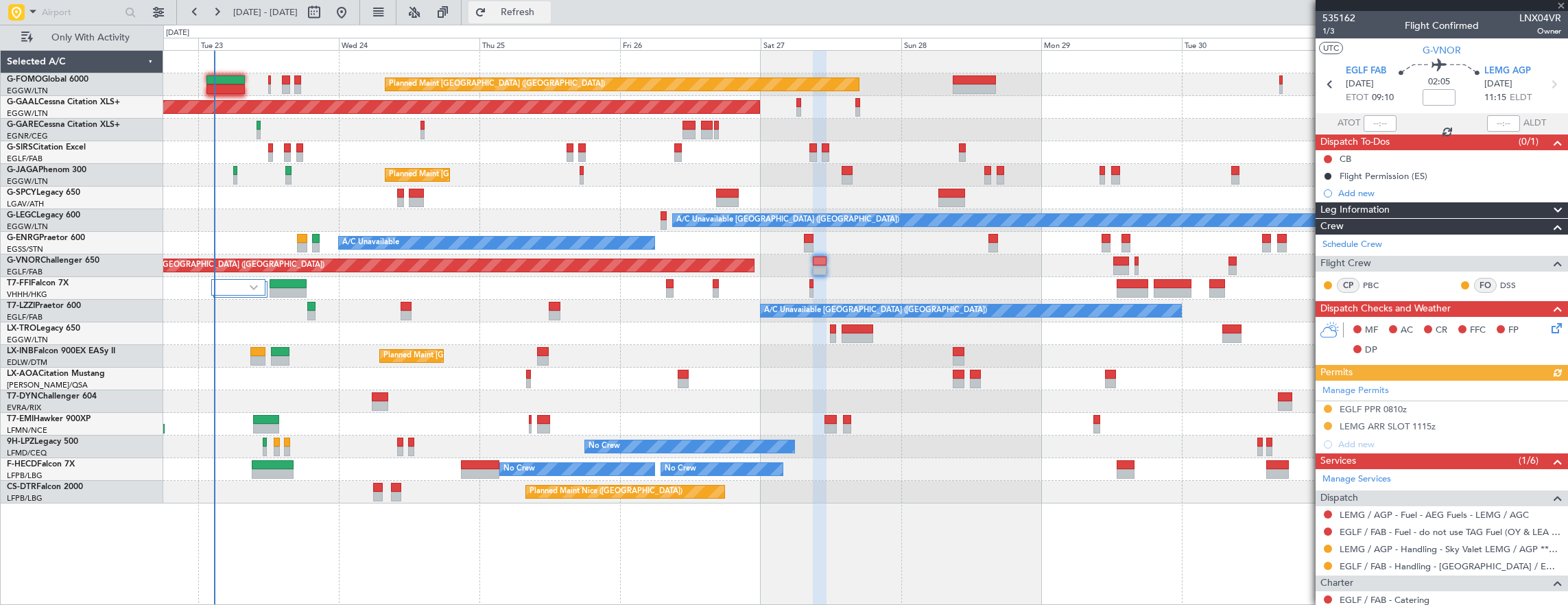
click at [521, 15] on button "Refresh" at bounding box center [510, 13] width 83 height 22
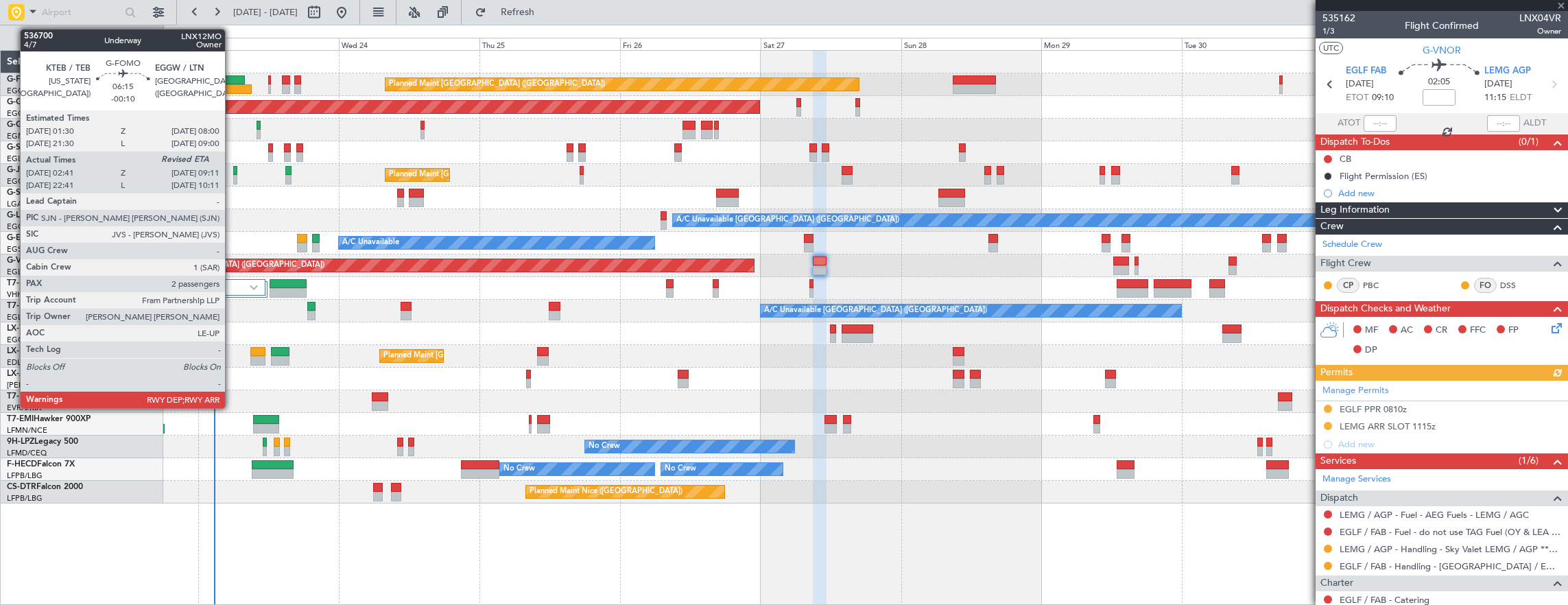
click at [232, 79] on div at bounding box center [225, 80] width 39 height 9
type input "-00:10"
type input "02:41"
type input "2"
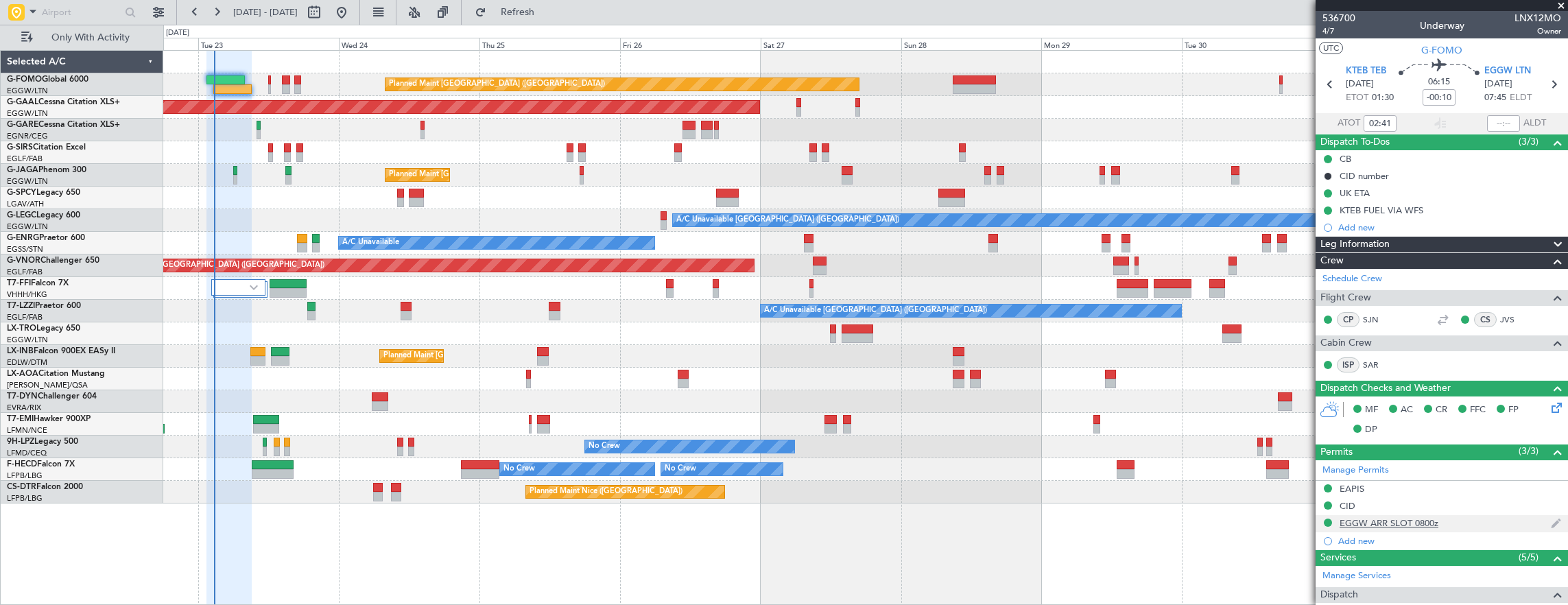
click at [1457, 520] on div "EGGW ARR SLOT 0800z" at bounding box center [1442, 523] width 253 height 17
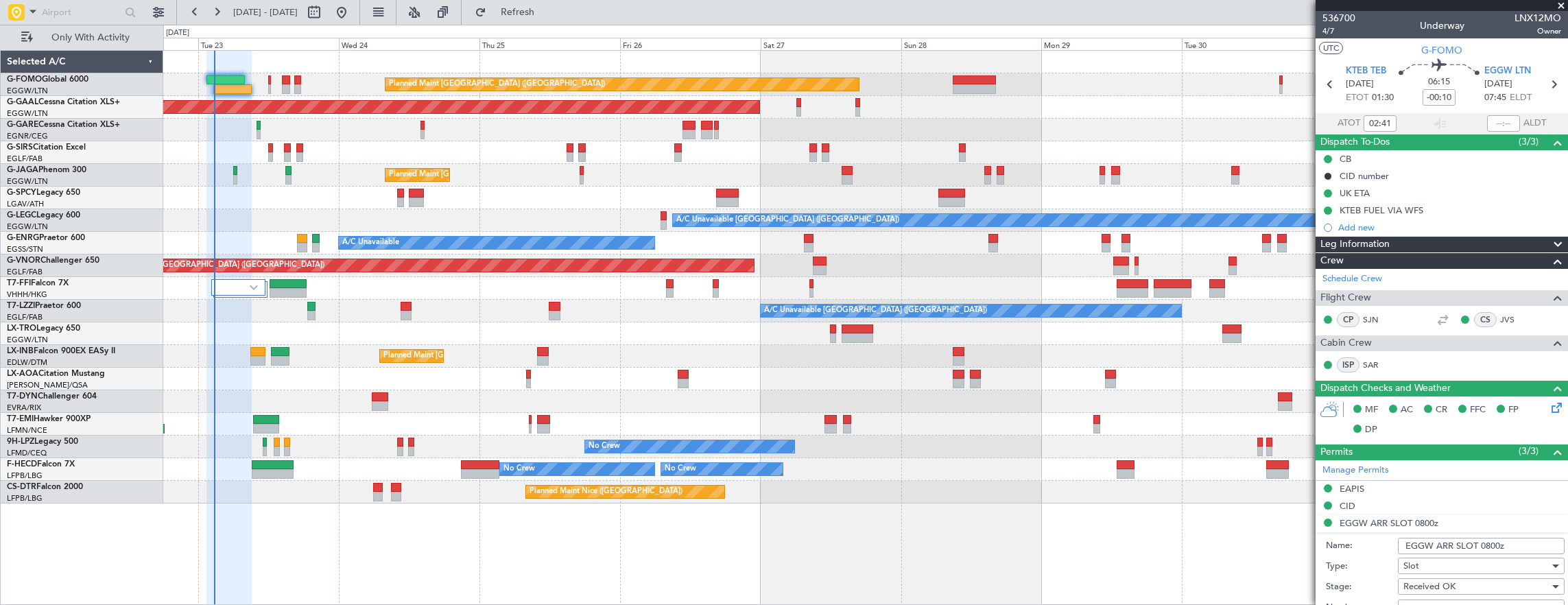
click at [1493, 542] on input "EGGW ARR SLOT 0800z" at bounding box center [1481, 546] width 167 height 16
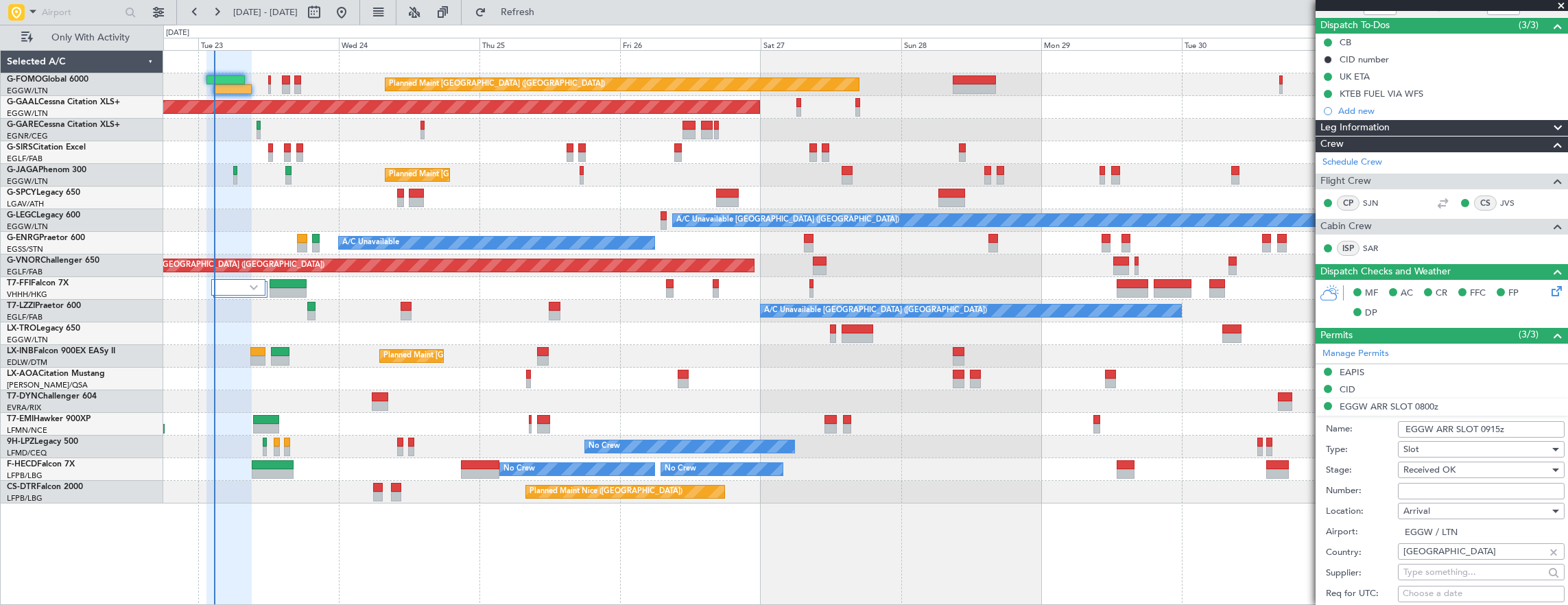
scroll to position [274, 0]
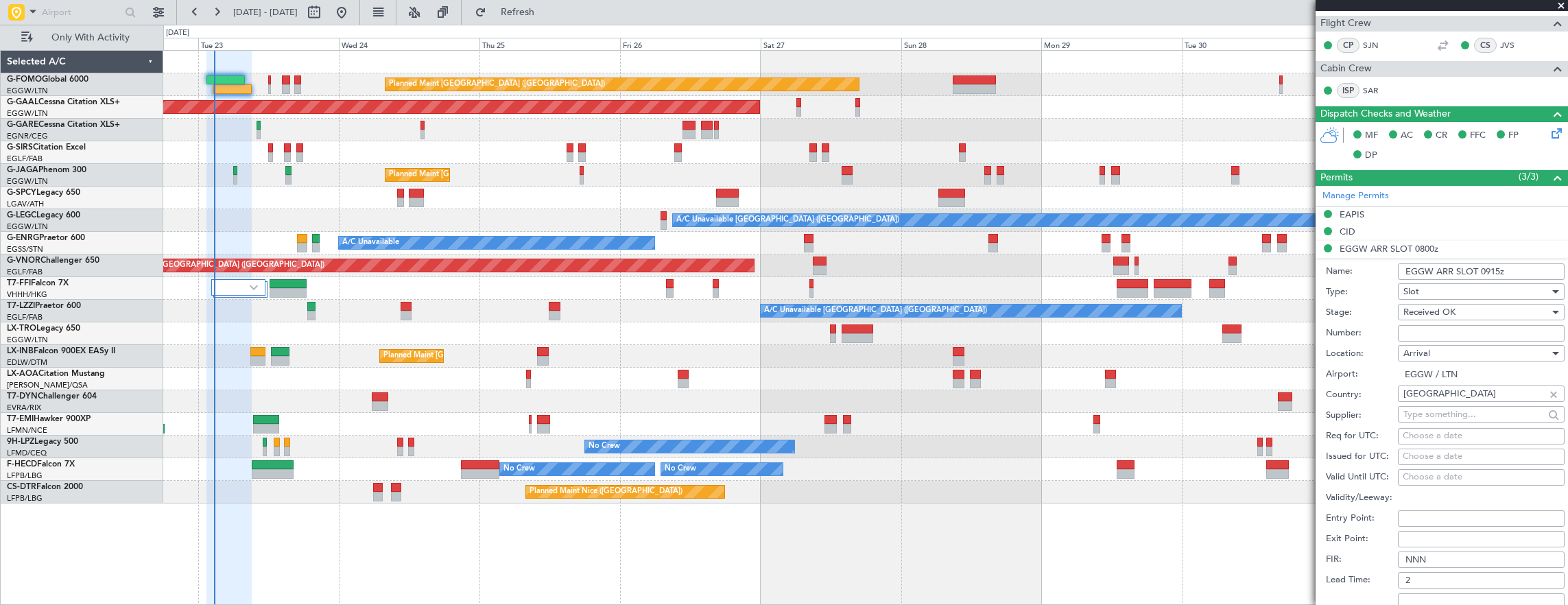
type input "EGGW ARR SLOT 0915z"
click at [1433, 310] on span "Received OK" at bounding box center [1430, 312] width 52 height 12
click at [1441, 376] on span "Requested" at bounding box center [1476, 379] width 144 height 21
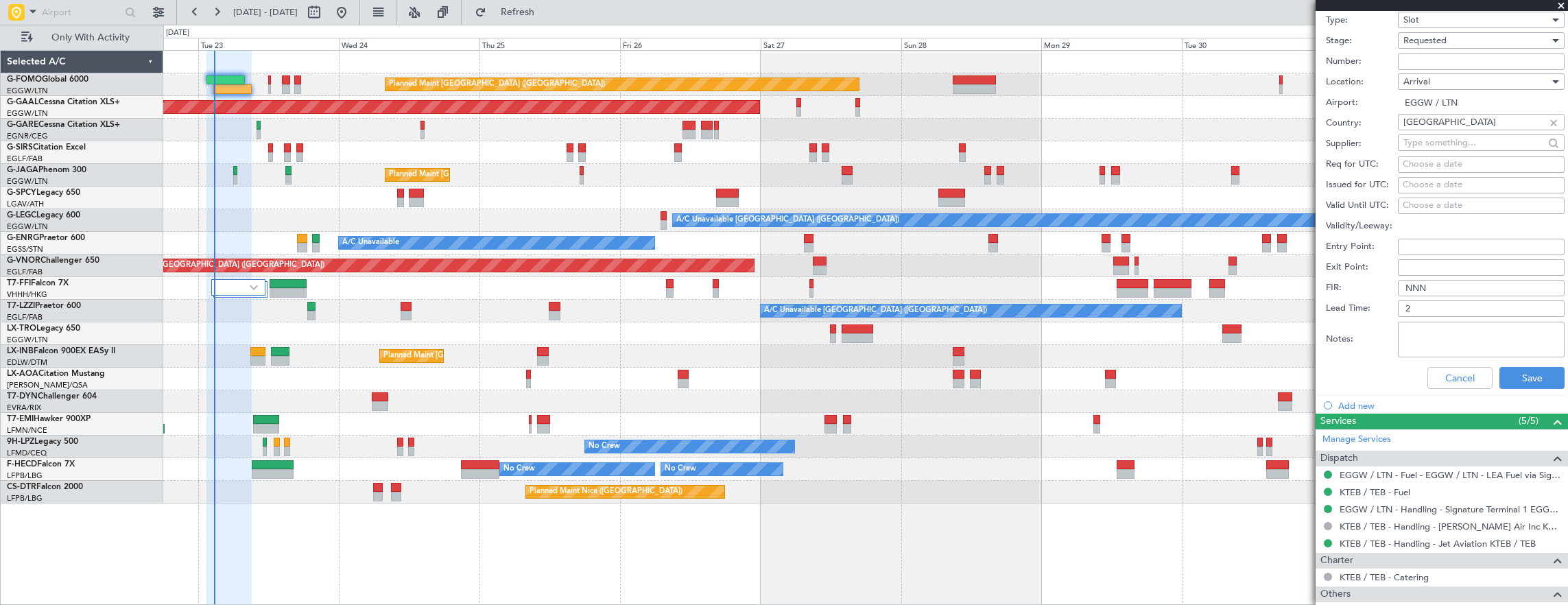
scroll to position [617, 0]
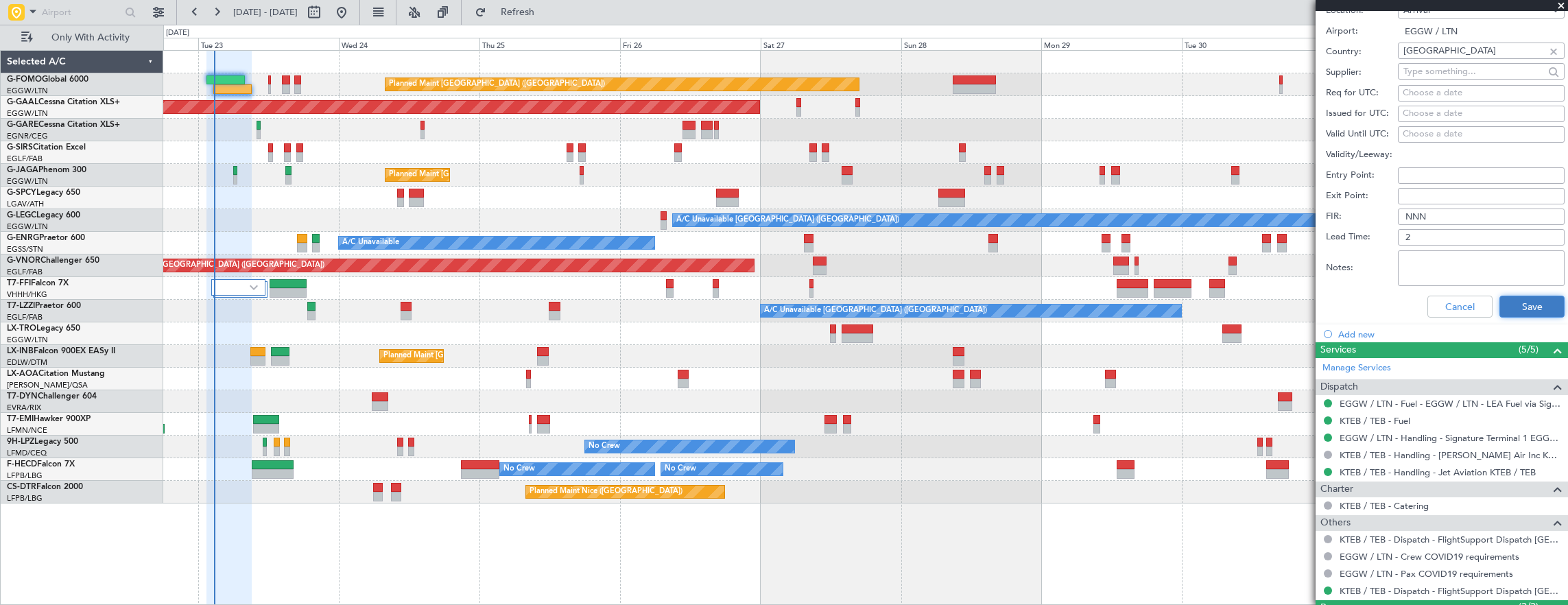
click at [1513, 296] on button "Save" at bounding box center [1532, 307] width 65 height 22
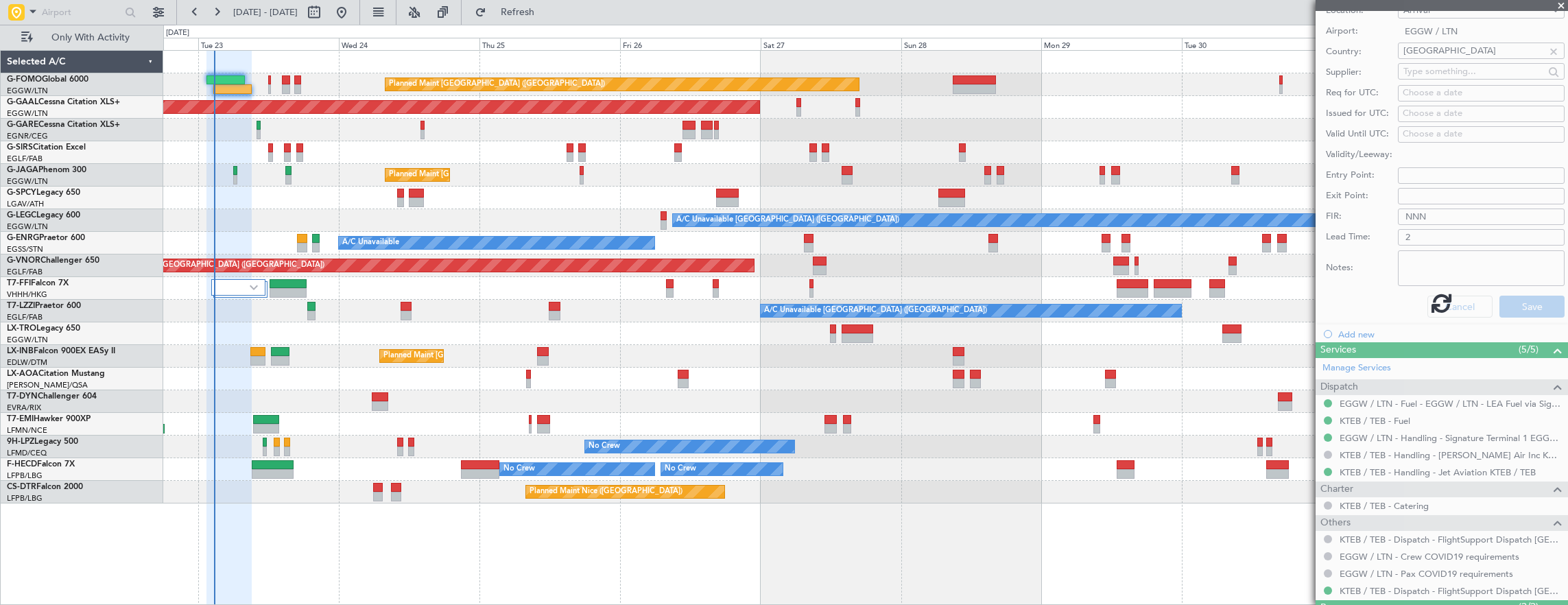
scroll to position [208, 0]
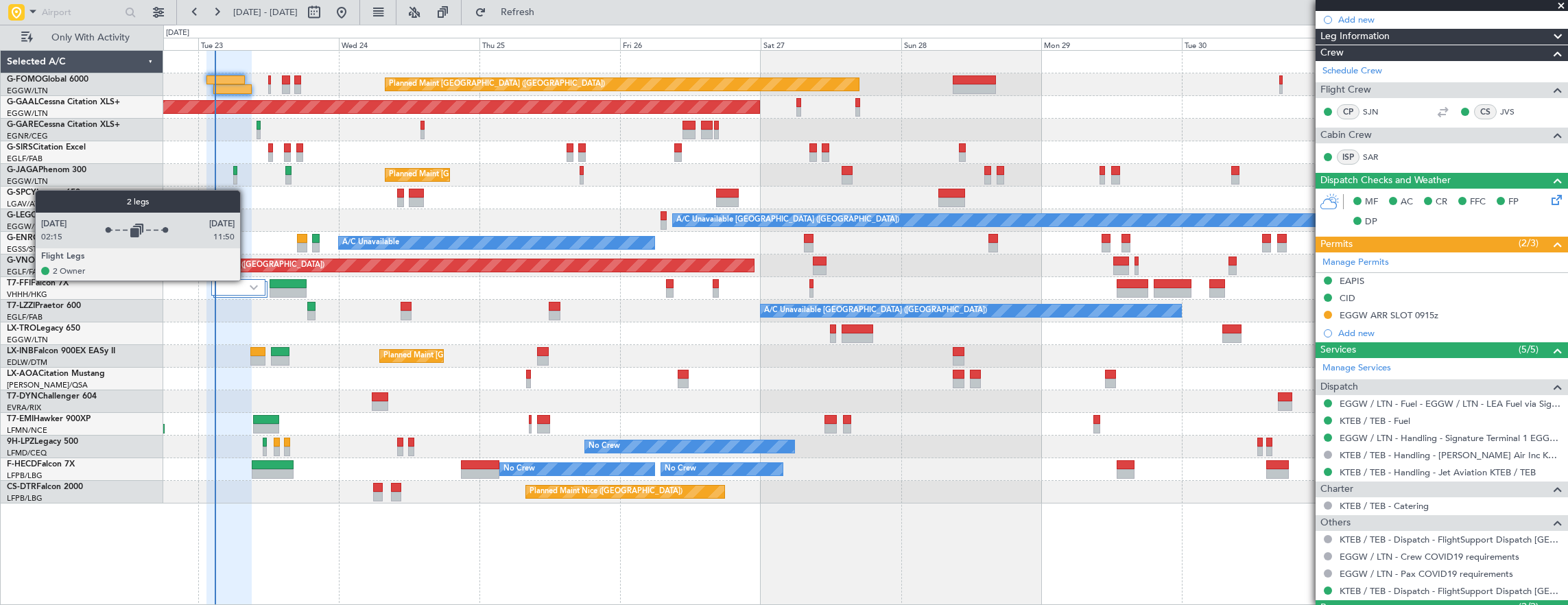
click at [247, 280] on div at bounding box center [238, 287] width 54 height 16
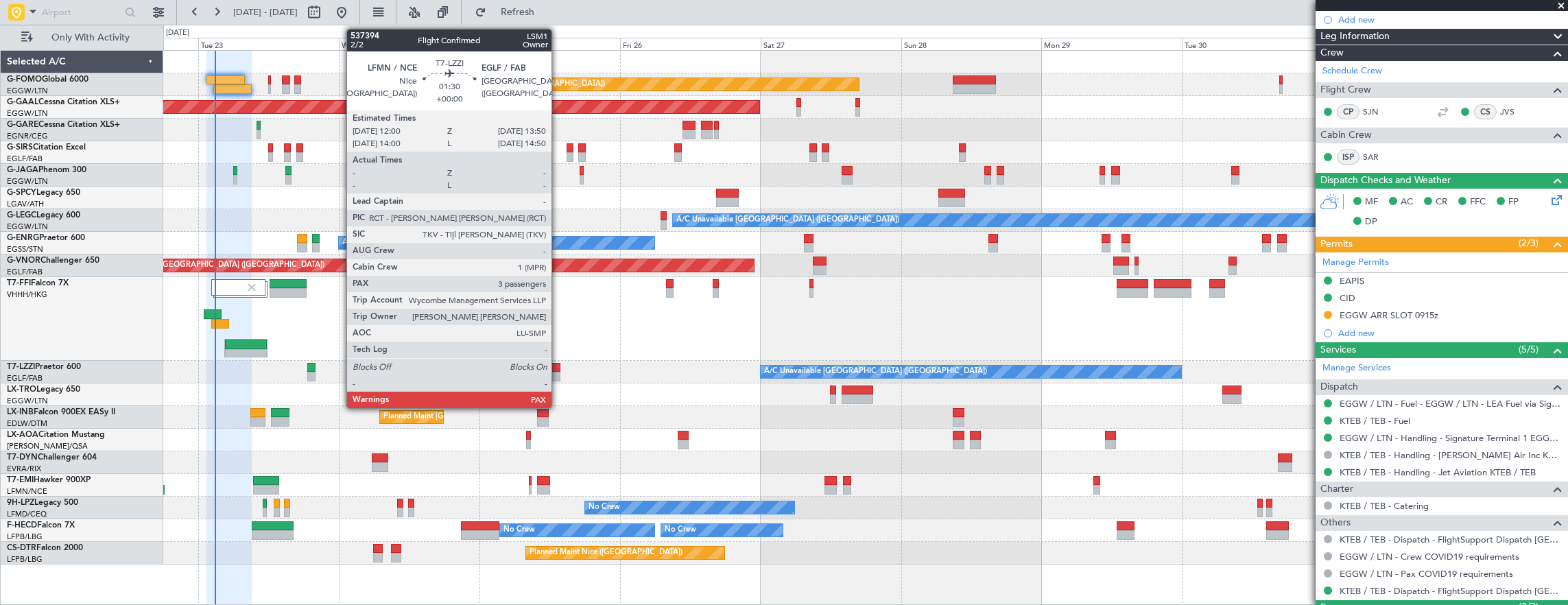
click at [559, 364] on div at bounding box center [554, 367] width 11 height 9
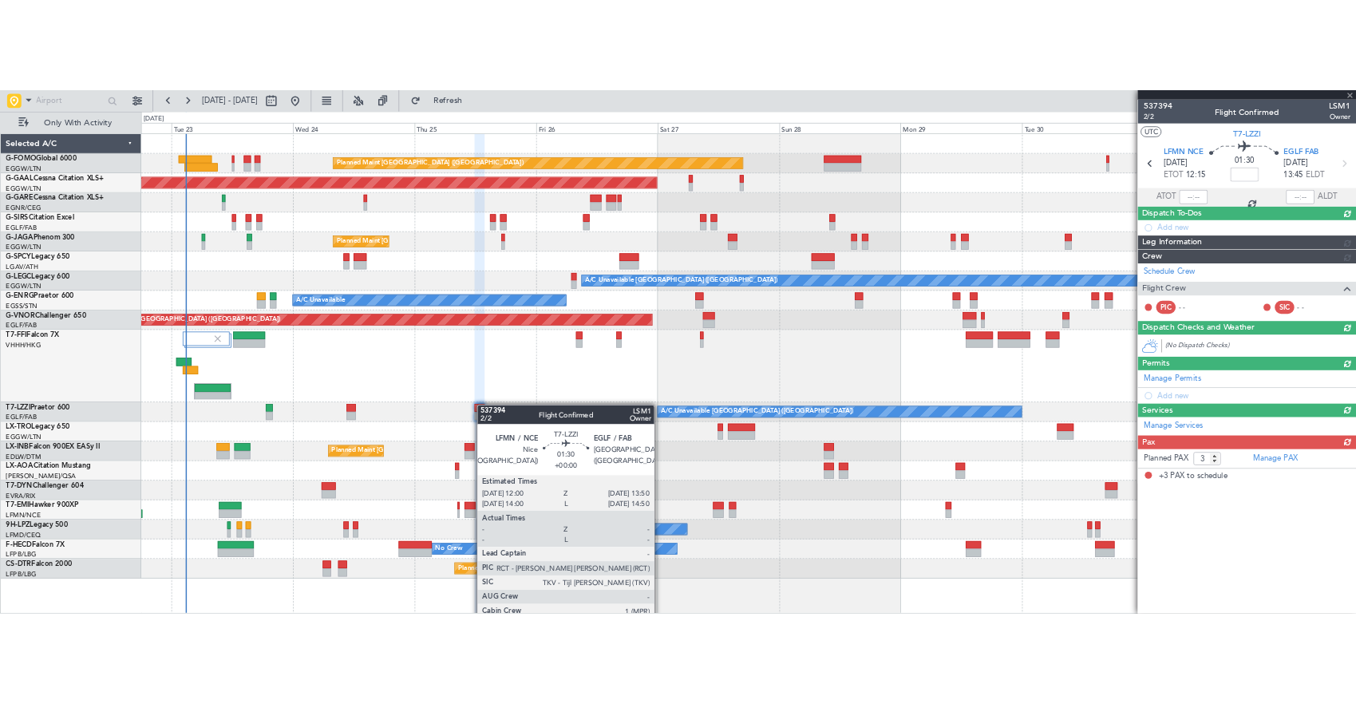
scroll to position [0, 0]
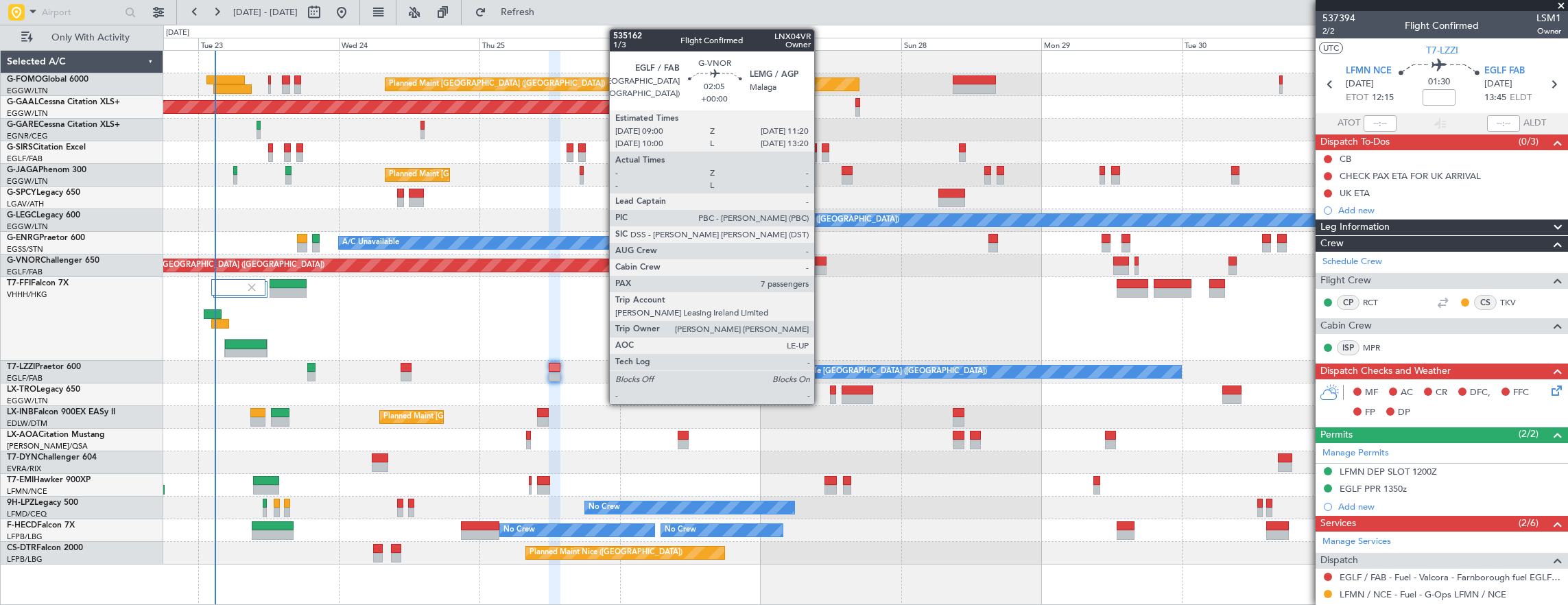
click at [822, 264] on div at bounding box center [820, 260] width 14 height 9
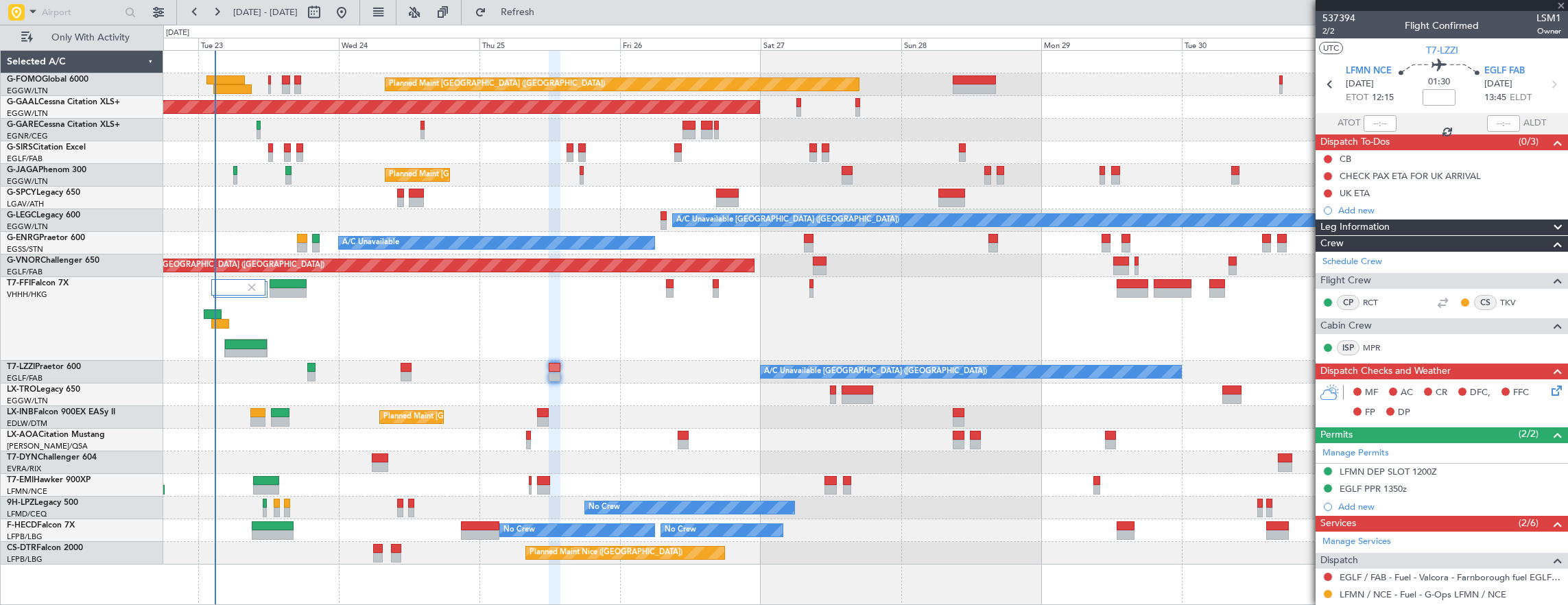
type input "7"
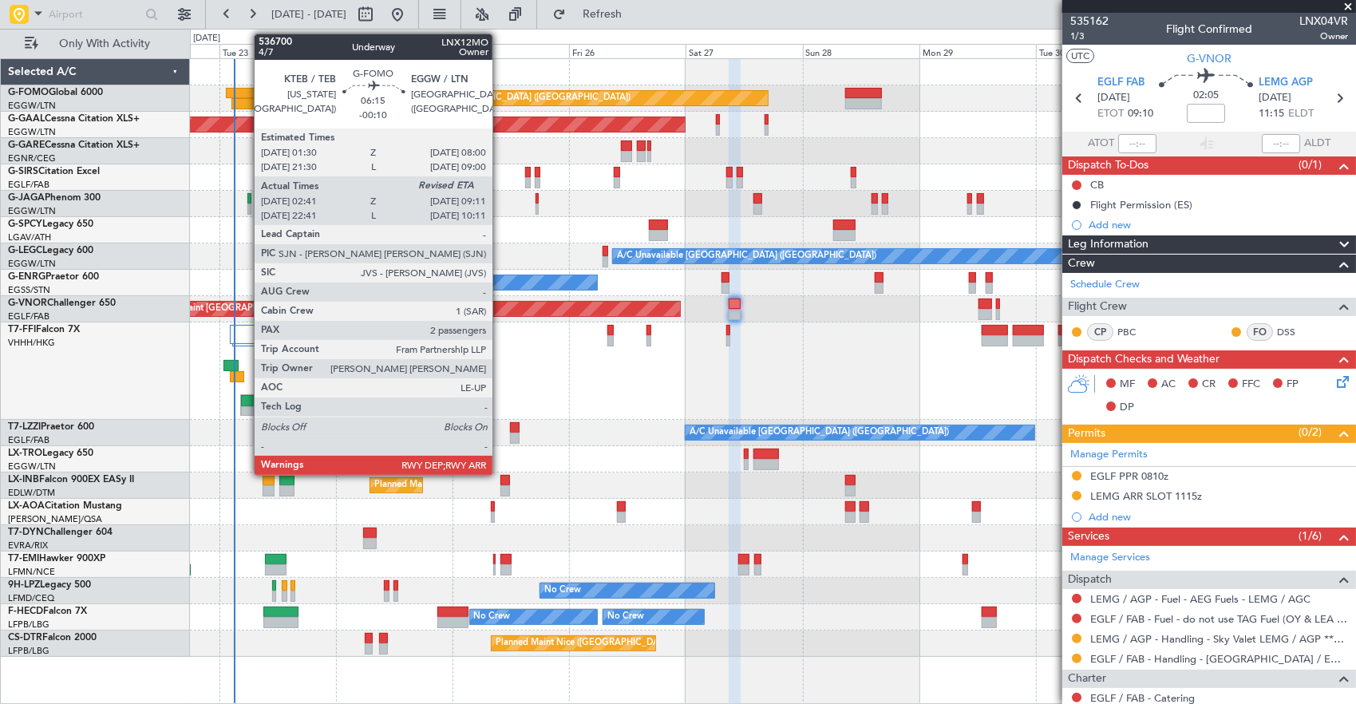
click at [246, 91] on div at bounding box center [242, 93] width 32 height 11
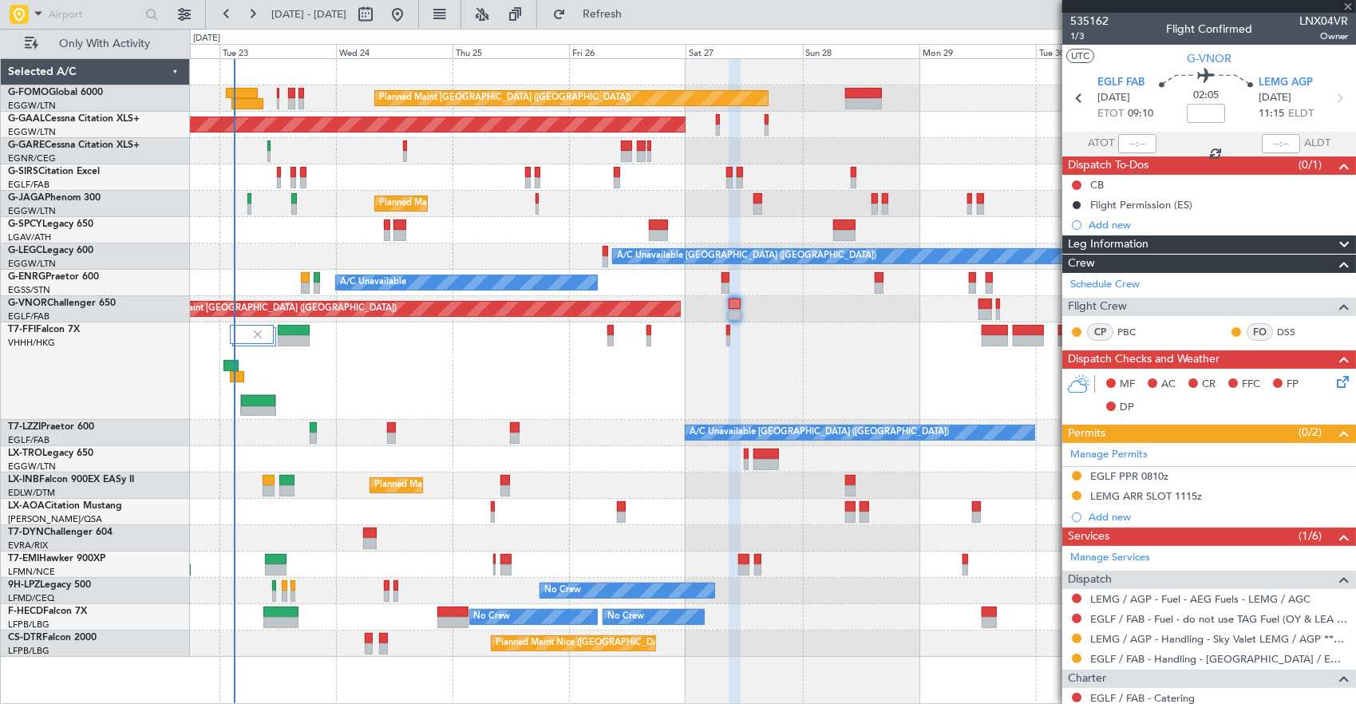
type input "-00:10"
type input "02:41"
type input "2"
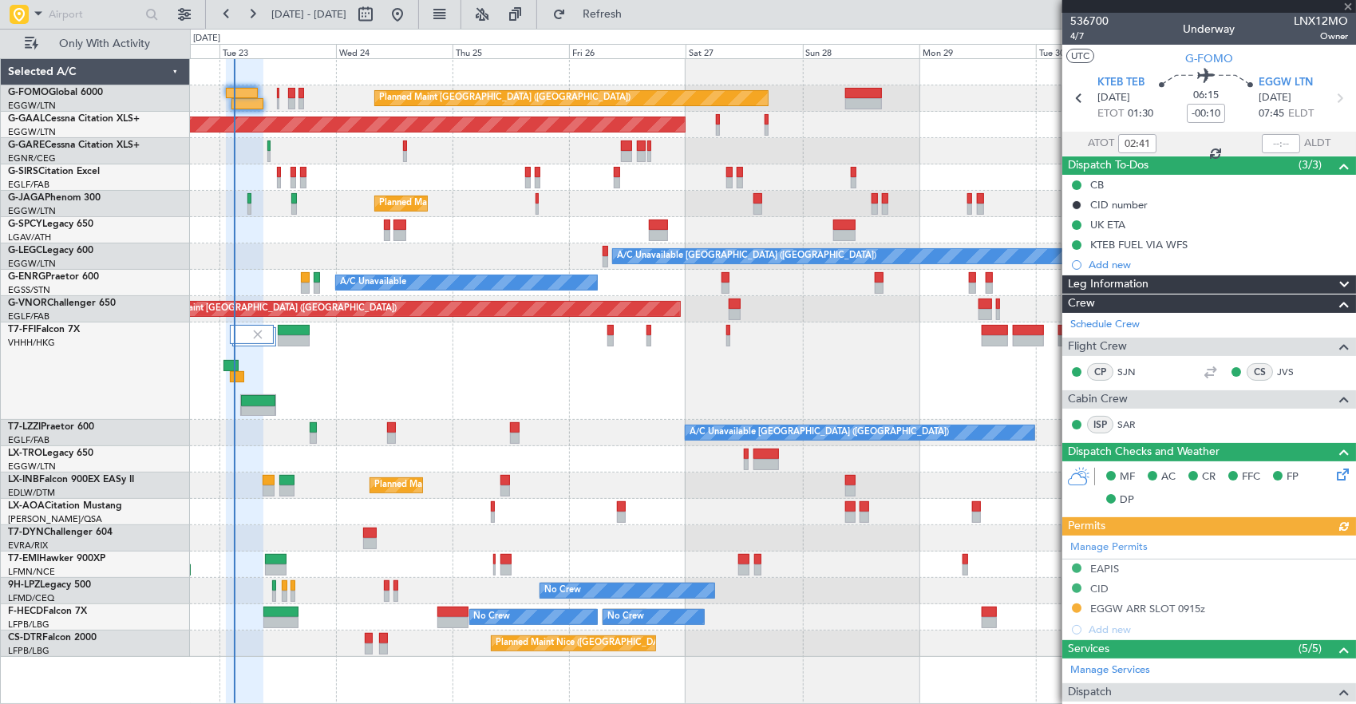
scroll to position [239, 0]
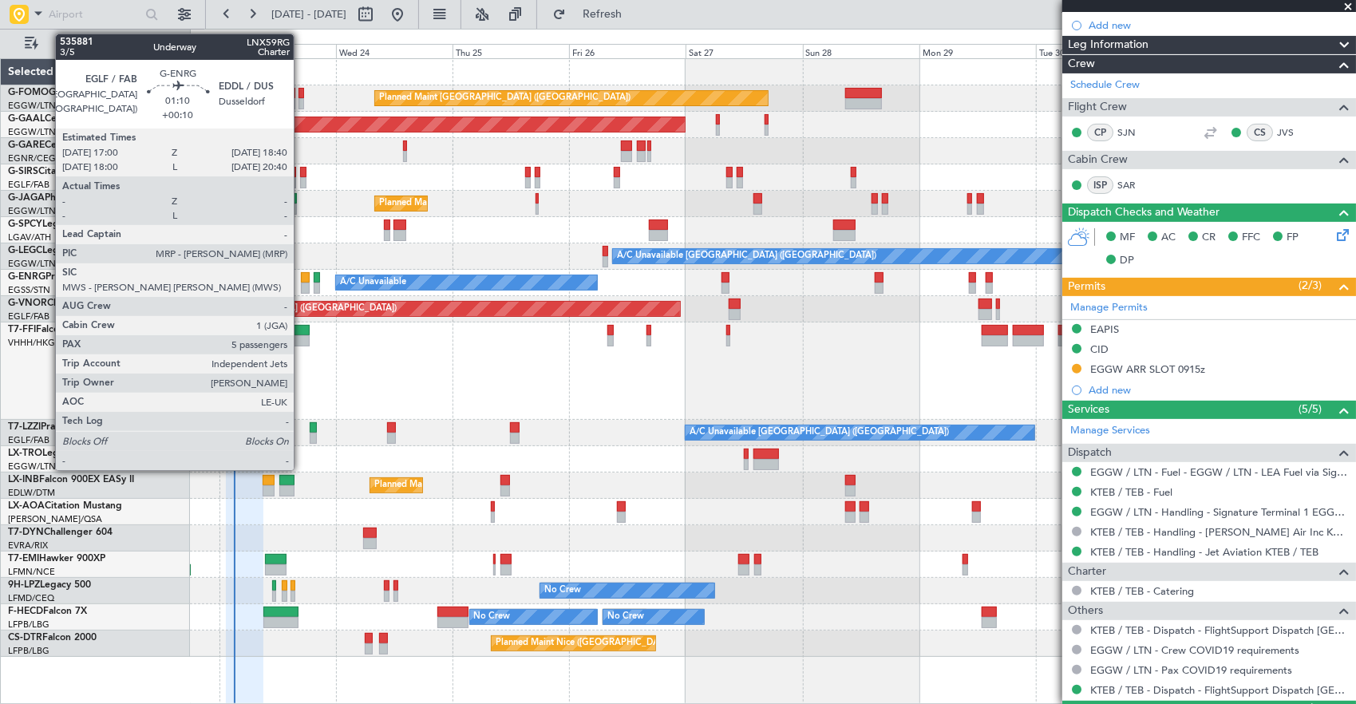
click at [302, 281] on div at bounding box center [305, 277] width 9 height 11
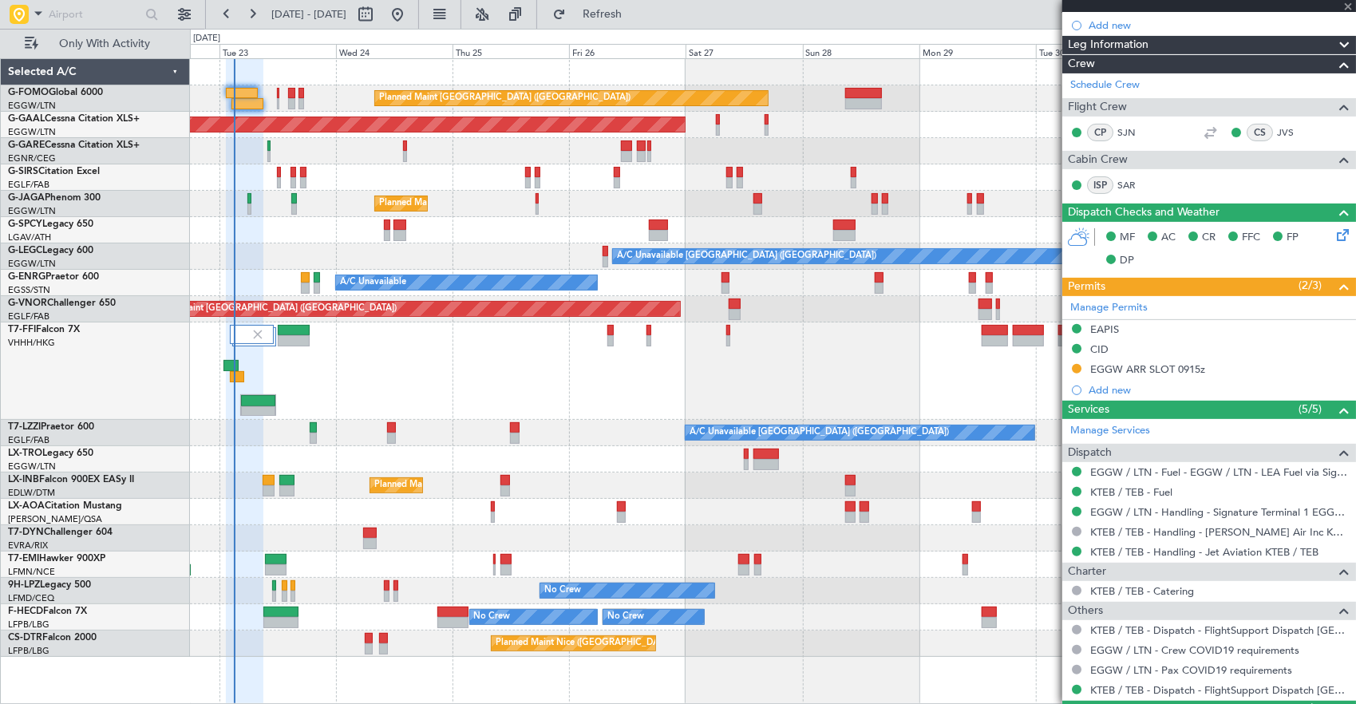
type input "+00:10"
type input "5"
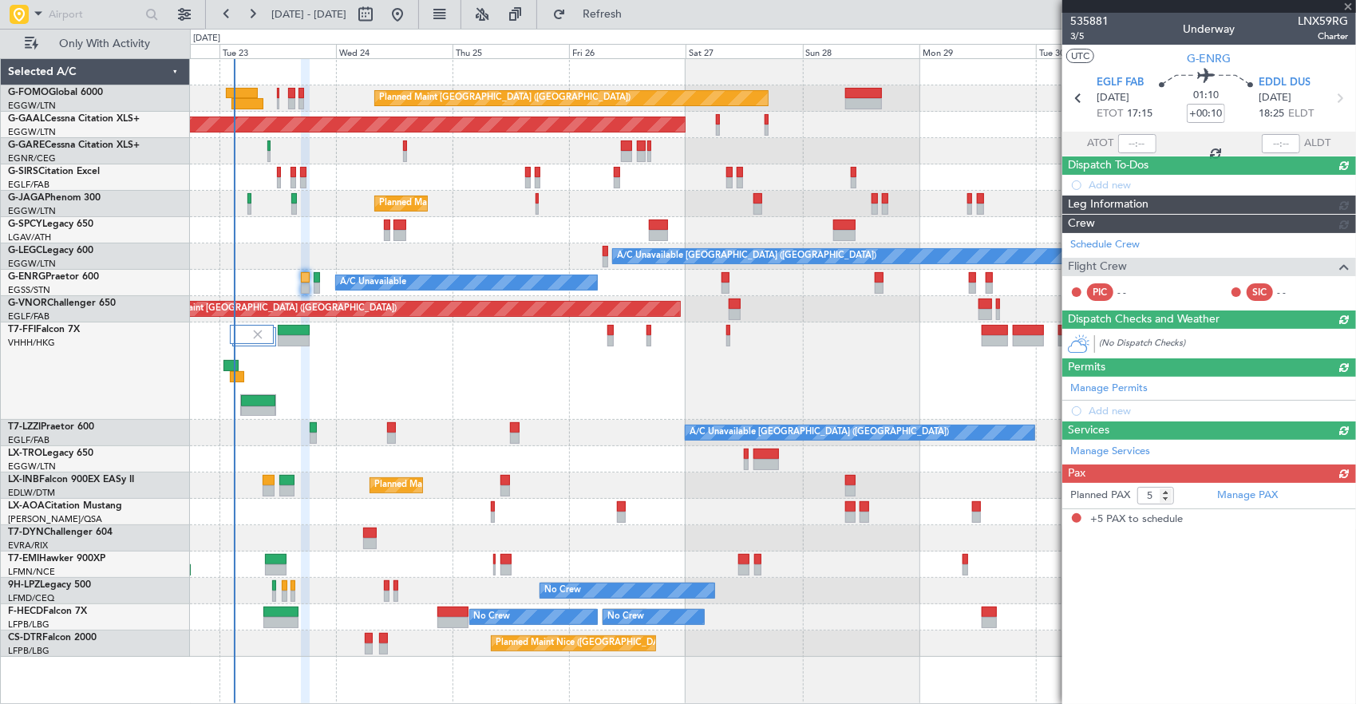
scroll to position [0, 0]
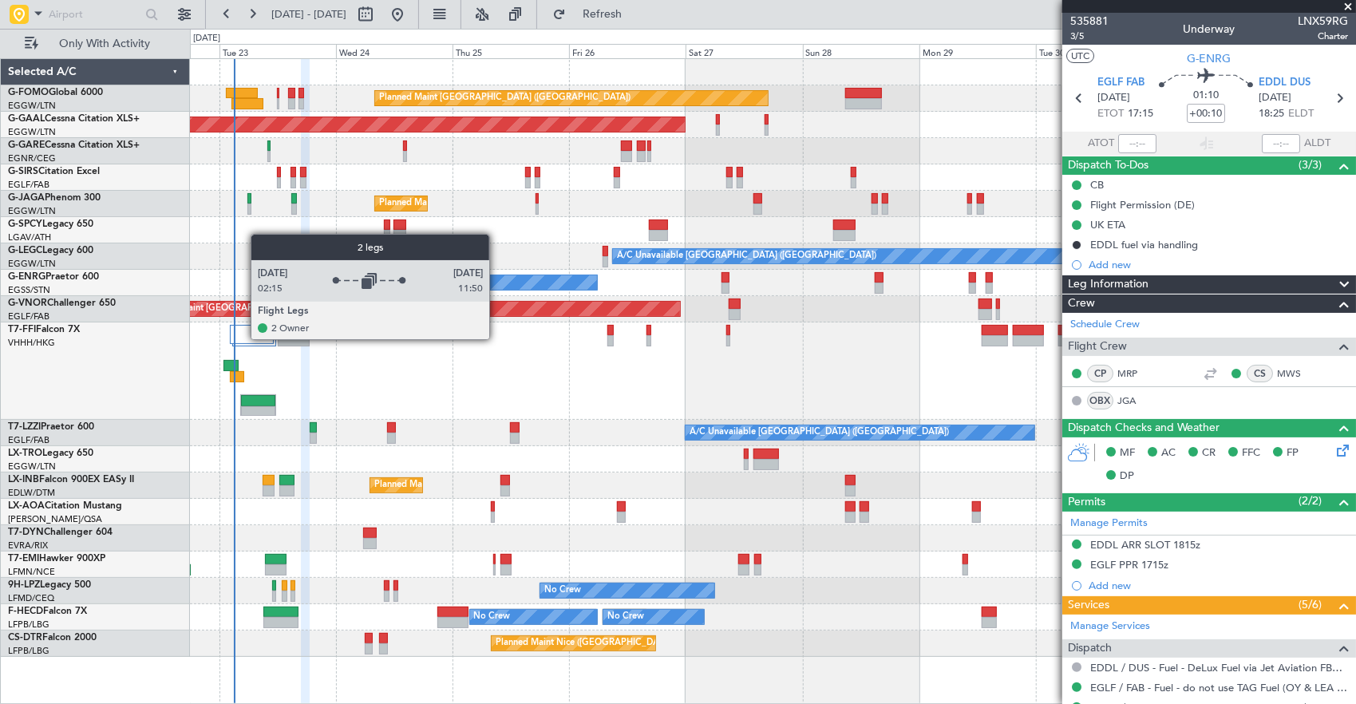
click at [243, 338] on div at bounding box center [252, 334] width 45 height 19
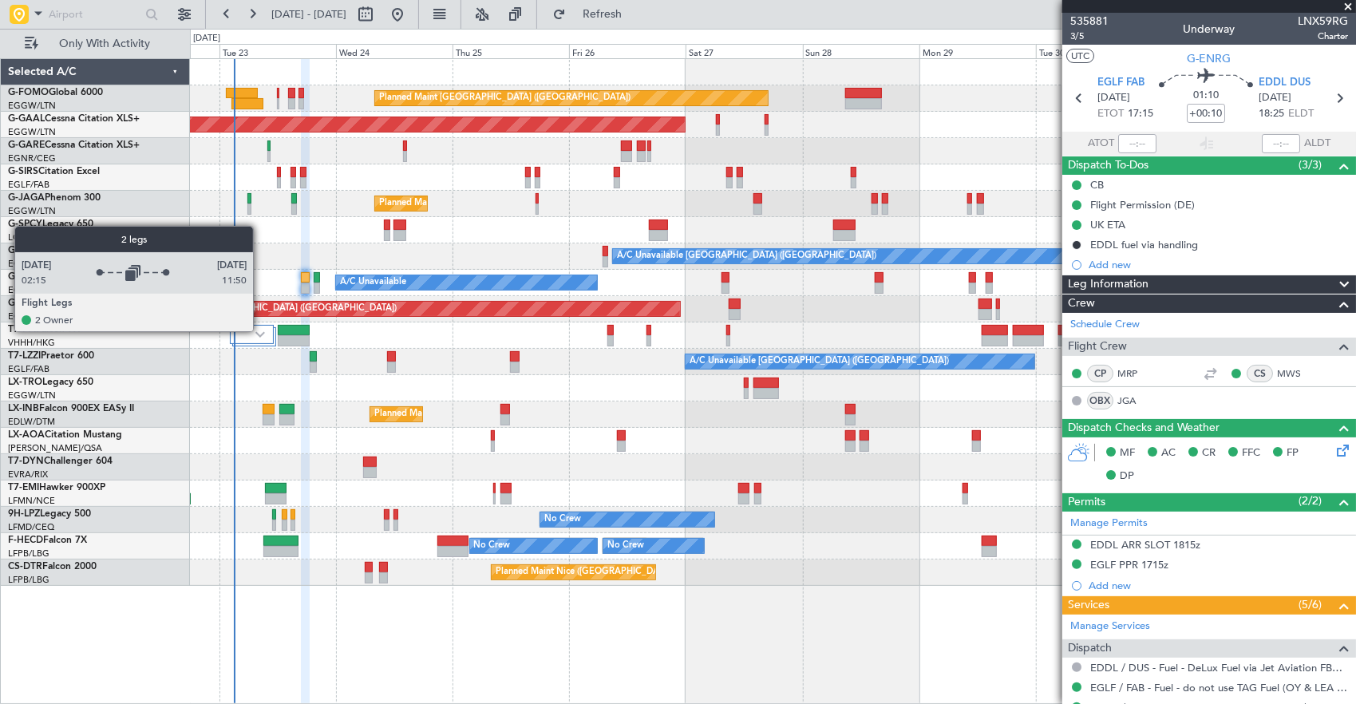
click at [261, 331] on img at bounding box center [260, 334] width 10 height 6
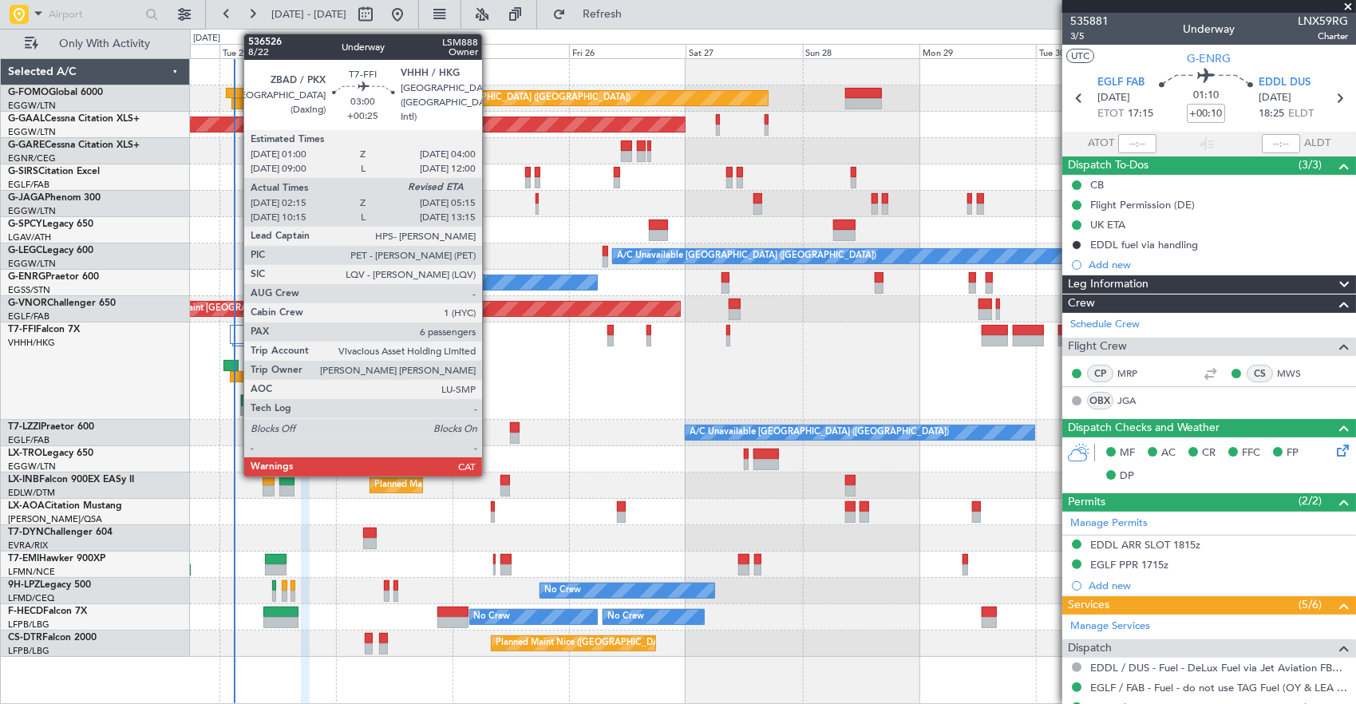
click at [235, 371] on div at bounding box center [237, 376] width 15 height 11
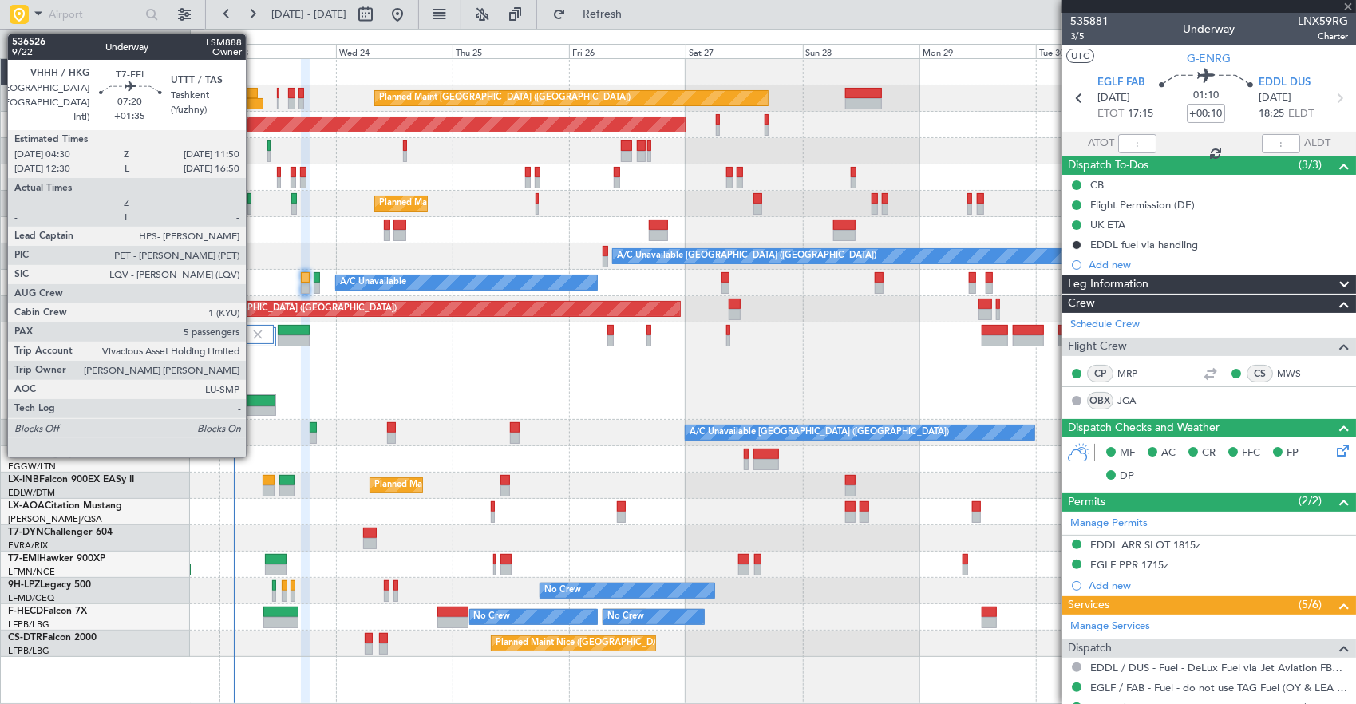
type input "+00:25"
type input "02:15"
type input "6"
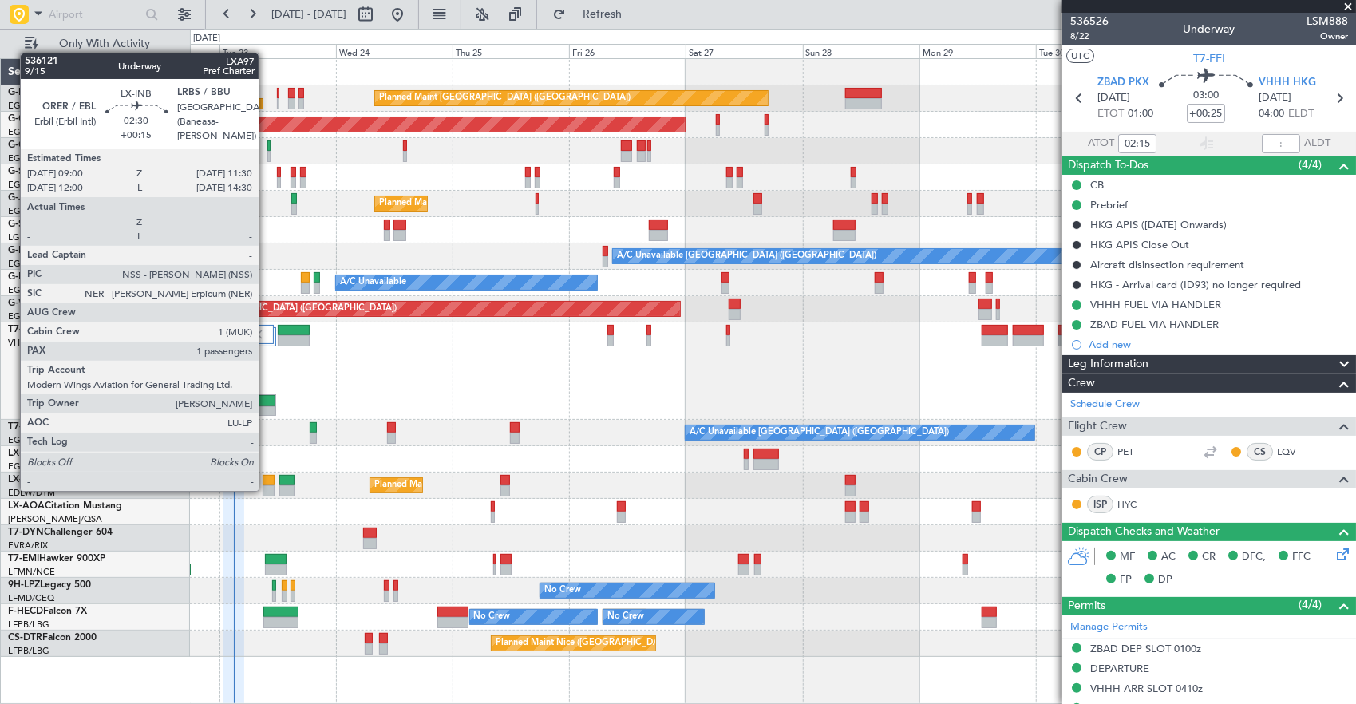
click at [263, 487] on div at bounding box center [269, 490] width 13 height 11
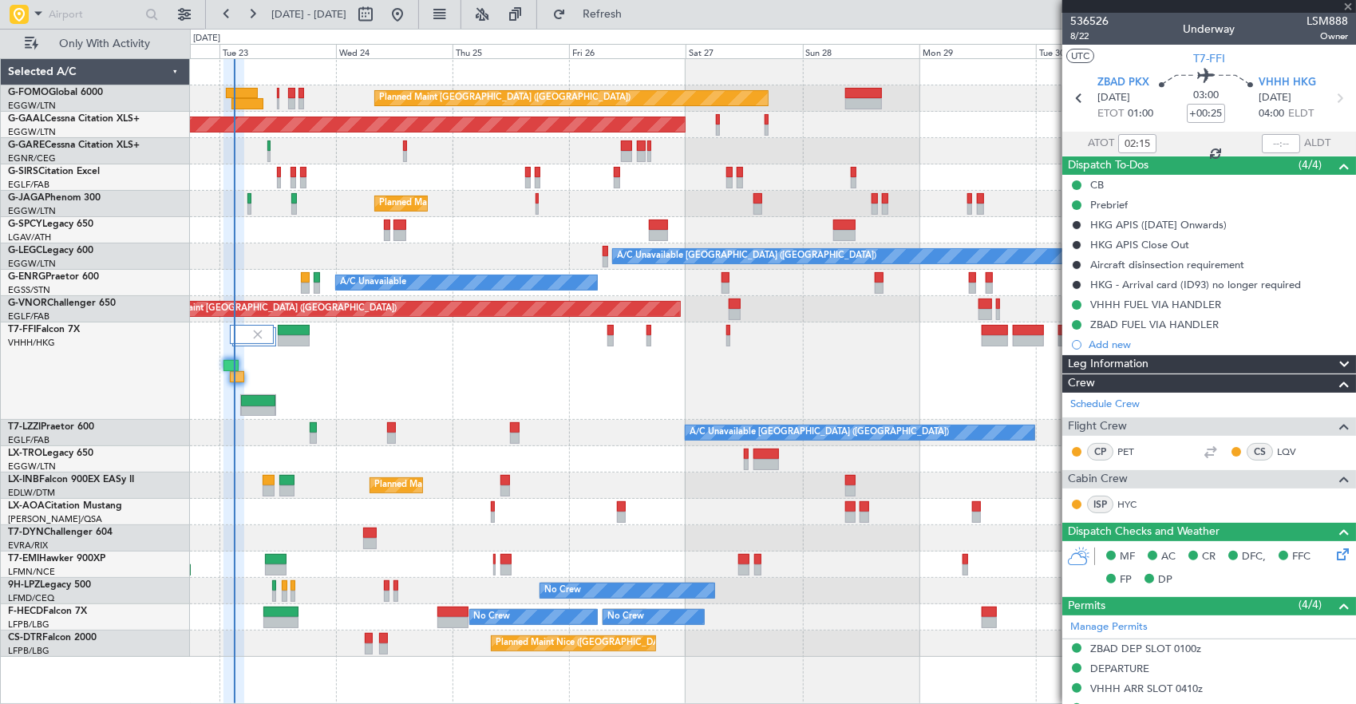
type input "+00:15"
type input "1"
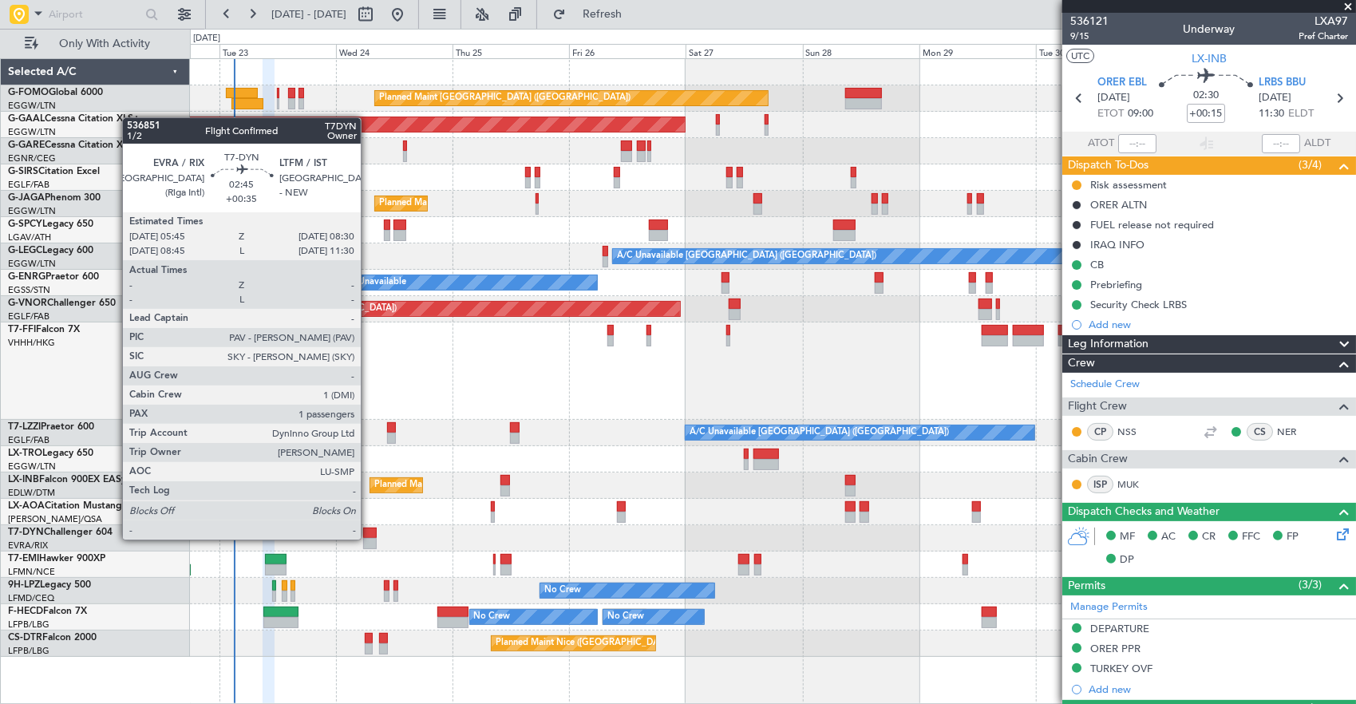
click at [369, 538] on div at bounding box center [370, 543] width 14 height 11
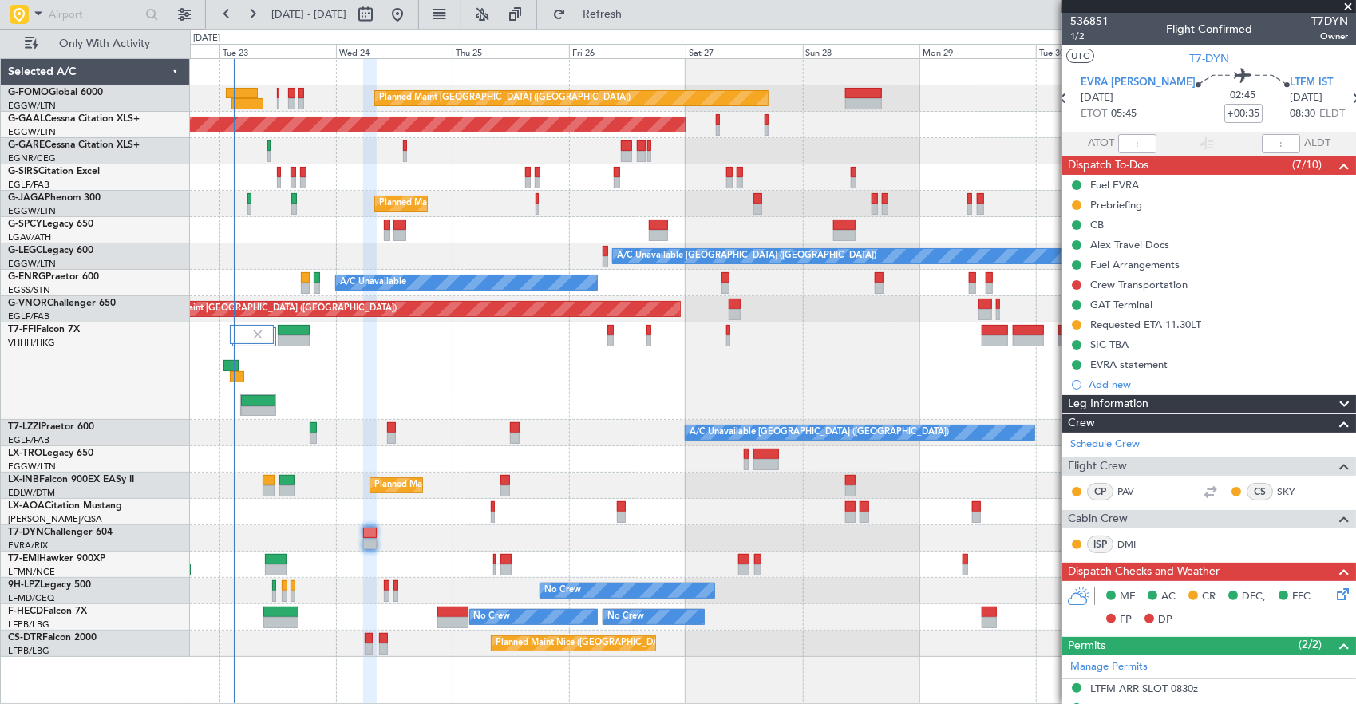
click at [310, 429] on div at bounding box center [313, 427] width 7 height 11
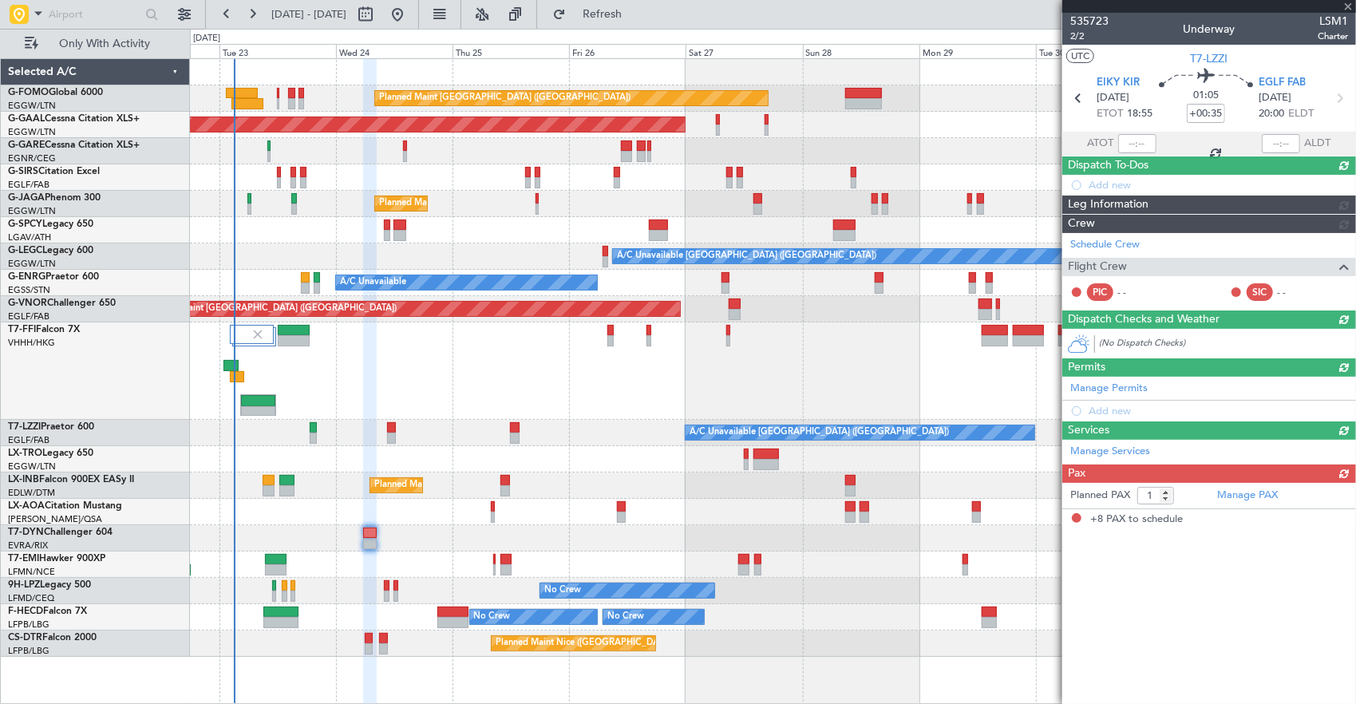
type input "+00:15"
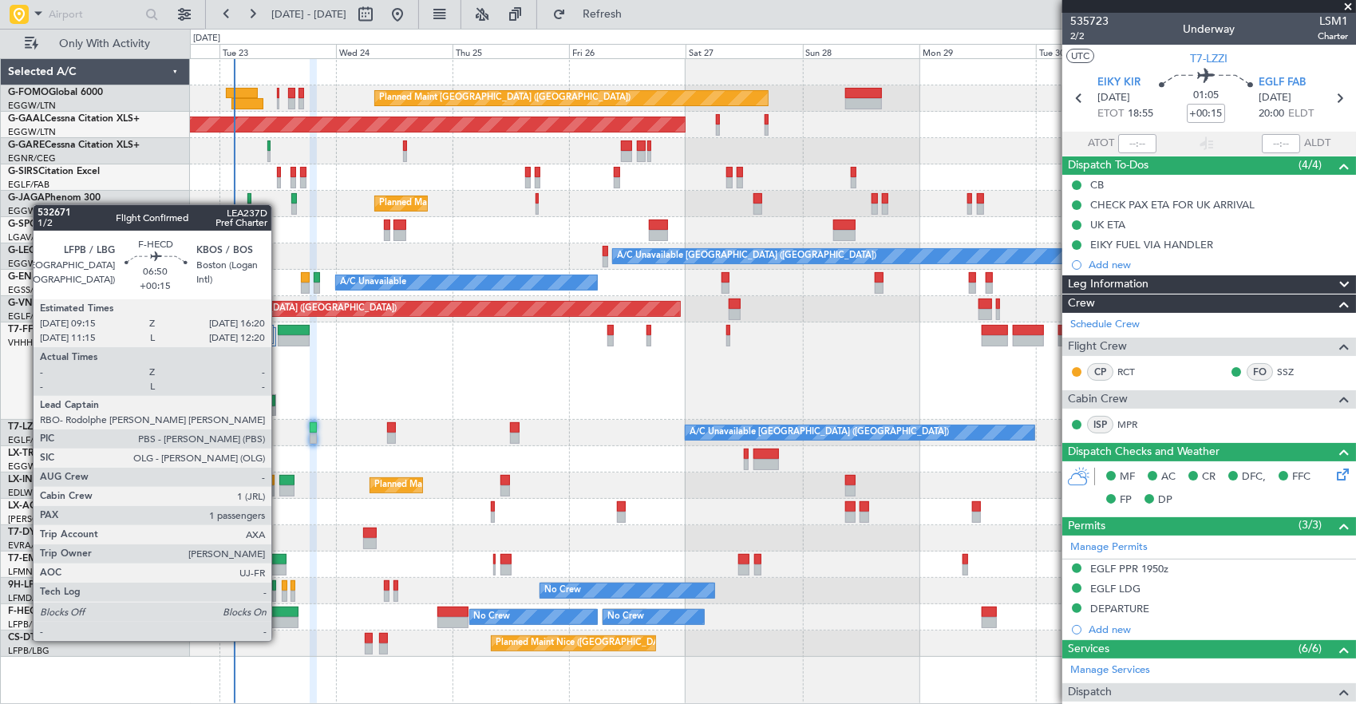
click at [279, 620] on div at bounding box center [280, 622] width 35 height 11
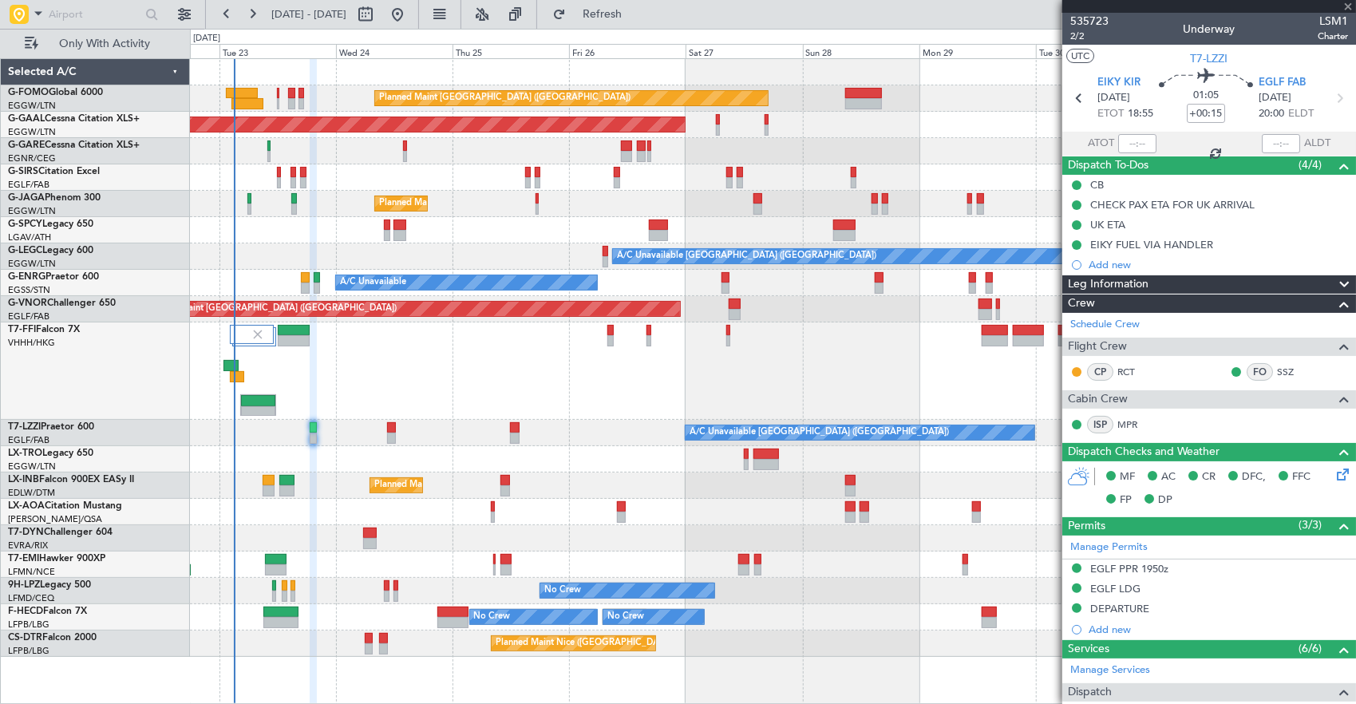
type input "1"
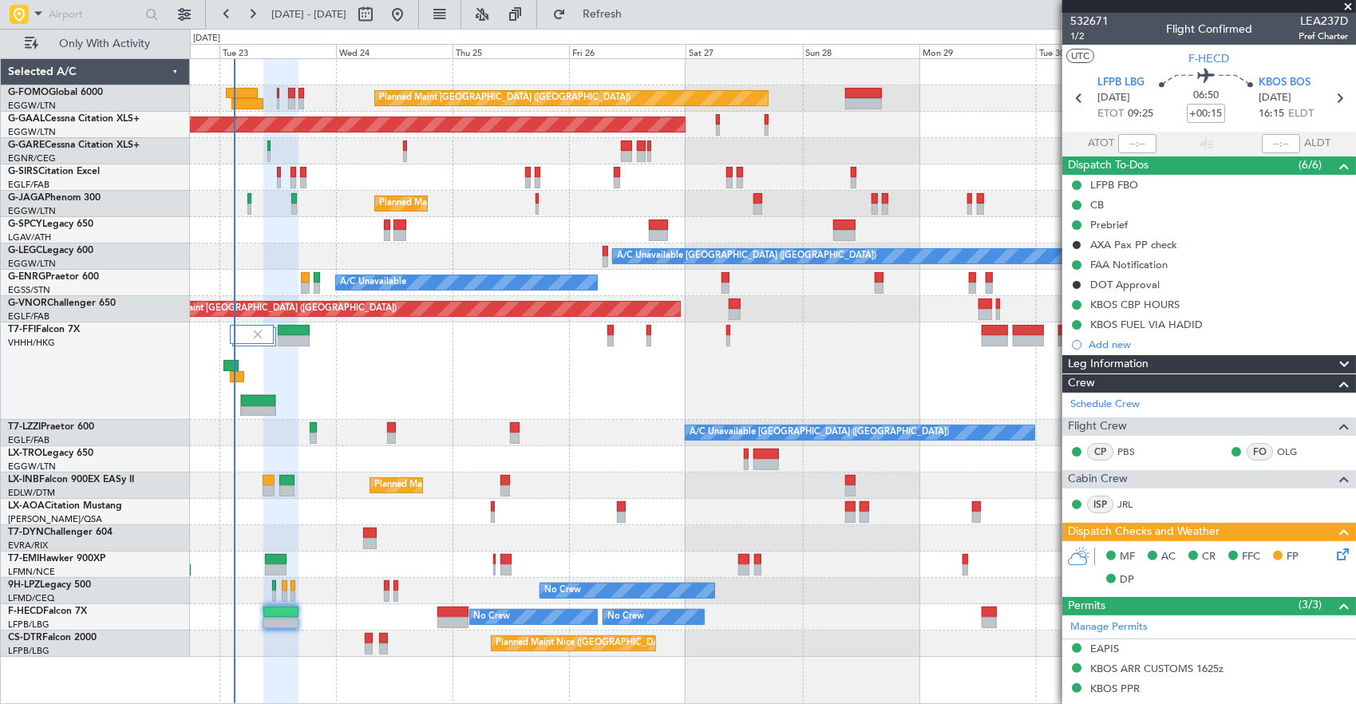
click at [363, 643] on div "Planned Maint Nice (Côte d'Azur Airport) AOG Maint Sofia" at bounding box center [773, 643] width 1166 height 26
